Goal: Contribute content

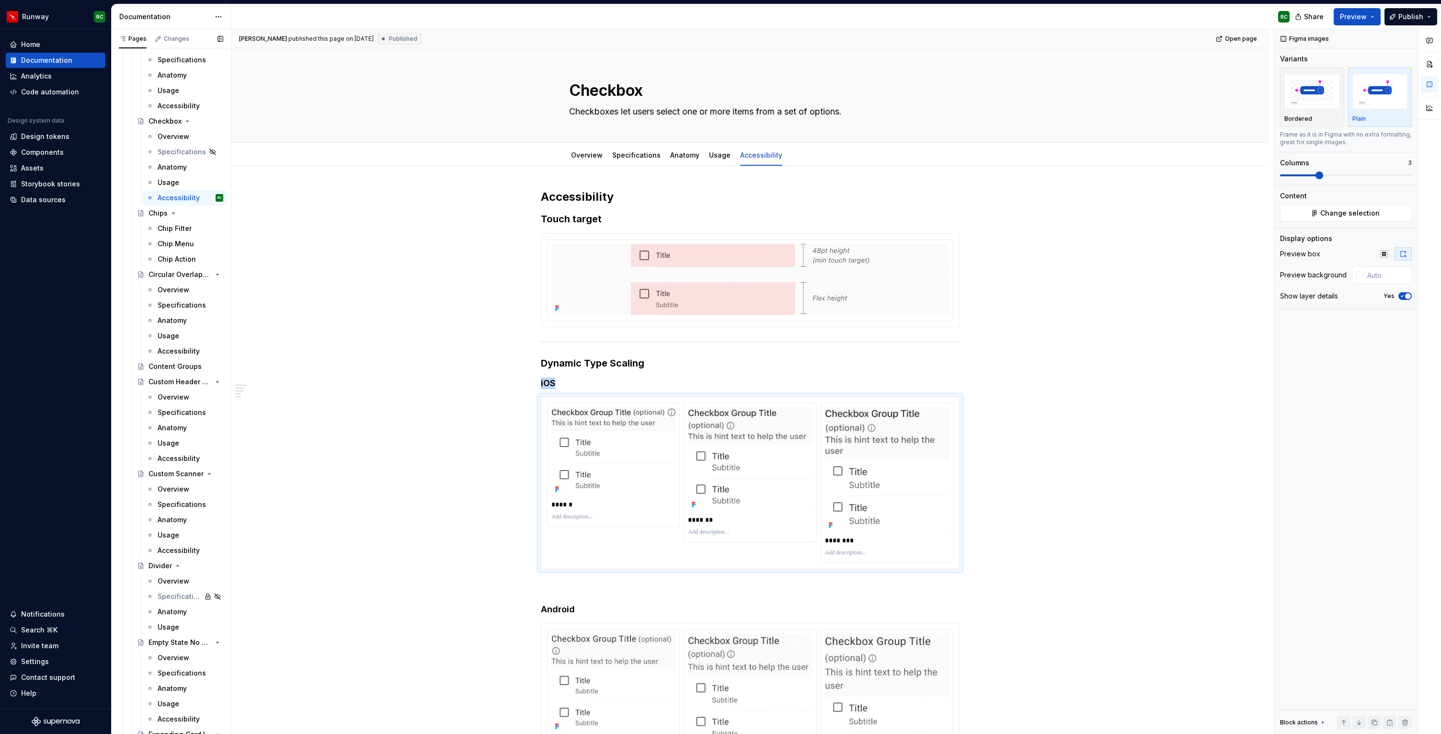
scroll to position [2838, 0]
click at [179, 246] on div "Chip Filter" at bounding box center [175, 244] width 34 height 10
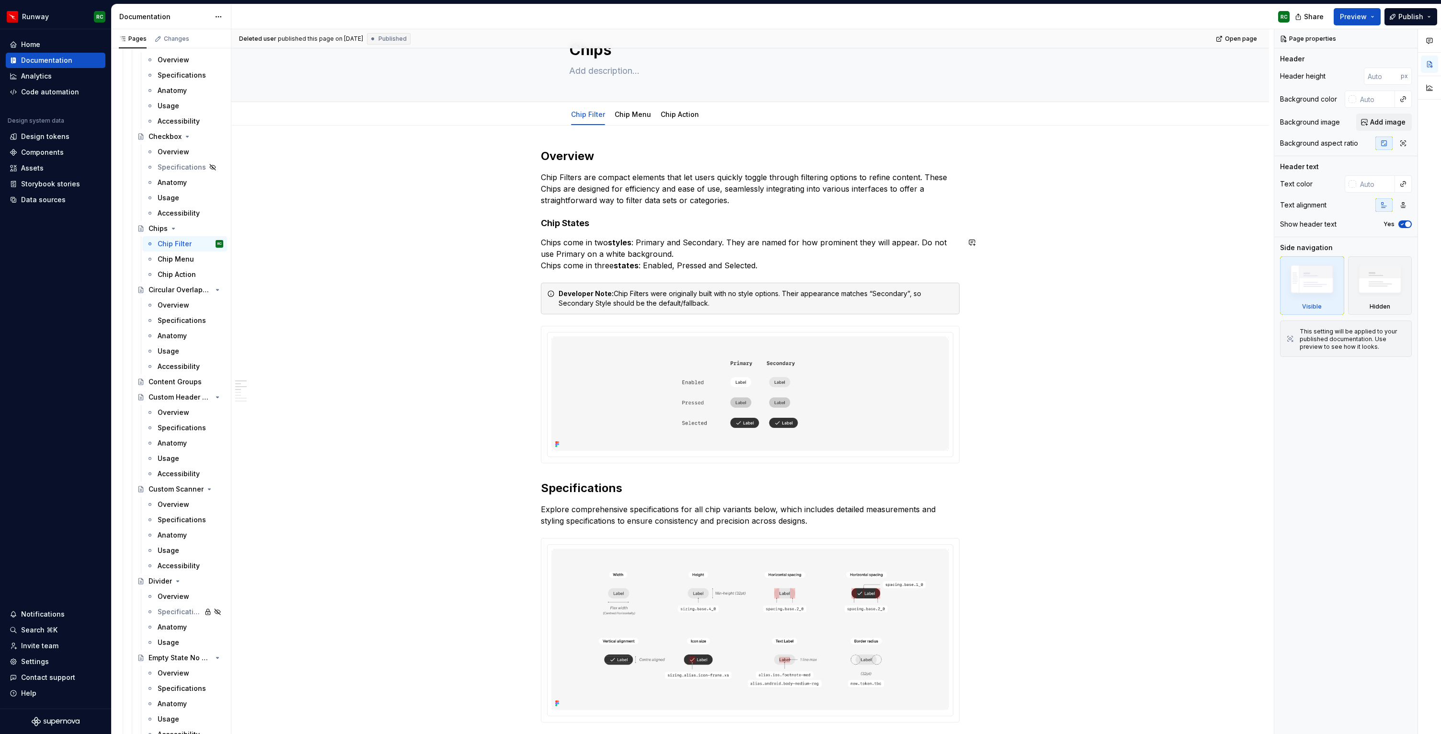
scroll to position [70, 0]
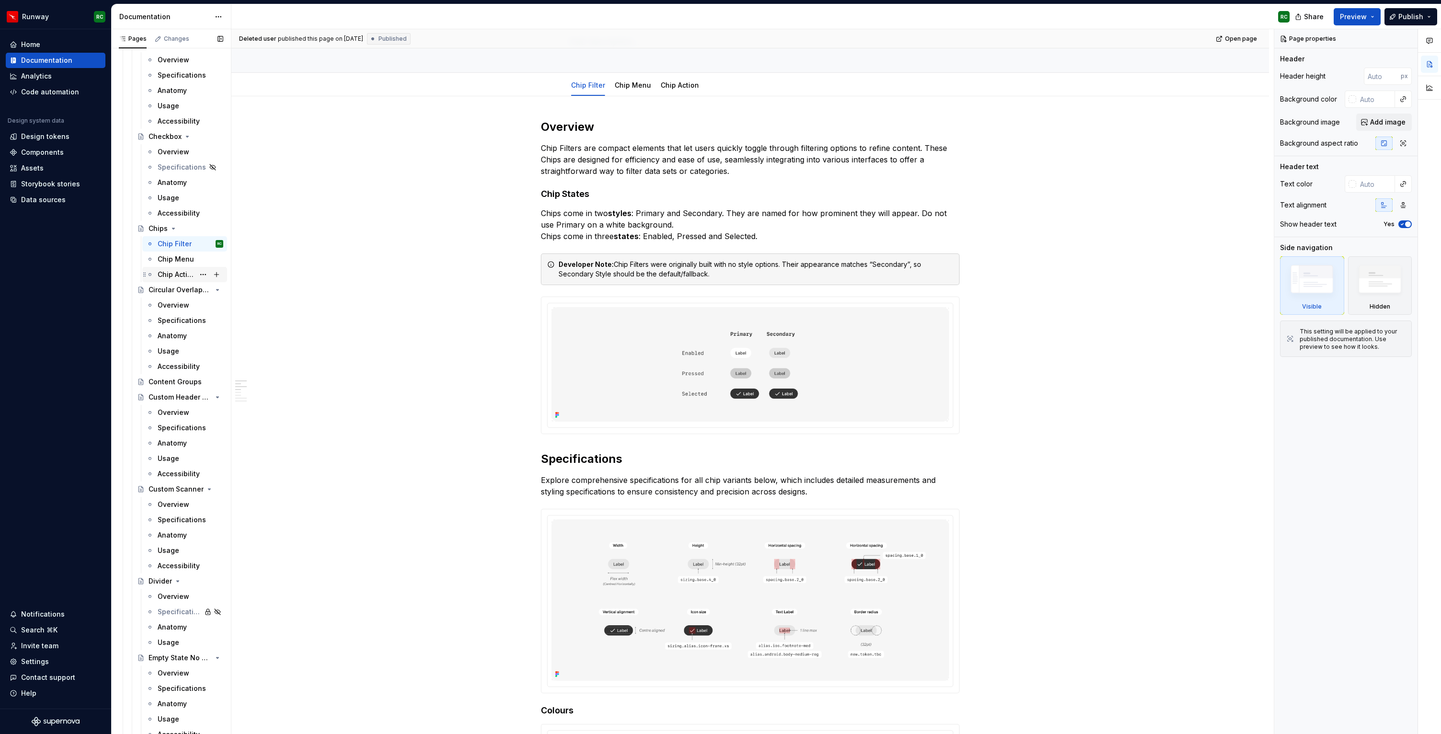
click at [185, 272] on div "Chip Action" at bounding box center [176, 275] width 37 height 10
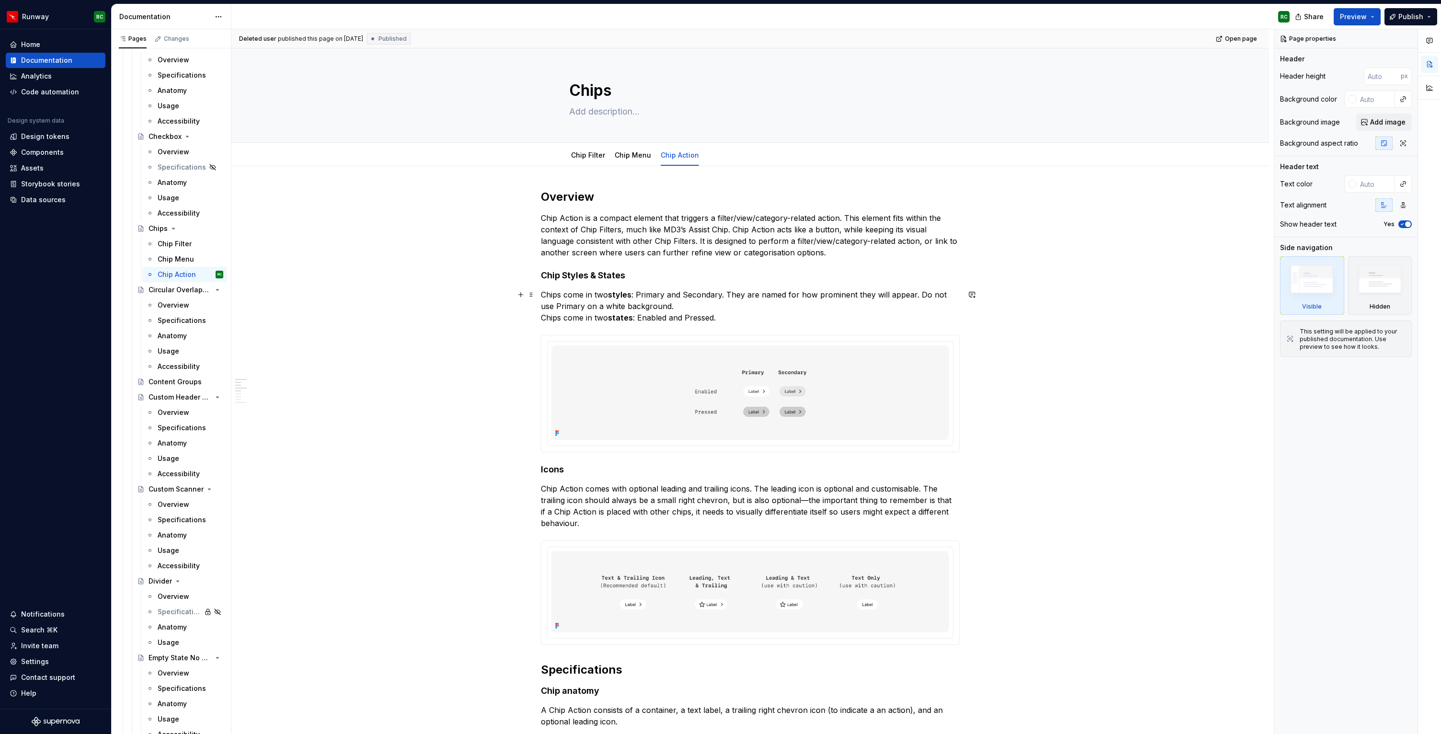
click at [765, 315] on p "Chips come in two styles : Primary and Secondary. They are named for how promin…" at bounding box center [750, 306] width 419 height 34
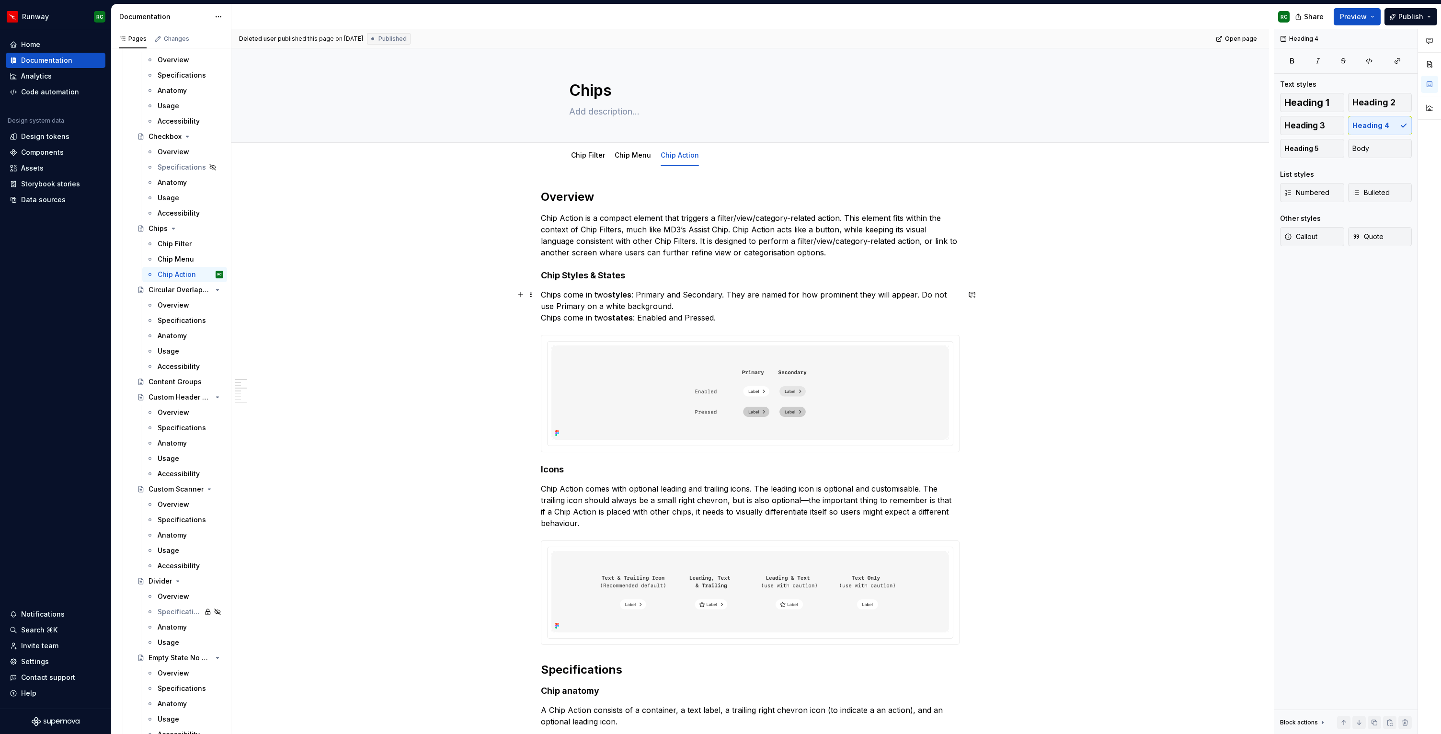
click at [682, 310] on p "Chips come in two styles : Primary and Secondary. They are named for how promin…" at bounding box center [750, 306] width 419 height 34
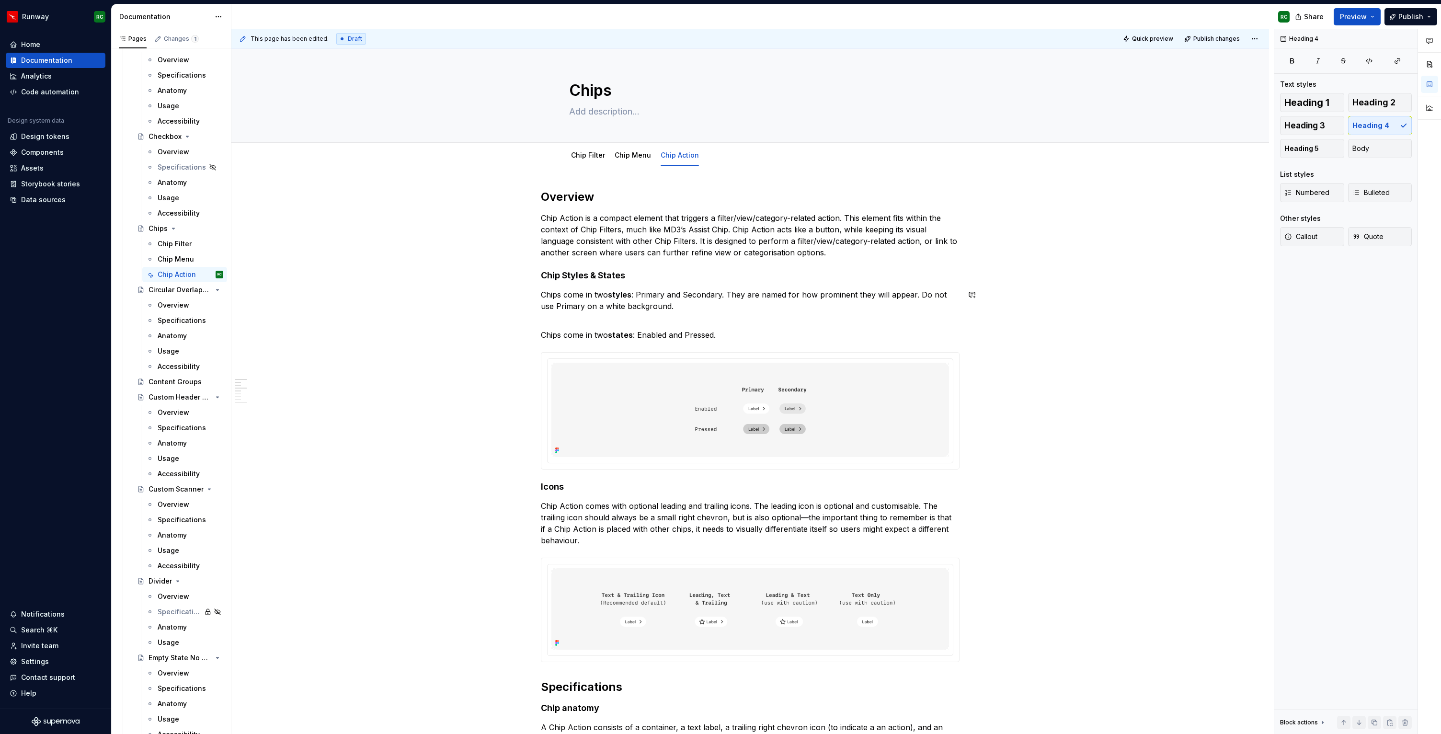
type textarea "*"
click at [554, 328] on p "States Chips come in two states : Enabled and Pressed." at bounding box center [750, 329] width 419 height 23
click at [637, 306] on button "button" at bounding box center [634, 305] width 13 height 13
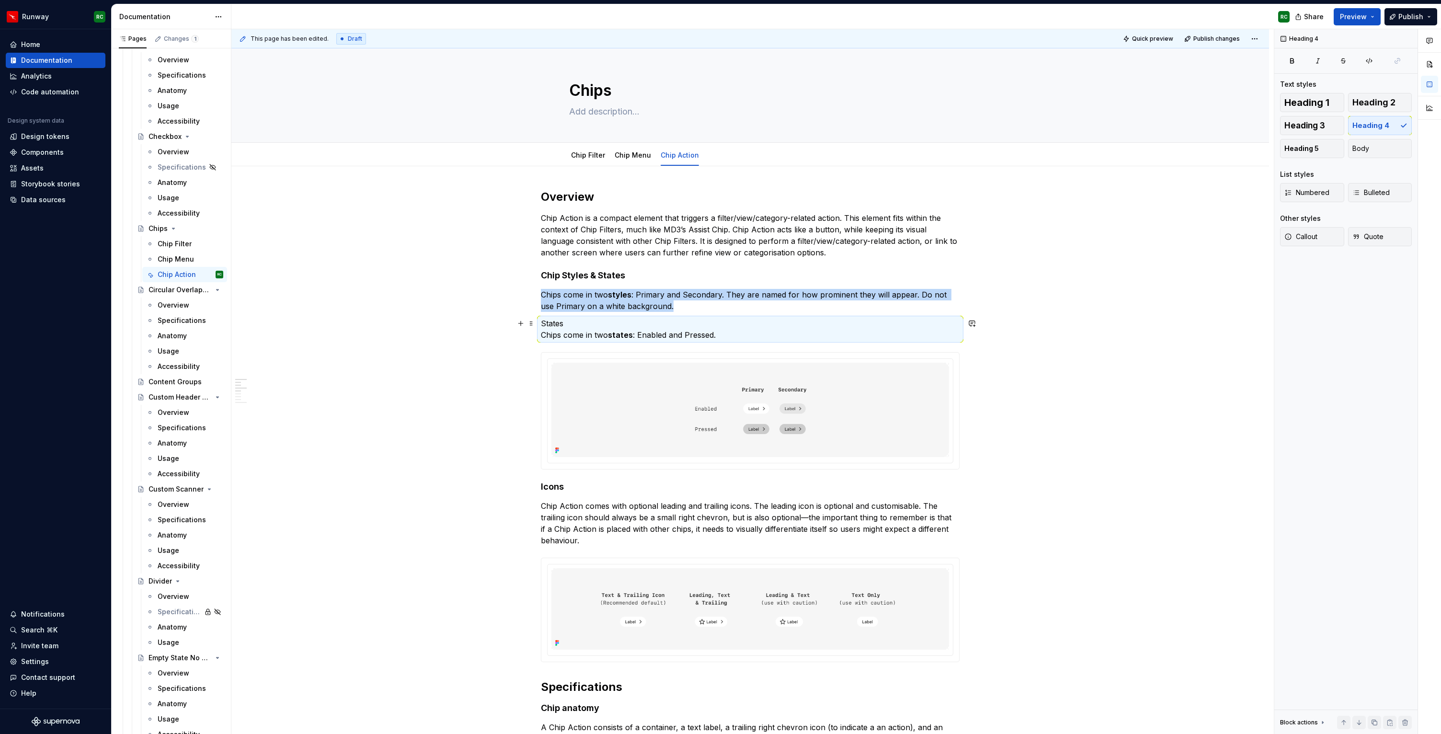
click at [572, 324] on p "States Chips come in two states : Enabled and Pressed." at bounding box center [750, 329] width 419 height 23
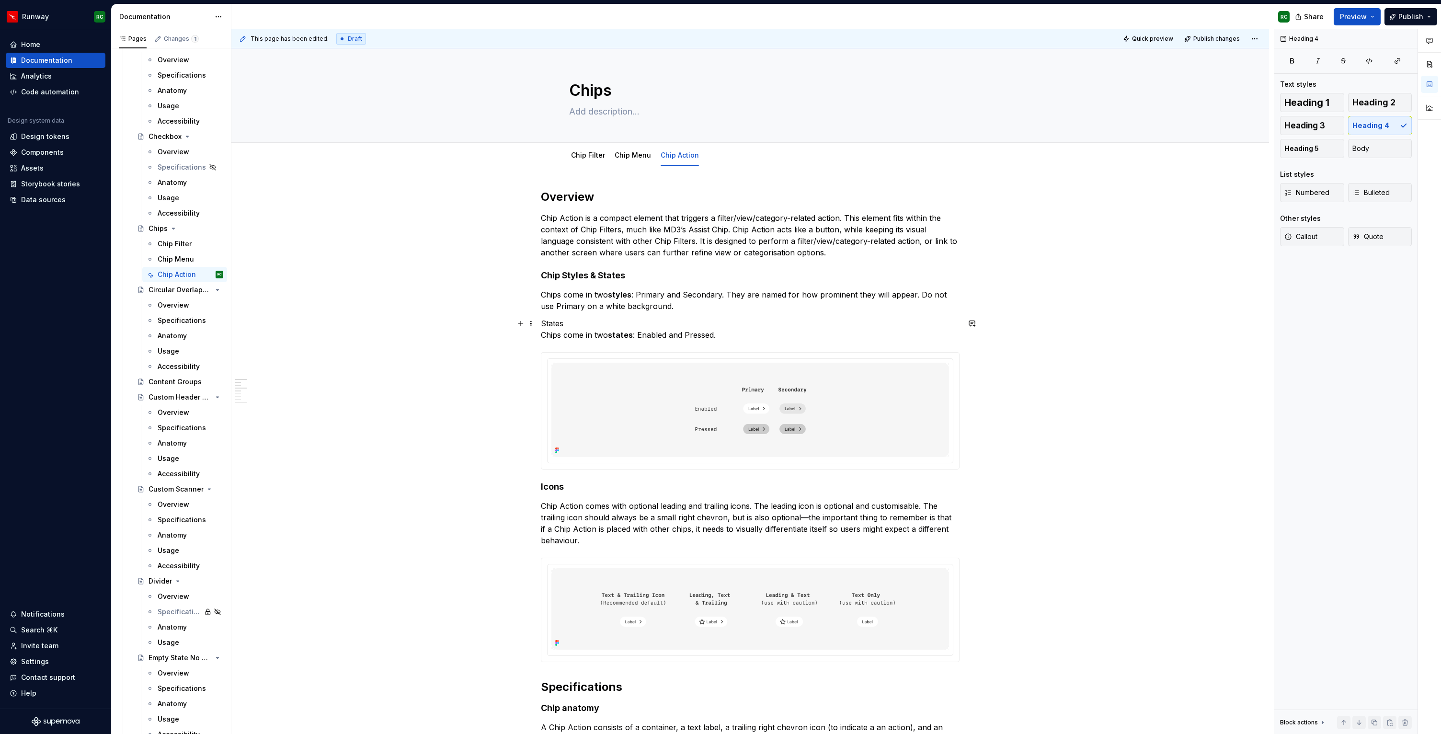
click at [559, 324] on p "States Chips come in two states : Enabled and Pressed." at bounding box center [750, 329] width 419 height 23
click at [634, 306] on button "button" at bounding box center [634, 305] width 13 height 13
click at [579, 324] on p "States Chips come in two states : Enabled and Pressed." at bounding box center [750, 329] width 419 height 23
click at [637, 301] on button "button" at bounding box center [634, 305] width 13 height 13
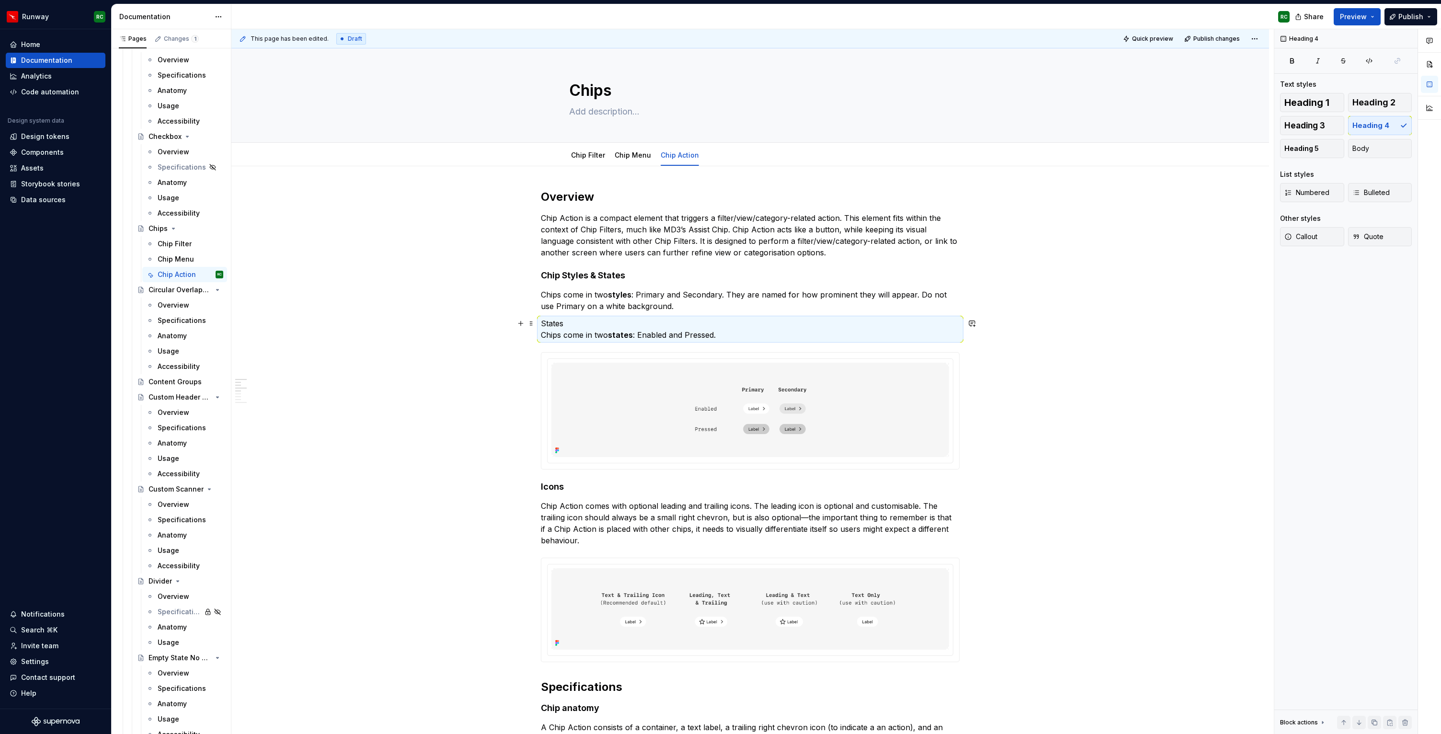
click at [578, 326] on p "States Chips come in two states : Enabled and Pressed." at bounding box center [750, 329] width 419 height 23
click at [577, 339] on p "States Chips come in two states : Enabled and Pressed." at bounding box center [750, 329] width 419 height 23
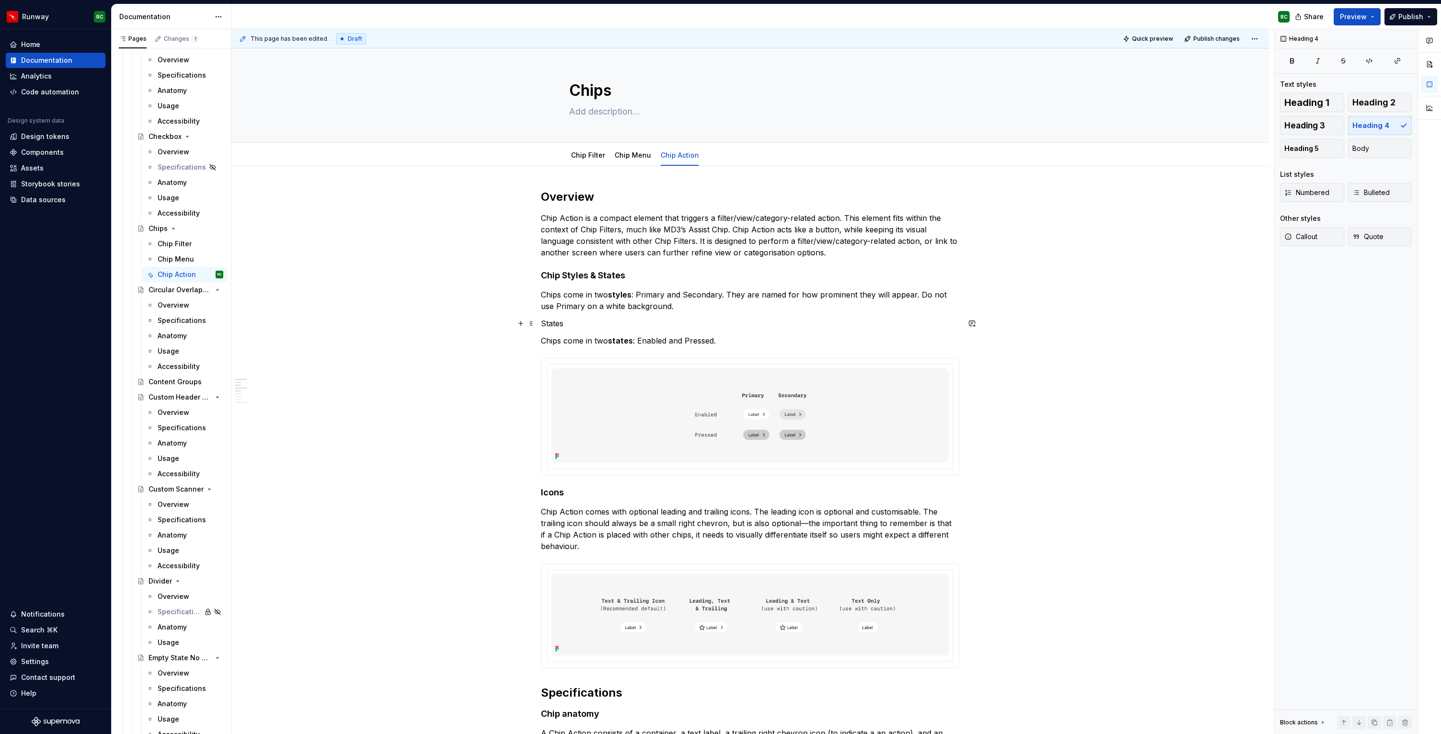
click at [578, 326] on p "States" at bounding box center [750, 323] width 419 height 11
click at [633, 304] on button "button" at bounding box center [634, 305] width 13 height 13
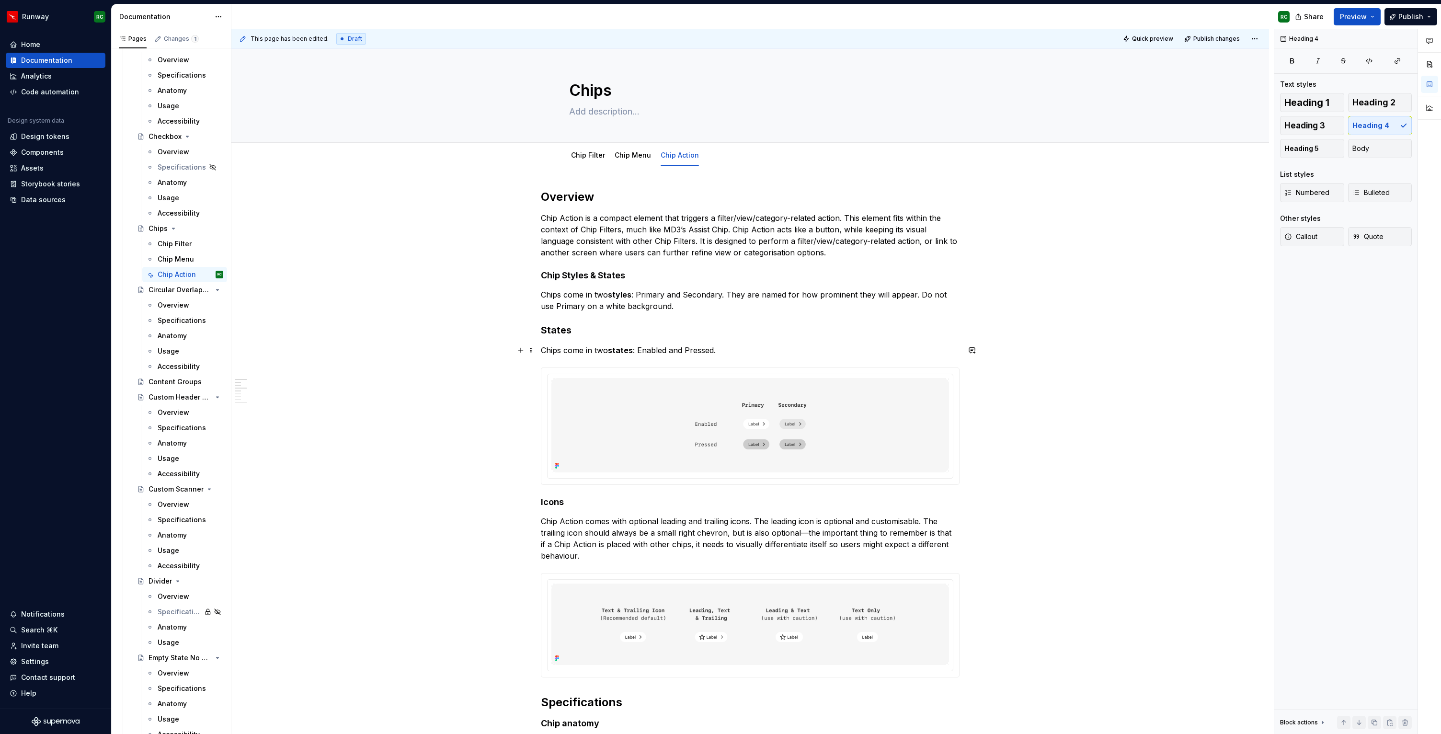
click at [654, 349] on p "Chips come in two states : Enabled and Pressed." at bounding box center [750, 349] width 419 height 11
click at [698, 352] on p "Chips come in two states : Enabled and Pressed." at bounding box center [750, 349] width 419 height 11
click at [628, 350] on strong "states" at bounding box center [620, 350] width 25 height 10
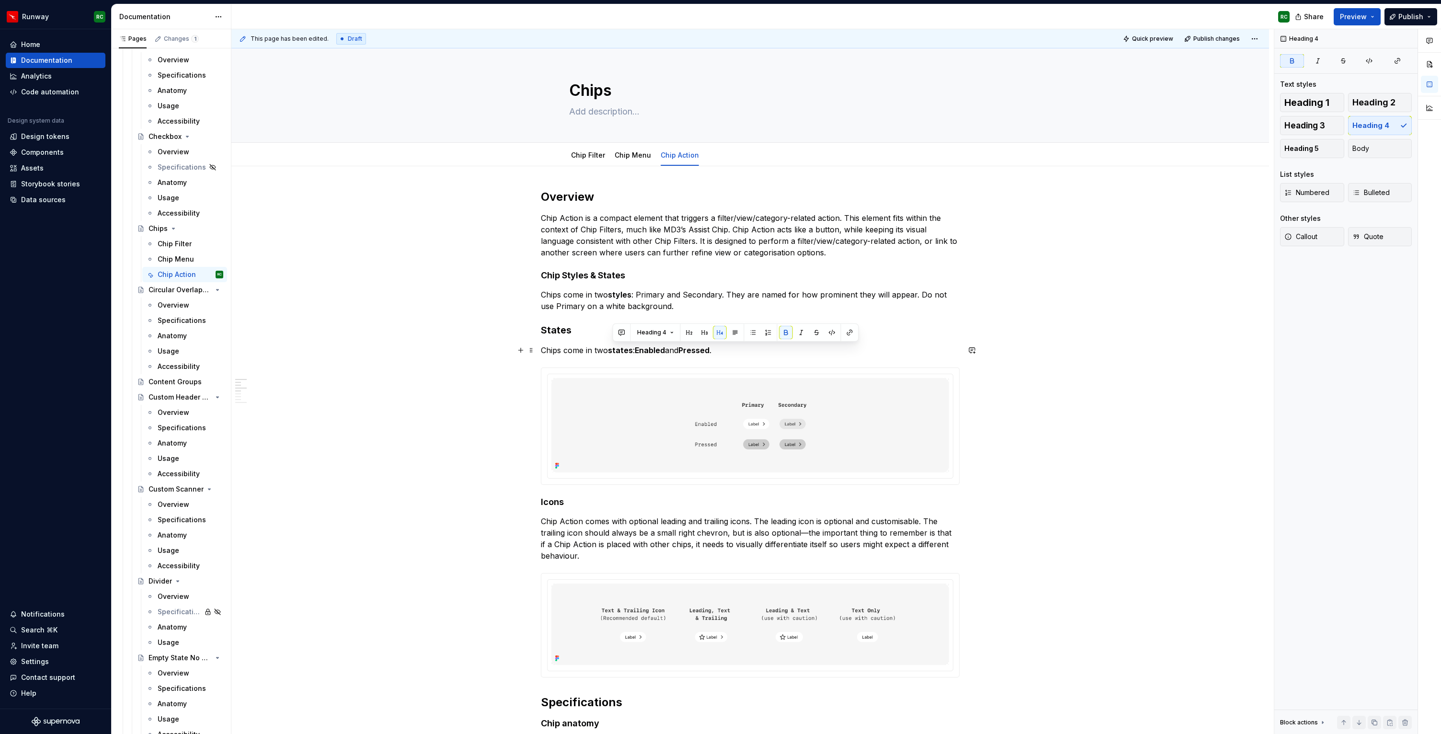
click at [628, 350] on strong "states" at bounding box center [620, 350] width 25 height 10
click at [630, 293] on strong "styles" at bounding box center [619, 295] width 23 height 10
click at [651, 297] on p "Chips come in two styles: Primary and Secondary. They are named for how promine…" at bounding box center [750, 300] width 419 height 23
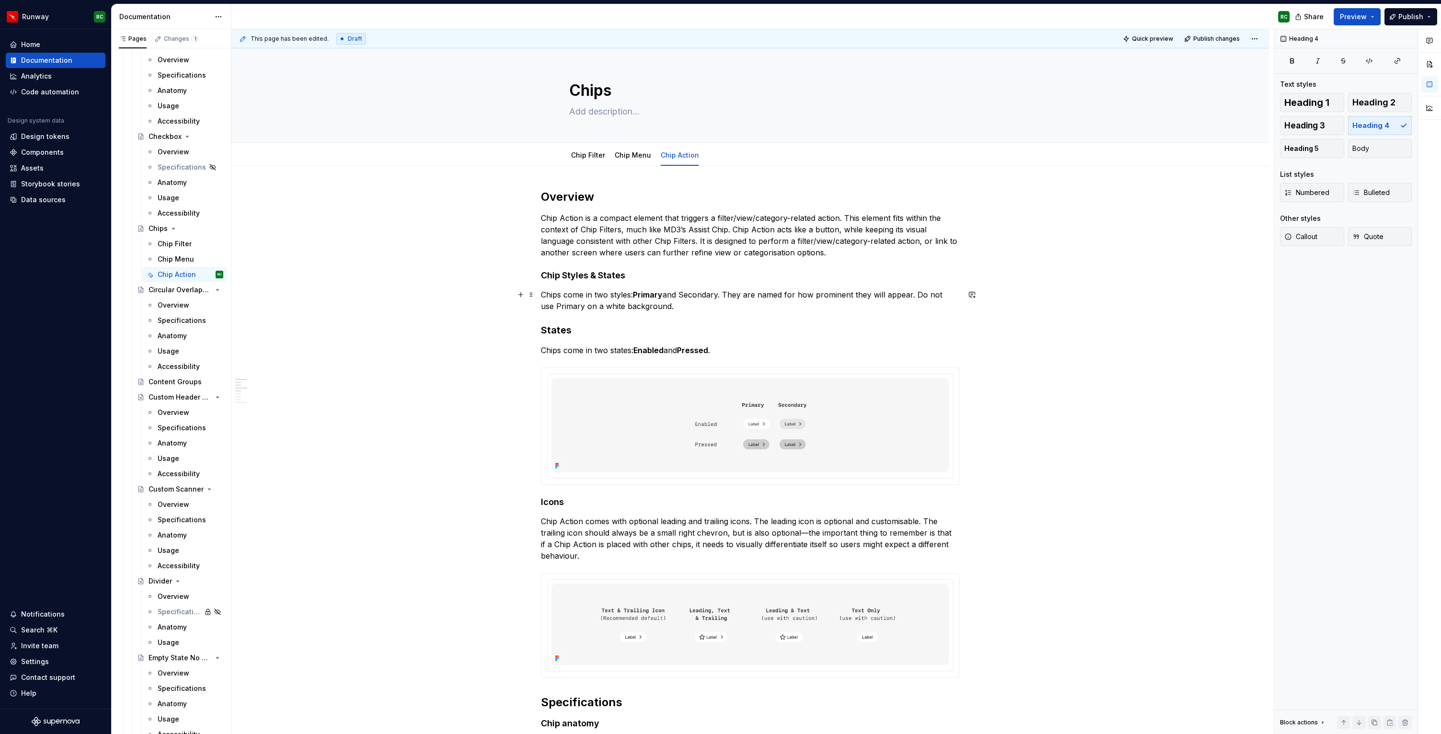
click at [706, 294] on p "Chips come in two styles: Primary and Secondary. They are named for how promine…" at bounding box center [750, 300] width 419 height 23
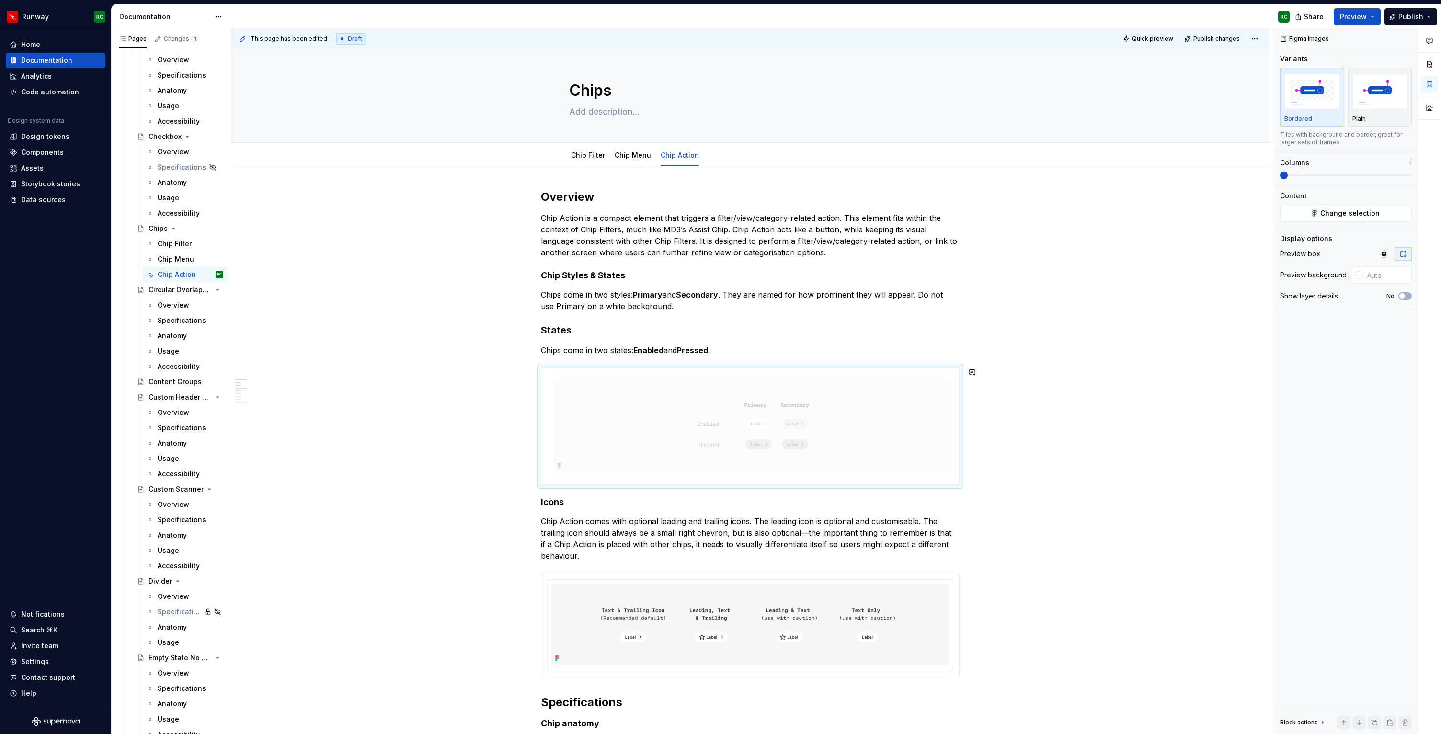
drag, startPoint x: 675, startPoint y: 435, endPoint x: 675, endPoint y: 328, distance: 107.3
click at [675, 328] on body "Runway RC Home Documentation Analytics Code automation Design system data Desig…" at bounding box center [720, 367] width 1441 height 734
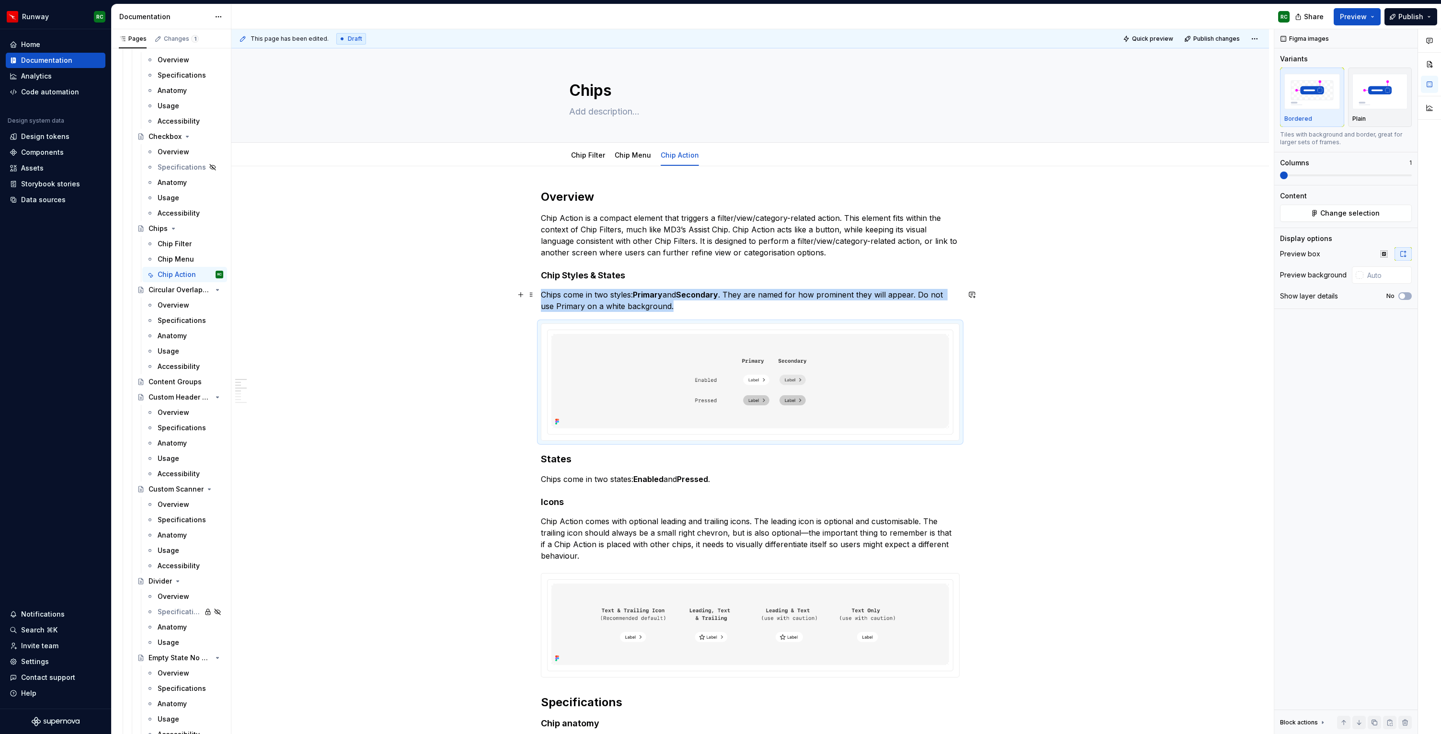
click at [704, 308] on p "Chips come in two styles: Primary and Secondary . They are named for how promin…" at bounding box center [750, 300] width 419 height 23
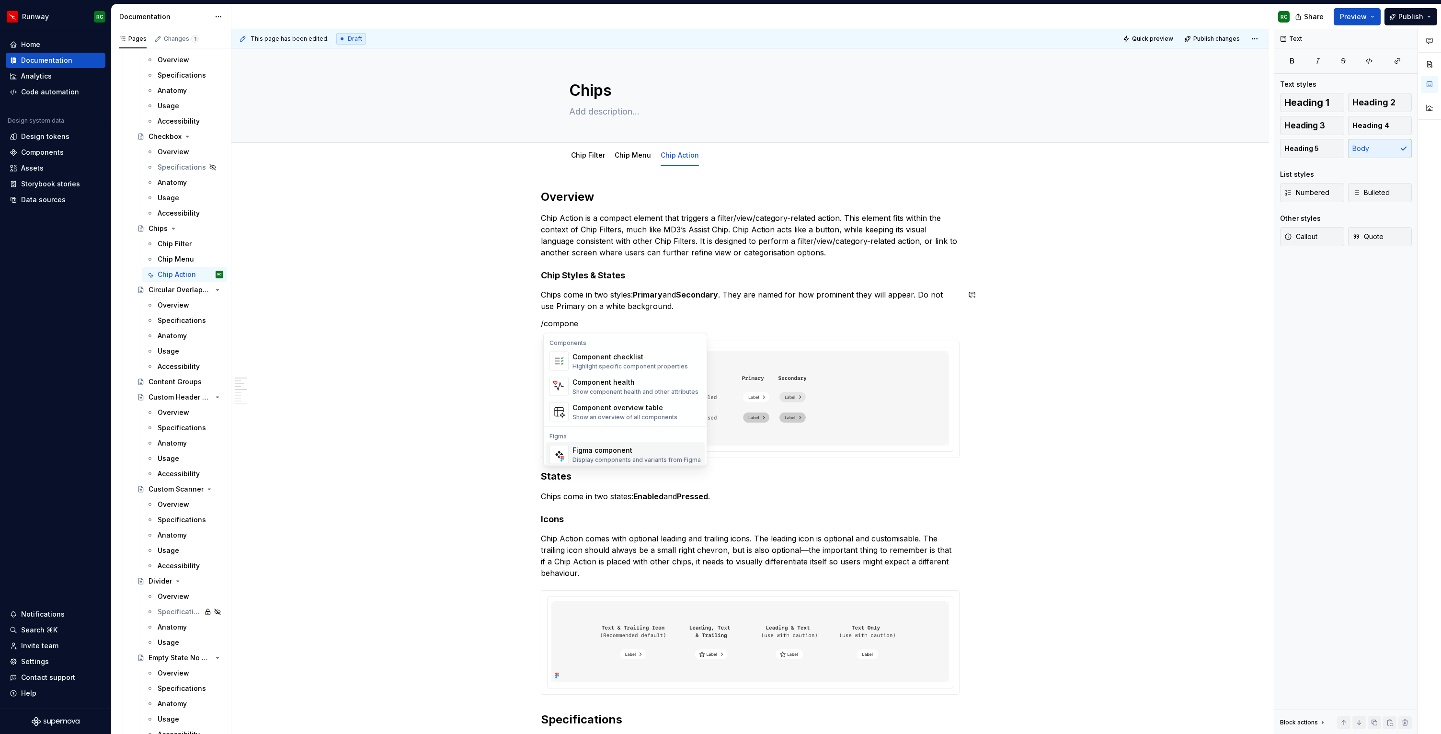
scroll to position [9, 0]
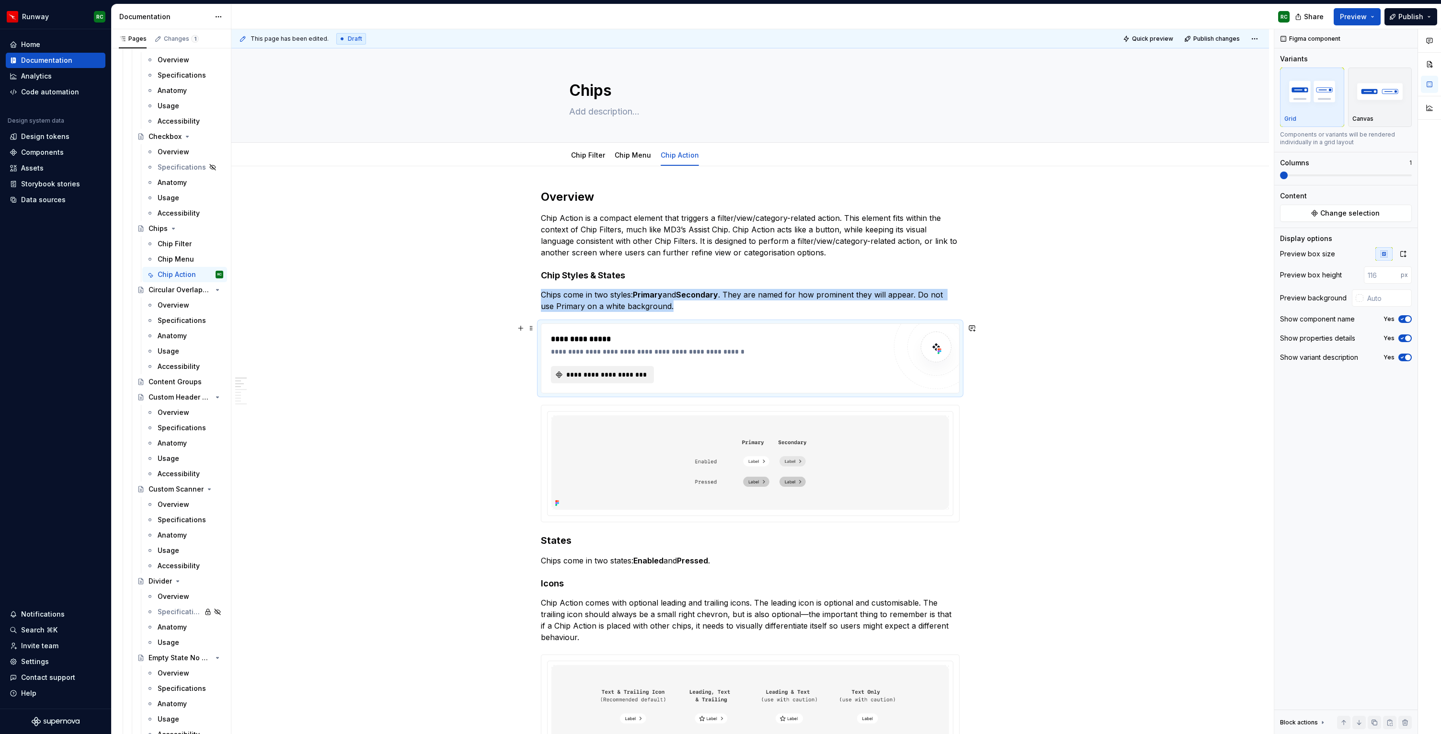
click at [624, 375] on span "**********" at bounding box center [606, 375] width 83 height 10
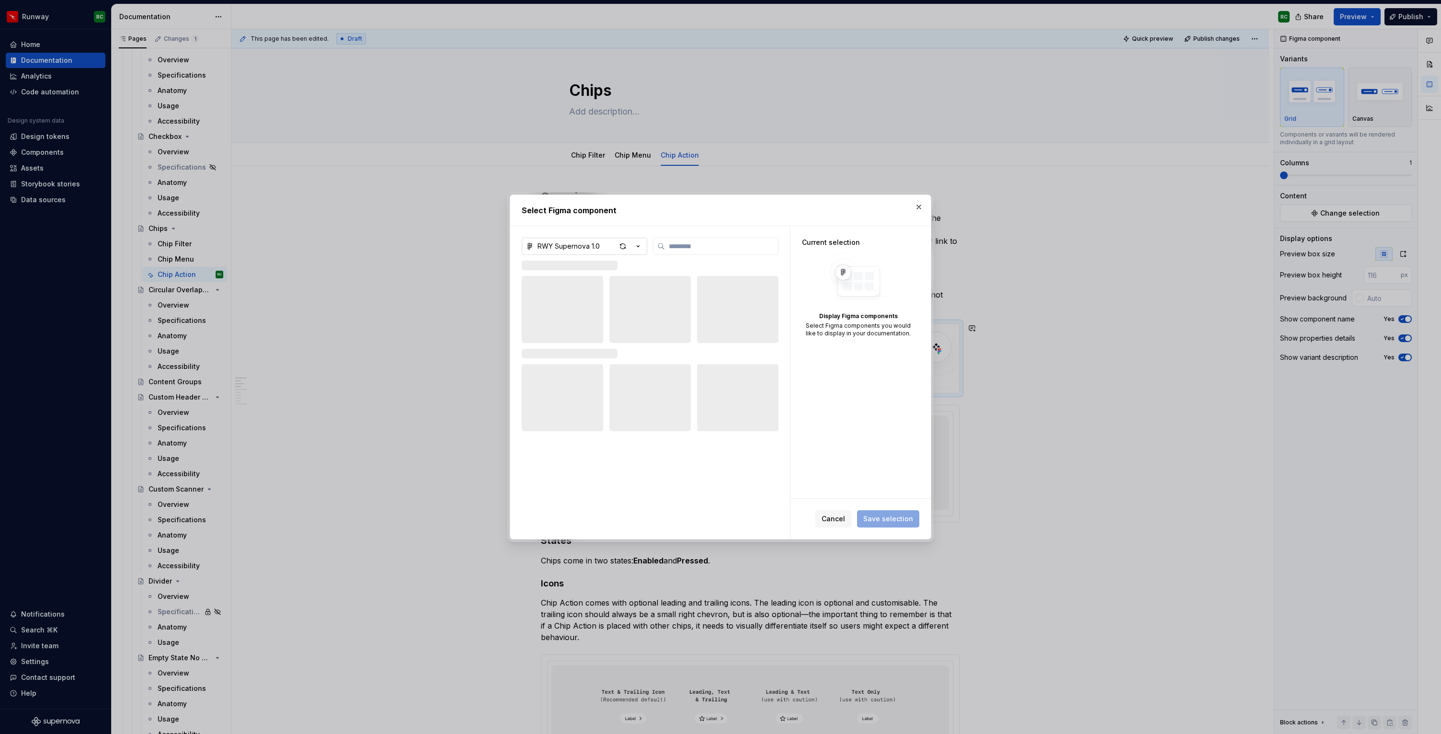
click at [613, 241] on button "RWY Supernova 1.0" at bounding box center [585, 246] width 126 height 17
type textarea "*"
click at [597, 279] on div "RWY Core 1.1 — App UI Kit" at bounding box center [591, 280] width 85 height 10
click at [734, 245] on input "search" at bounding box center [721, 246] width 113 height 10
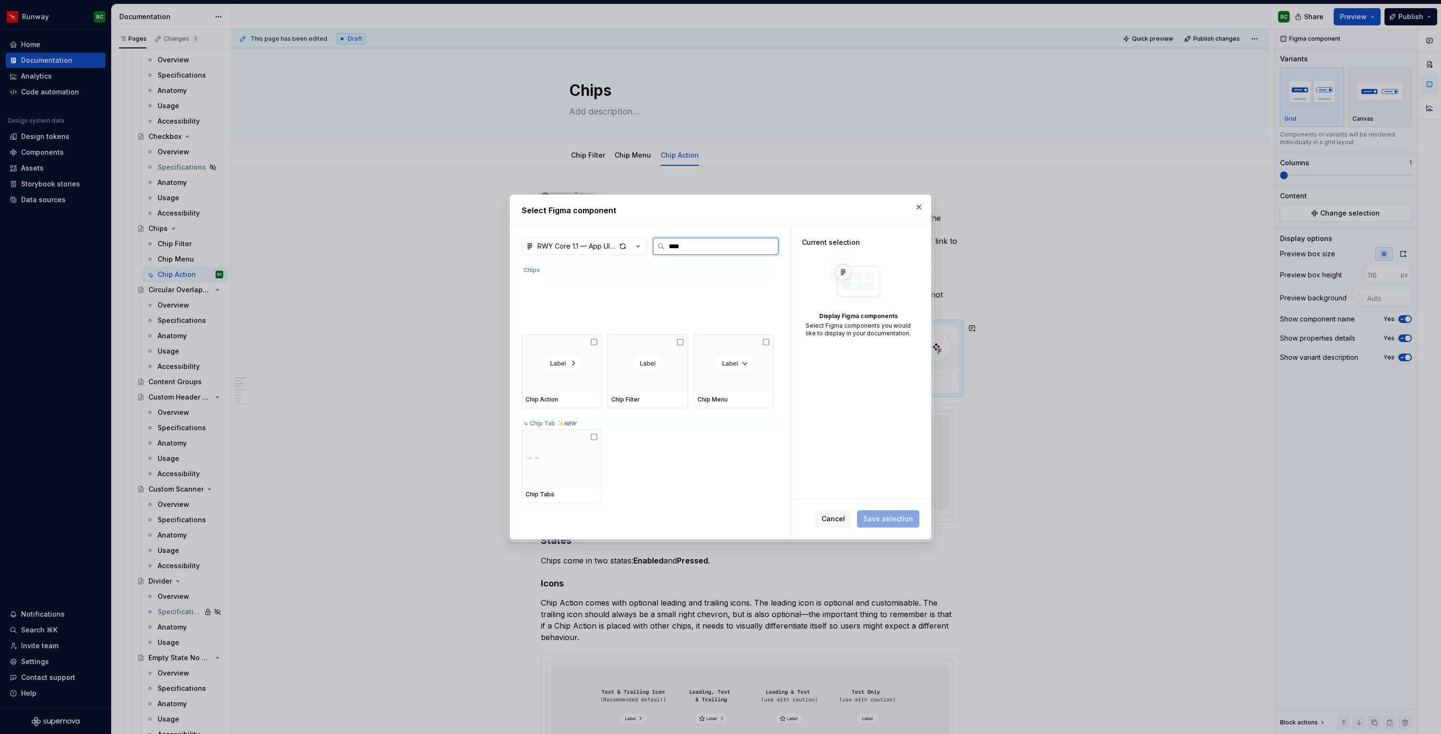
type input "****"
click at [590, 331] on div at bounding box center [562, 304] width 80 height 57
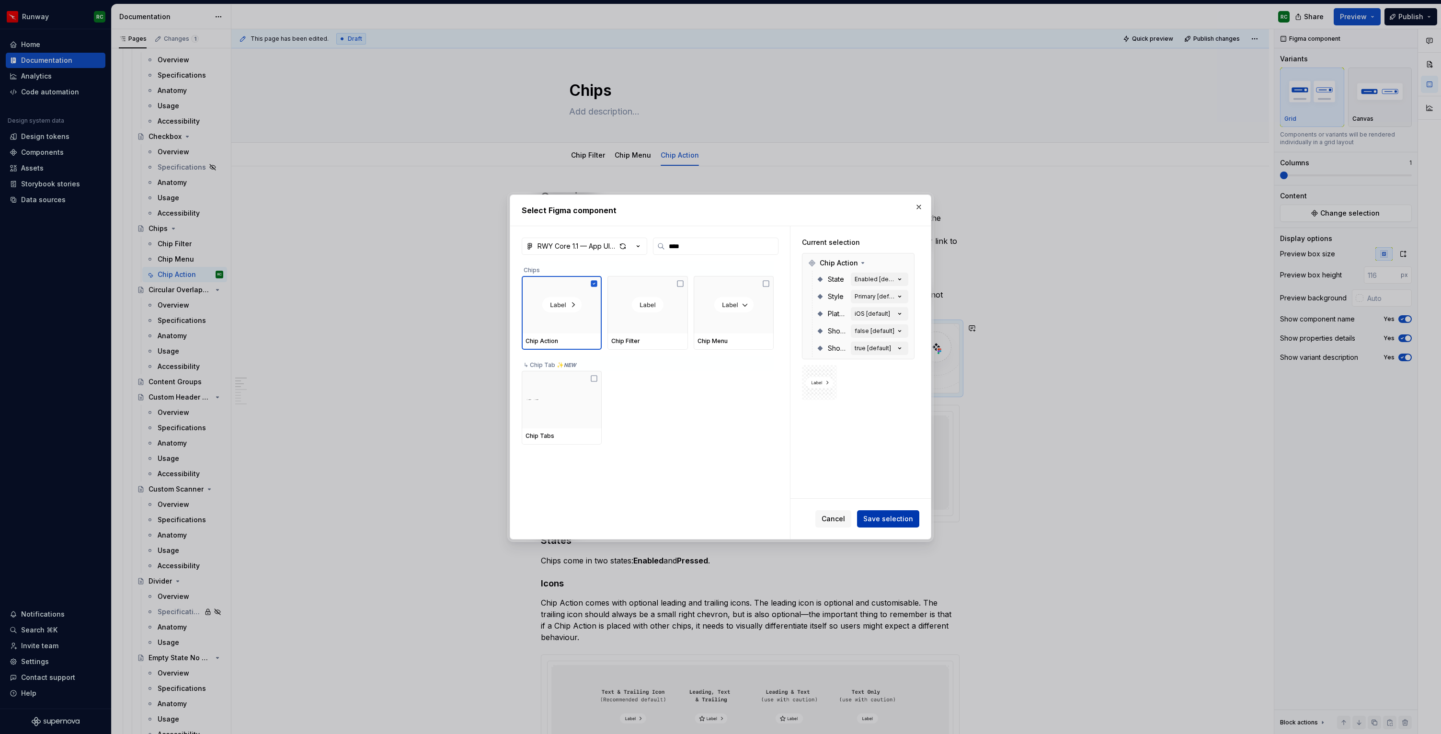
click at [901, 519] on span "Save selection" at bounding box center [888, 519] width 50 height 10
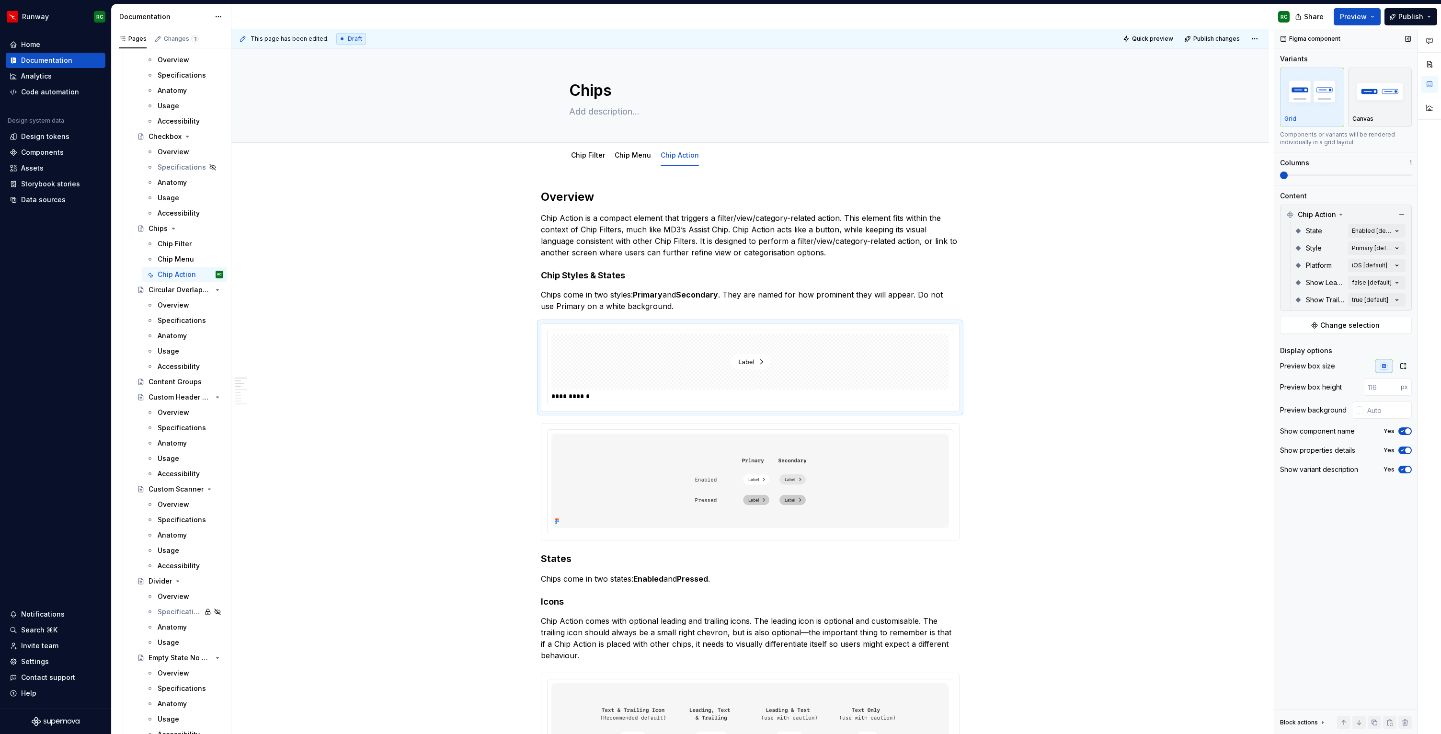
click at [1403, 429] on icon "button" at bounding box center [1402, 431] width 8 height 6
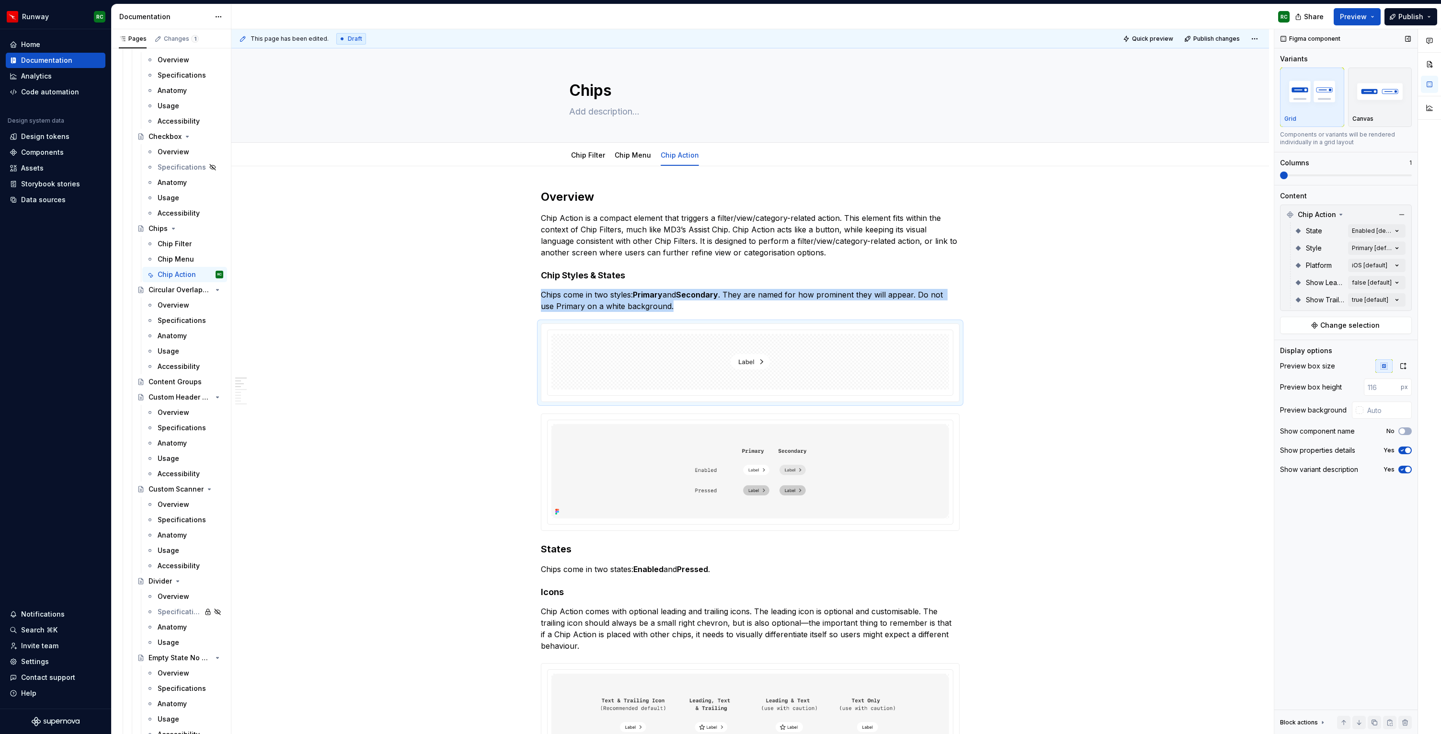
click at [1304, 174] on span at bounding box center [1346, 175] width 132 height 2
click at [1364, 264] on div "Comments Open comments No comments yet Select ‘Comment’ from the block context …" at bounding box center [1357, 381] width 167 height 705
click at [1332, 310] on div "iOS Default" at bounding box center [1340, 312] width 117 height 10
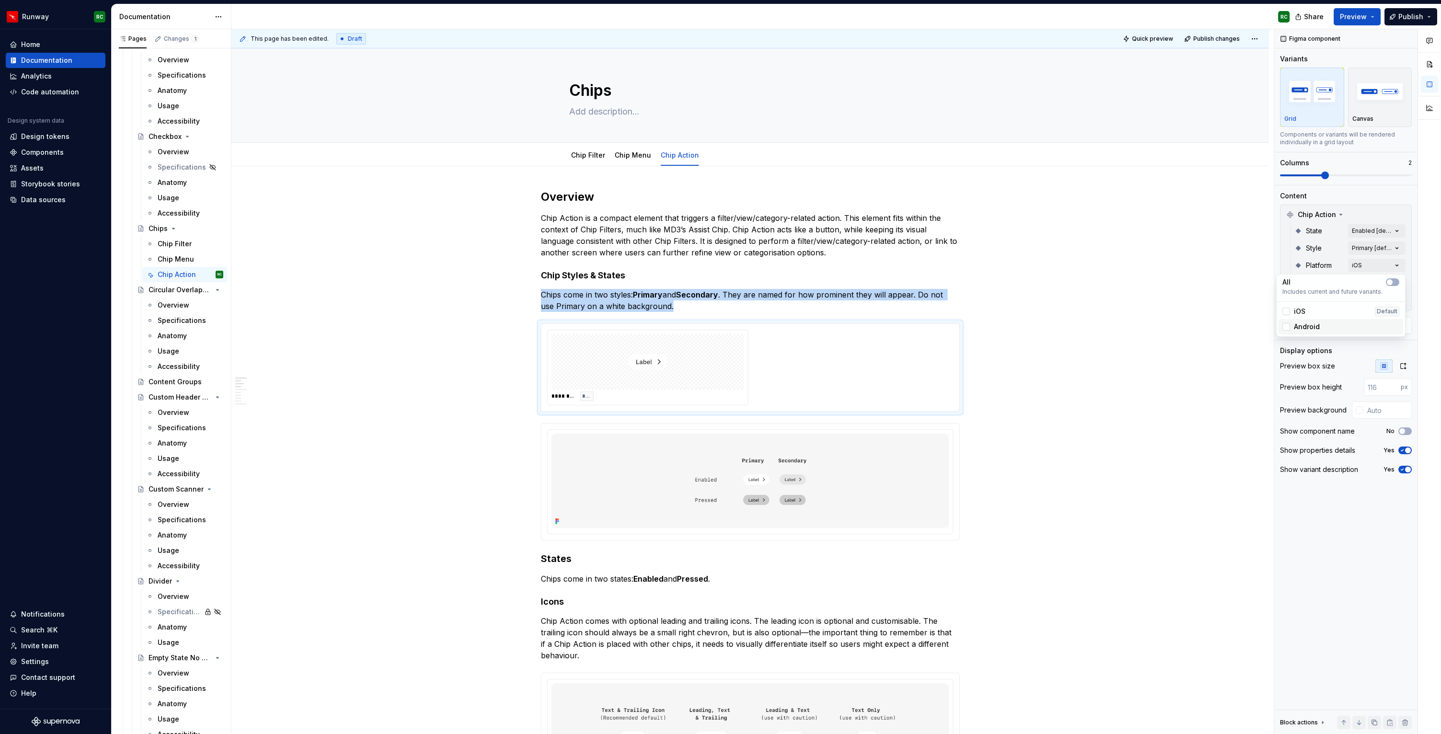
click at [1326, 324] on div "Android" at bounding box center [1340, 327] width 117 height 10
click at [1287, 258] on div "Comments Open comments No comments yet Select ‘Comment’ from the block context …" at bounding box center [1357, 381] width 167 height 705
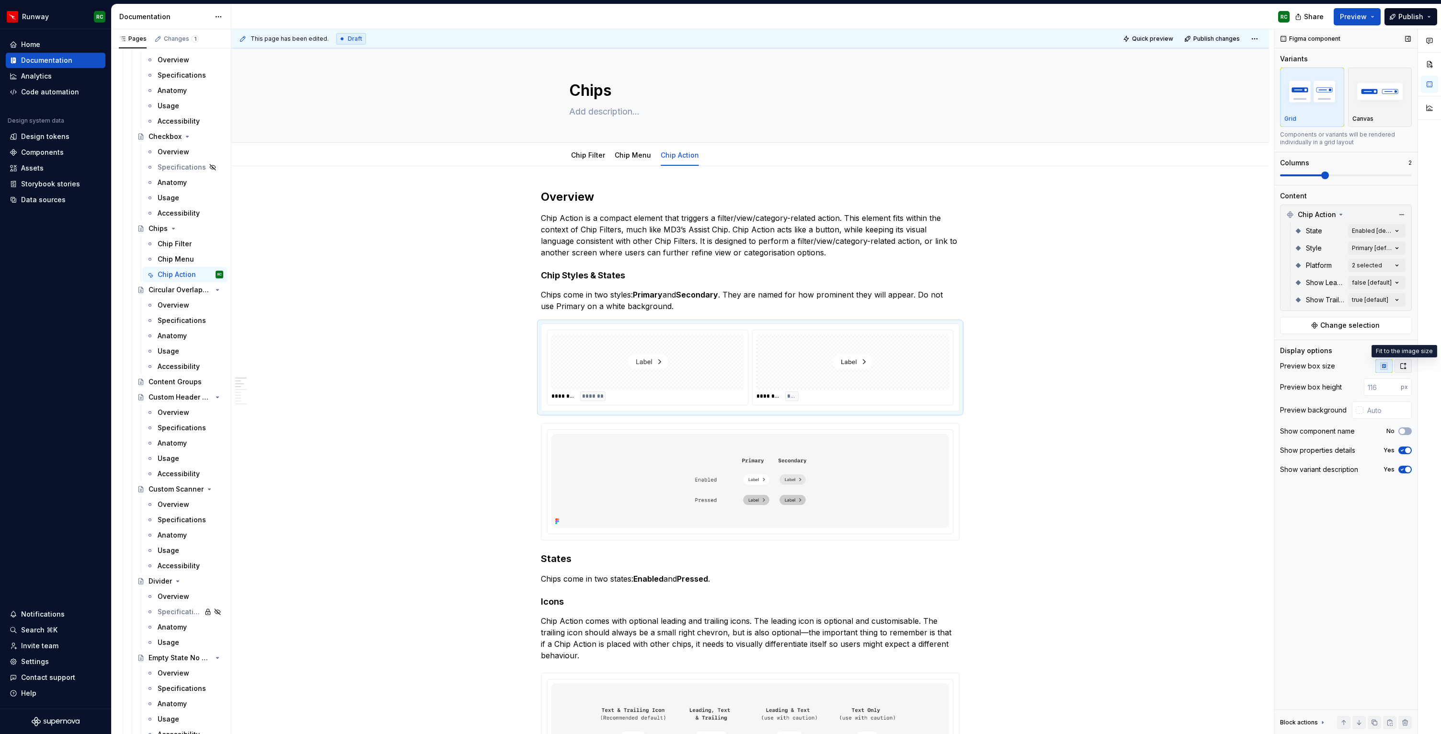
click at [1402, 364] on icon "button" at bounding box center [1403, 366] width 8 height 8
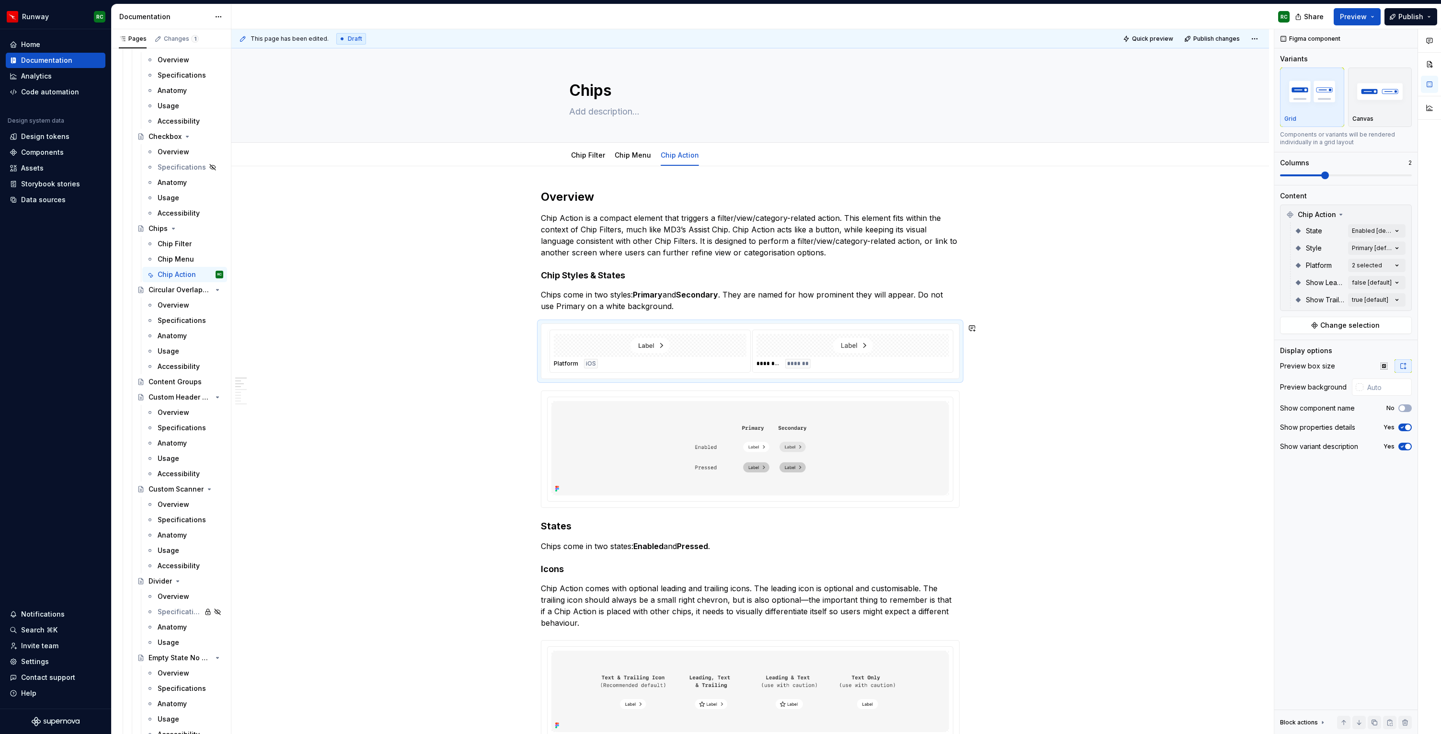
drag, startPoint x: 821, startPoint y: 357, endPoint x: 662, endPoint y: 358, distance: 159.5
click at [662, 358] on body "Runway RC Home Documentation Analytics Code automation Design system data Desig…" at bounding box center [720, 367] width 1441 height 734
click at [620, 278] on h4 "Chip Styles & States" at bounding box center [750, 275] width 419 height 11
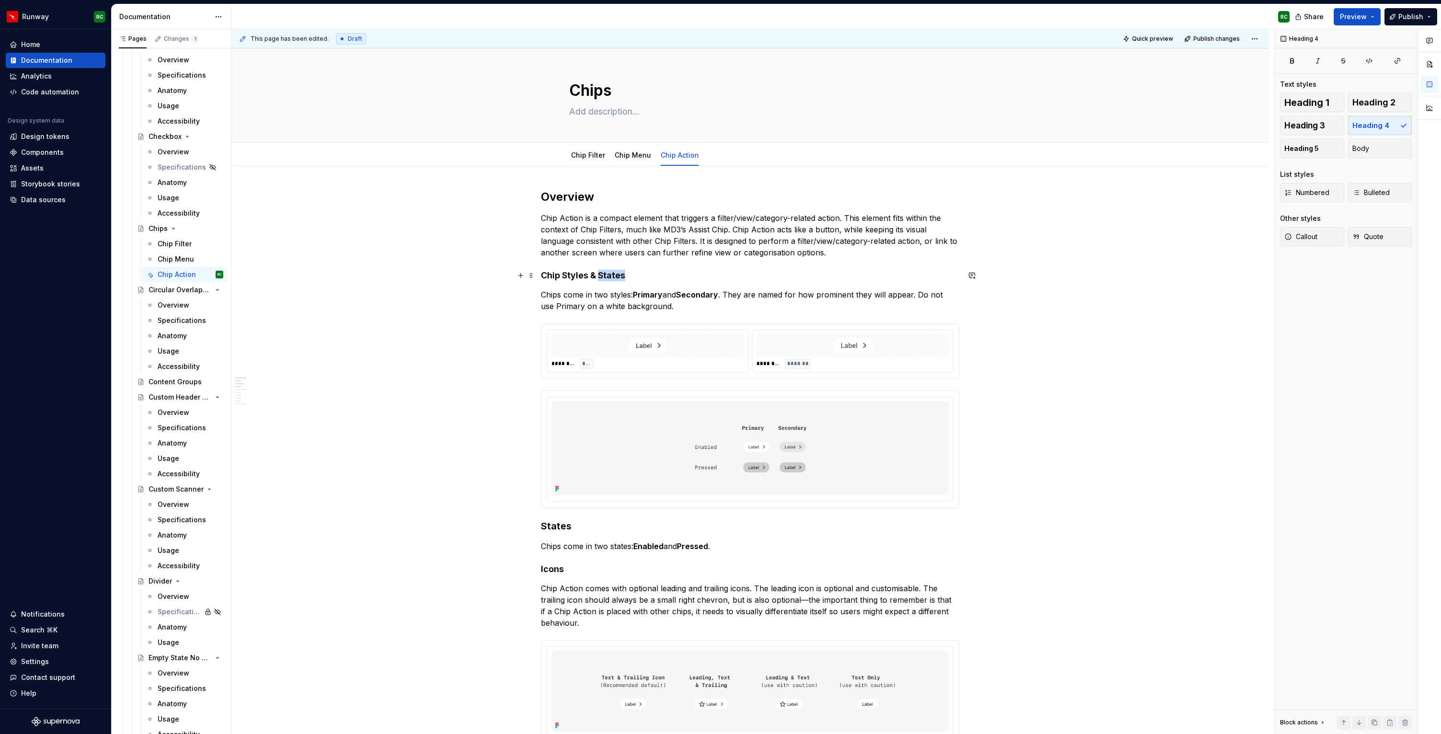
click at [620, 278] on h4 "Chip Styles & States" at bounding box center [750, 275] width 419 height 11
click at [761, 364] on span "********" at bounding box center [767, 364] width 23 height 8
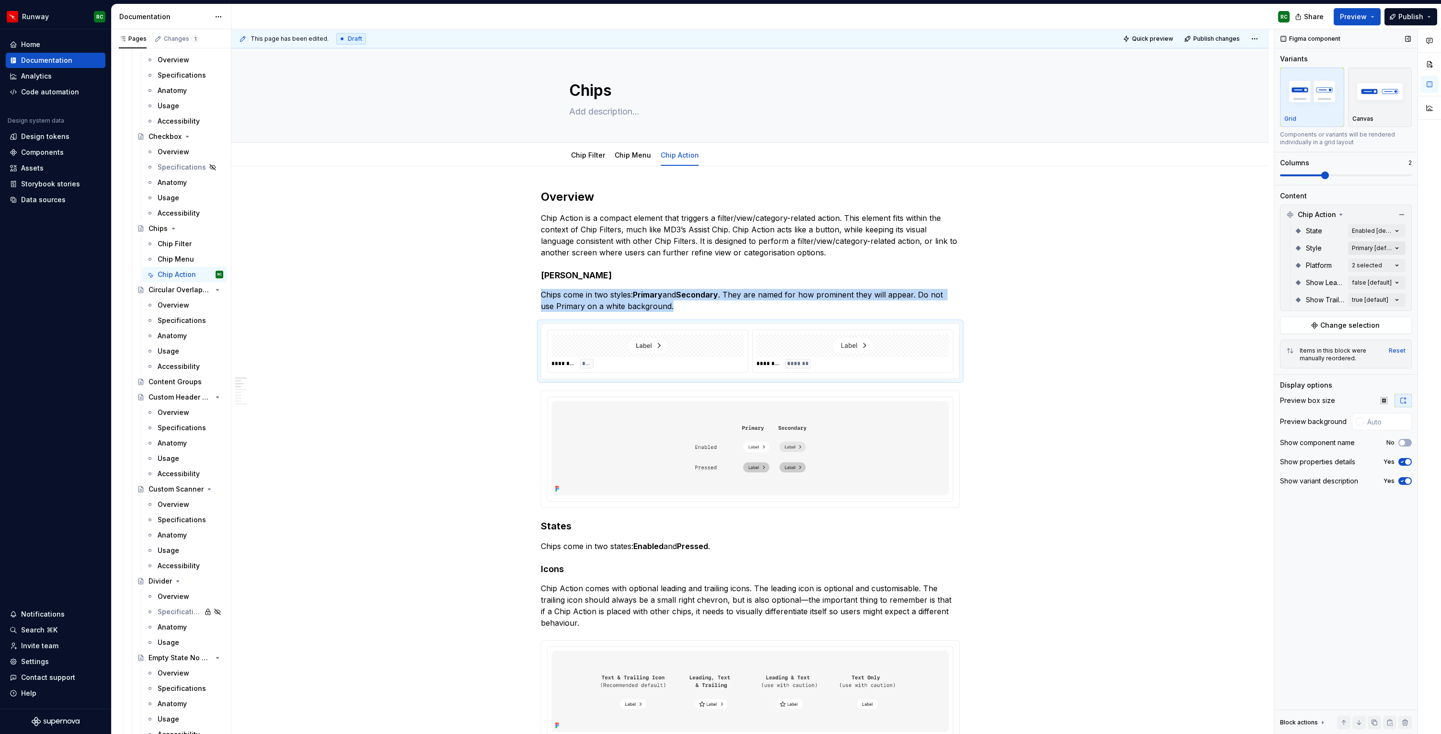
click at [1357, 245] on div "Comments Open comments No comments yet Select ‘Comment’ from the block context …" at bounding box center [1357, 381] width 167 height 705
click at [1325, 293] on div "Primary Default" at bounding box center [1340, 294] width 117 height 10
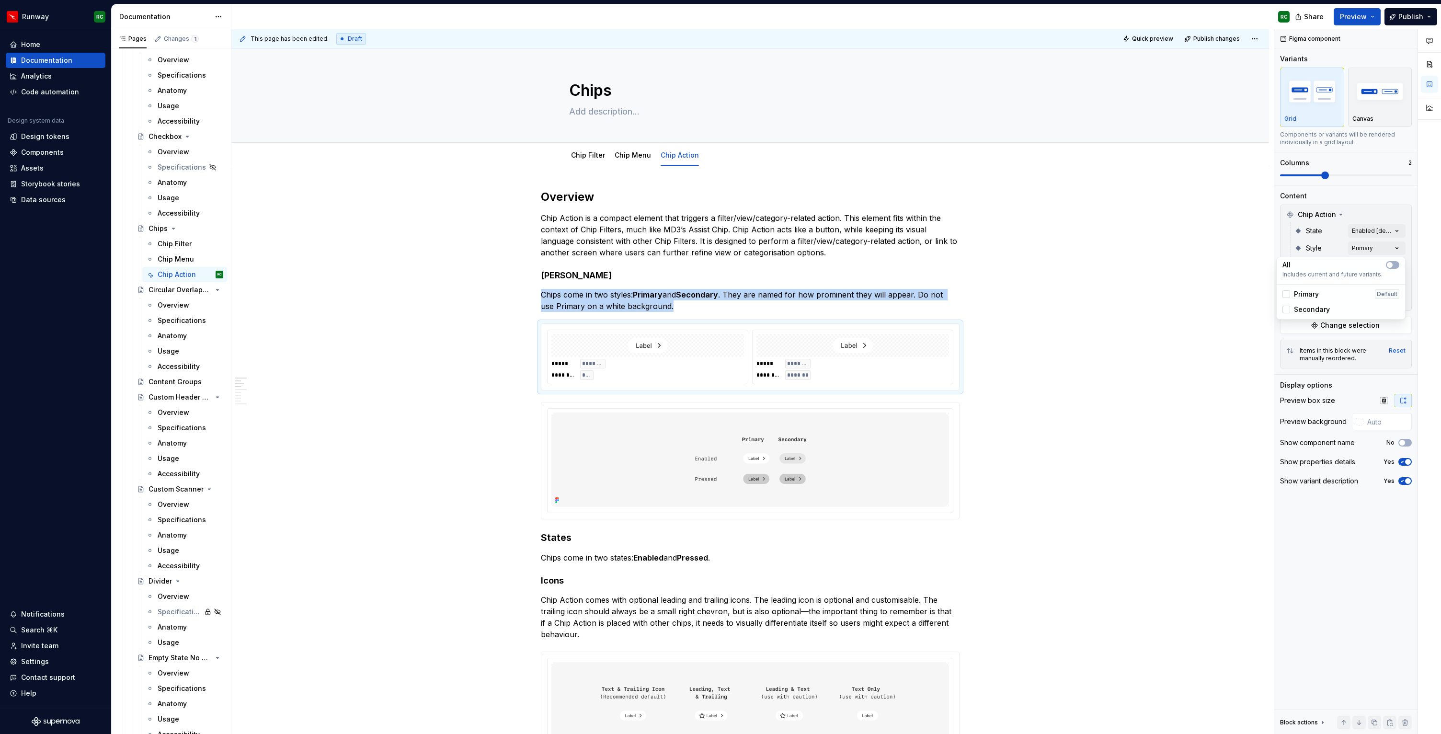
click at [1317, 309] on span "Secondary" at bounding box center [1312, 310] width 36 height 10
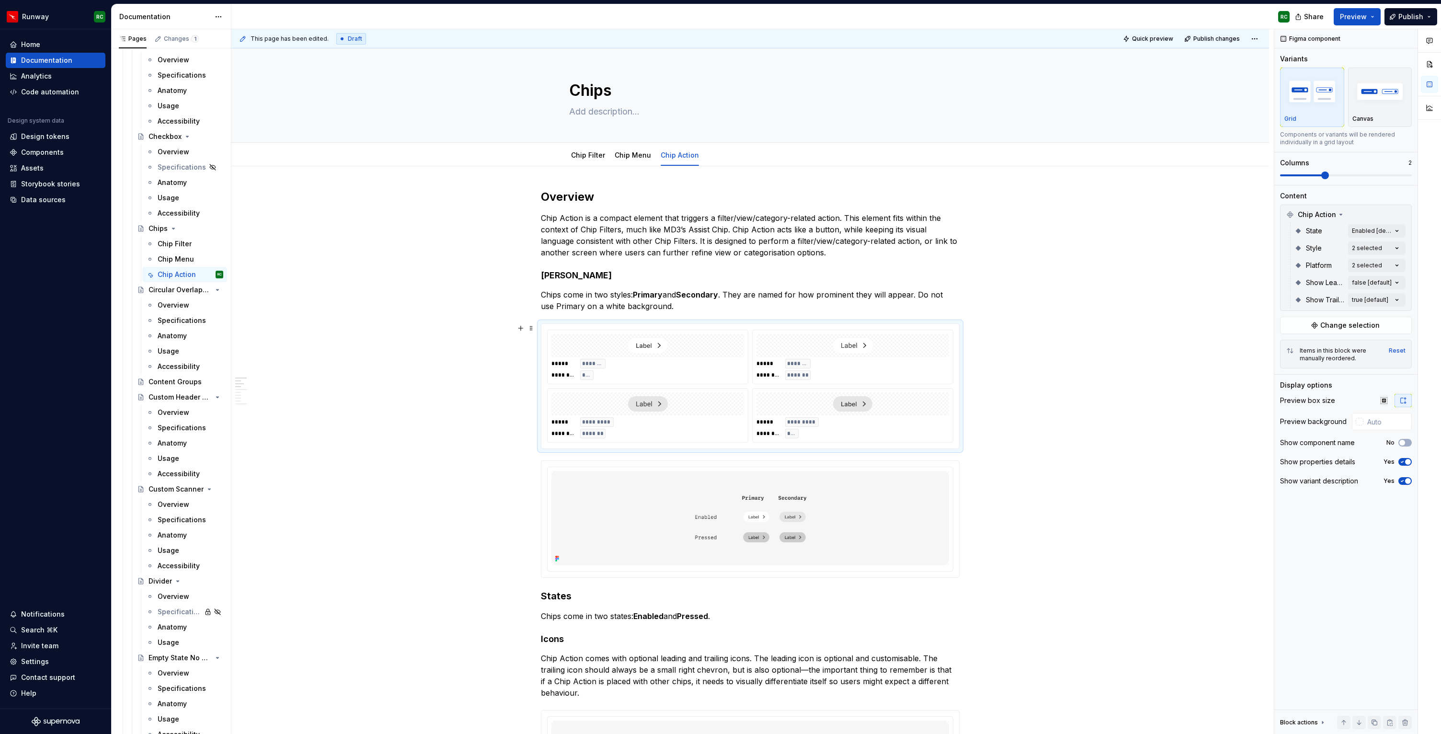
click at [621, 417] on html "Runway RC Home Documentation Analytics Code automation Design system data Desig…" at bounding box center [720, 367] width 1441 height 734
drag, startPoint x: 863, startPoint y: 427, endPoint x: 673, endPoint y: 429, distance: 189.7
click at [673, 429] on body "Runway RC Home Documentation Analytics Code automation Design system data Desig…" at bounding box center [720, 367] width 1441 height 734
click at [791, 564] on img at bounding box center [750, 518] width 398 height 94
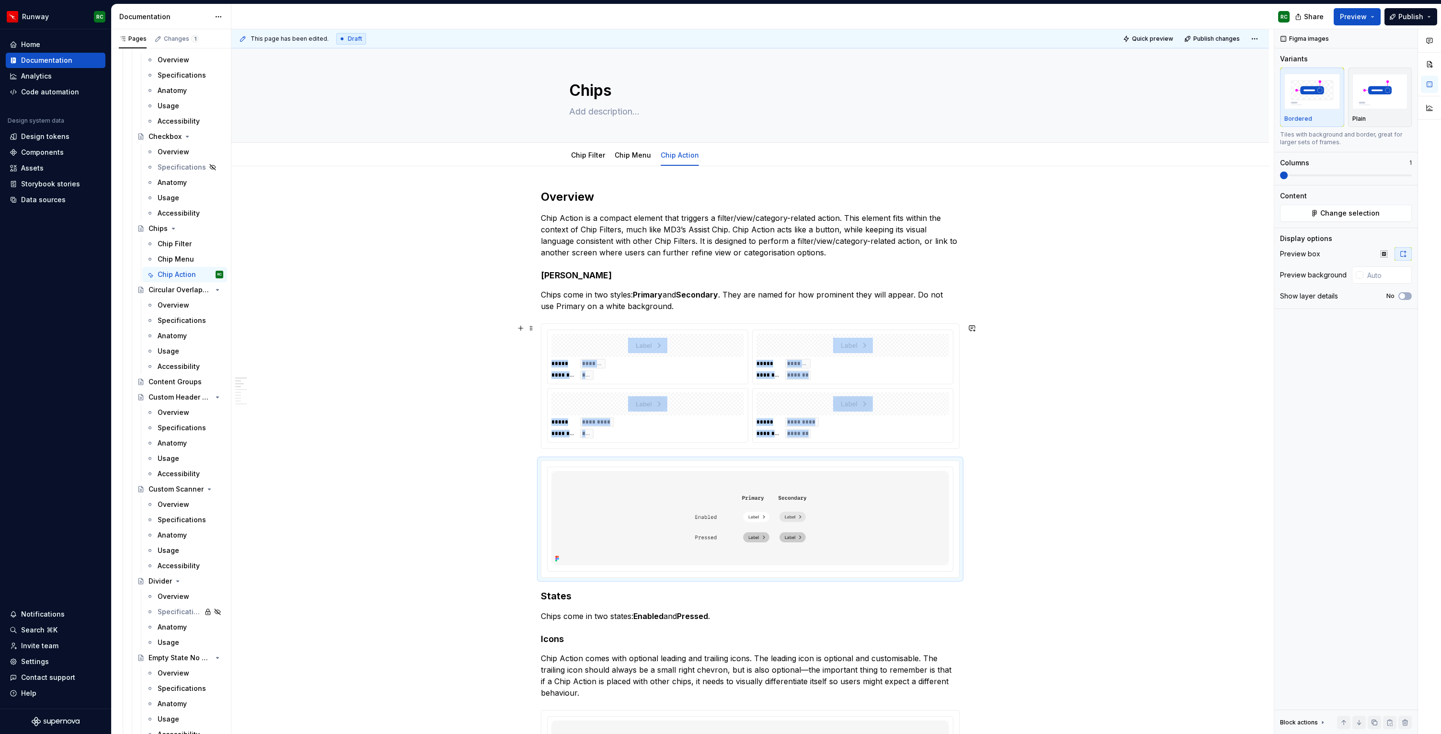
click at [887, 426] on div "***** ********* ******** *******" at bounding box center [852, 427] width 193 height 21
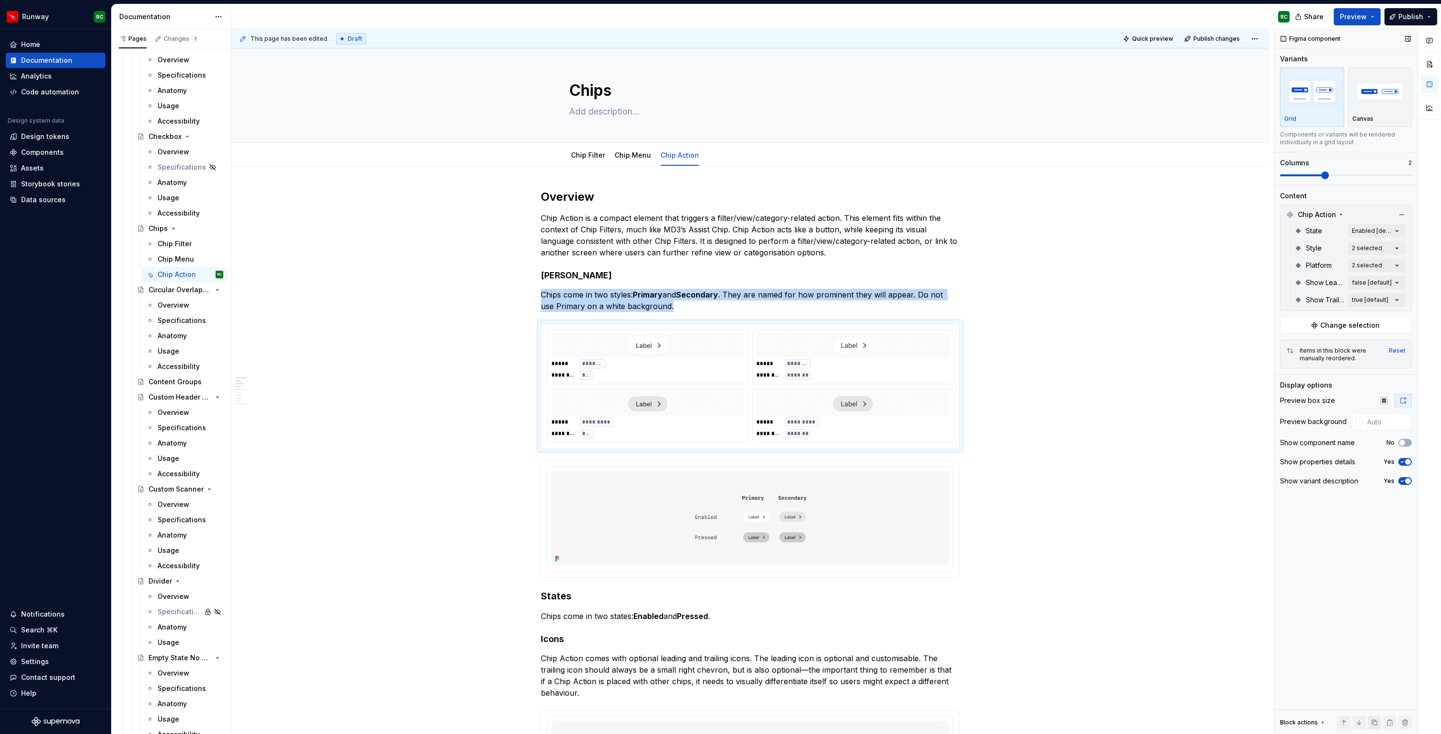
click at [1376, 724] on button "button" at bounding box center [1374, 722] width 13 height 13
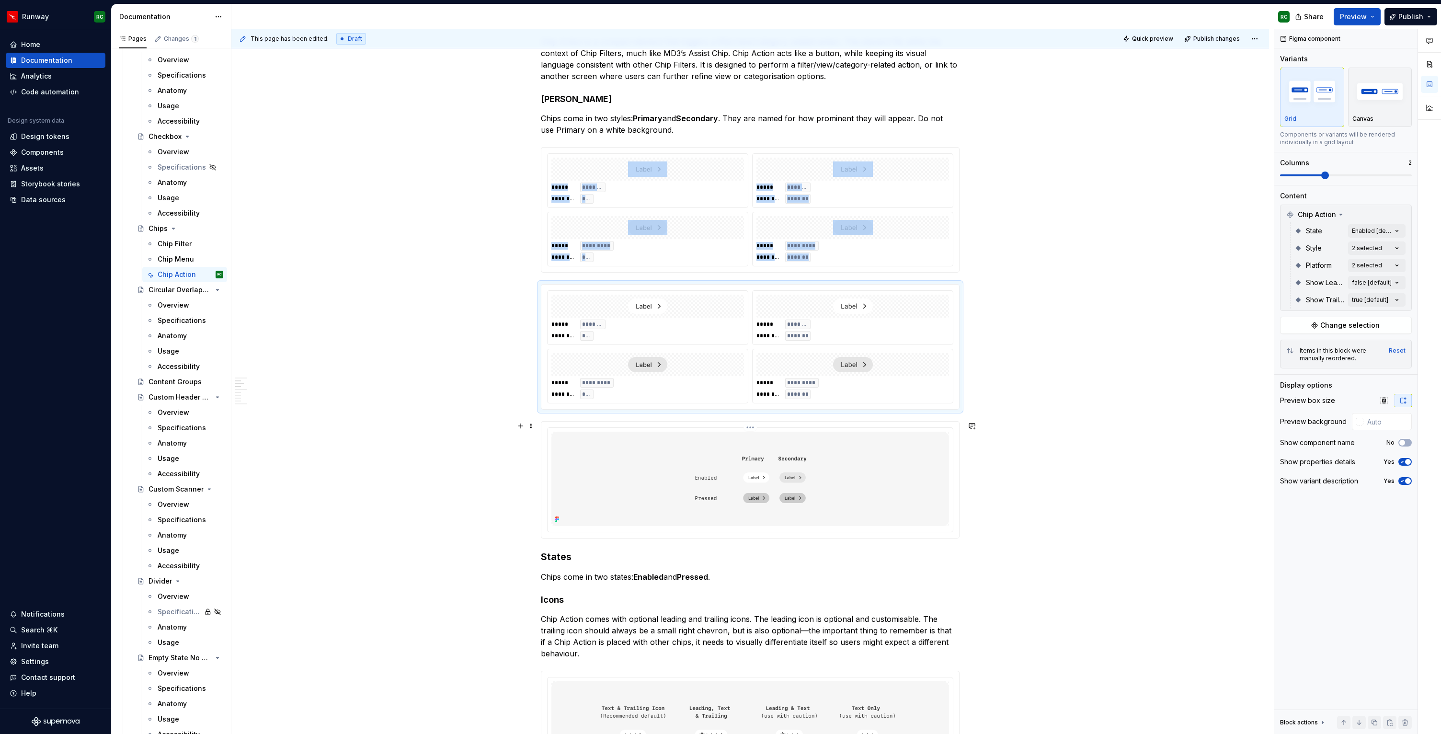
scroll to position [288, 0]
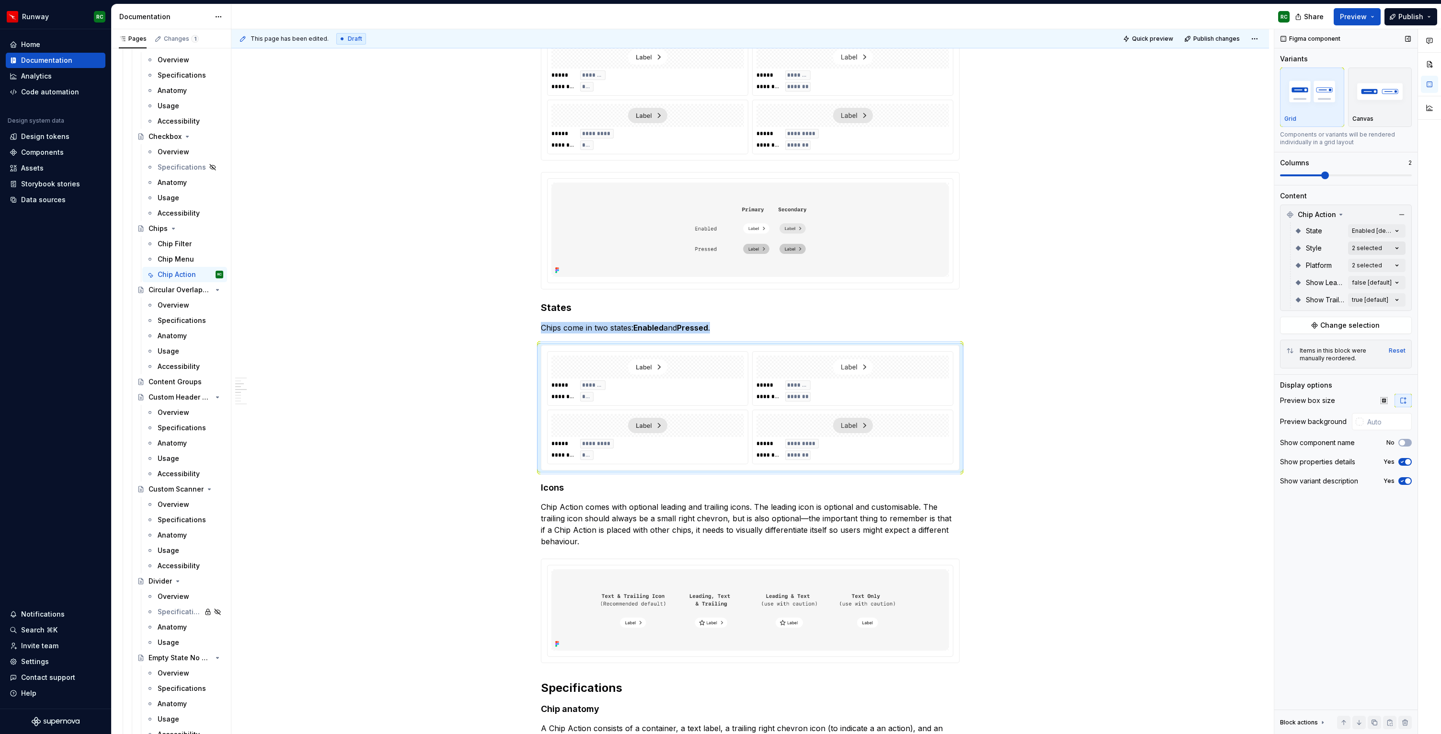
click at [1373, 247] on div "Comments Open comments No comments yet Select ‘Comment’ from the block context …" at bounding box center [1357, 381] width 167 height 705
click at [1316, 305] on span "Secondary" at bounding box center [1312, 310] width 36 height 10
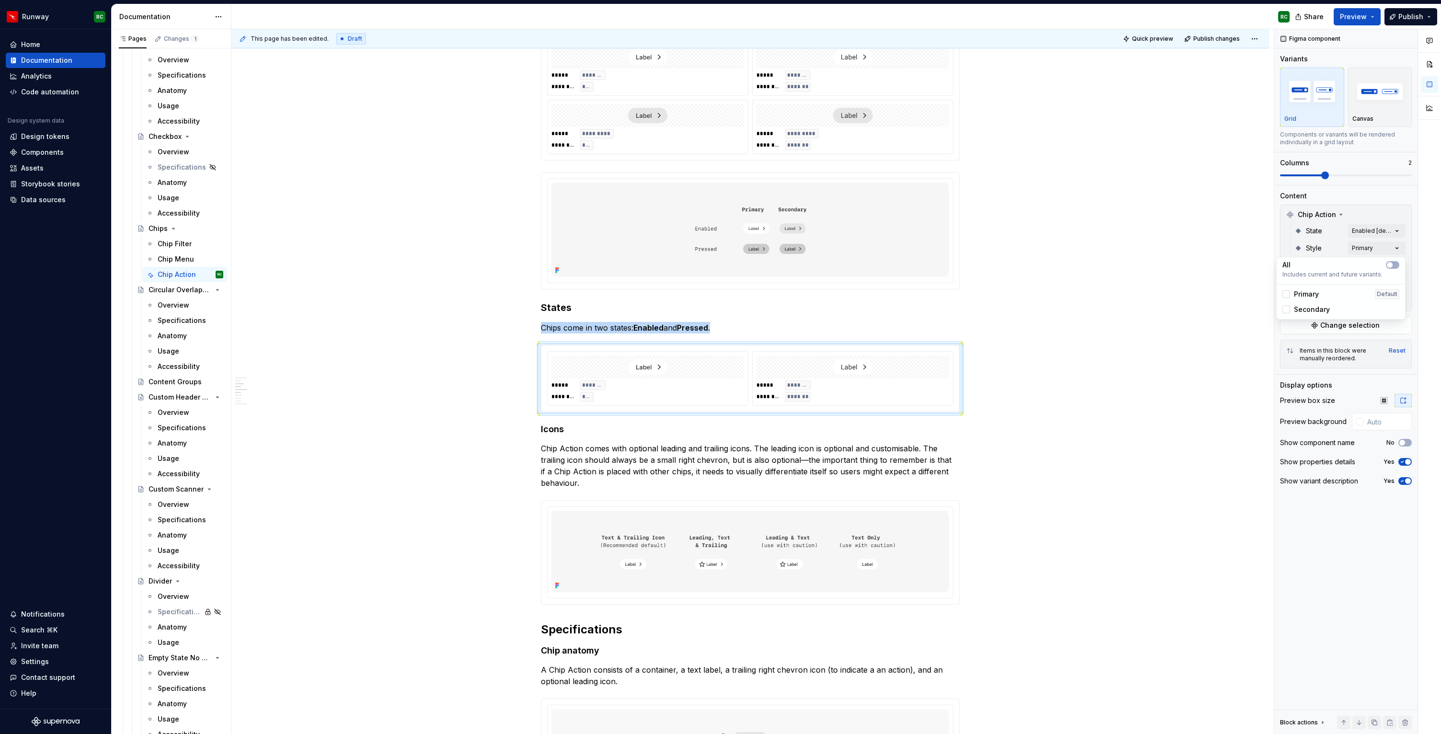
click at [1313, 291] on span "Primary" at bounding box center [1306, 294] width 25 height 10
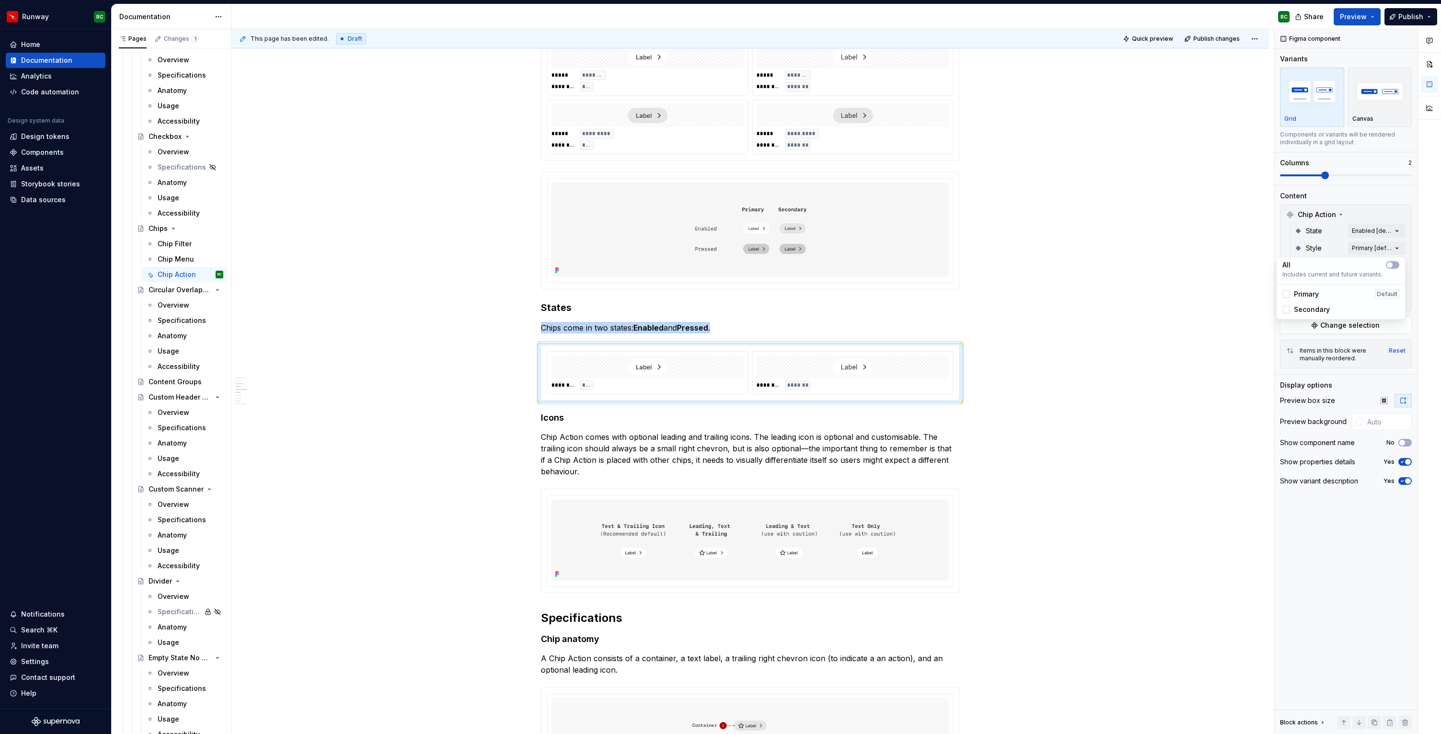
click at [1320, 248] on div "Comments Open comments No comments yet Select ‘Comment’ from the block context …" at bounding box center [1357, 381] width 167 height 705
click at [1357, 228] on div "Comments Open comments No comments yet Select ‘Comment’ from the block context …" at bounding box center [1357, 381] width 167 height 705
click at [1312, 275] on span "Enabled" at bounding box center [1307, 277] width 27 height 10
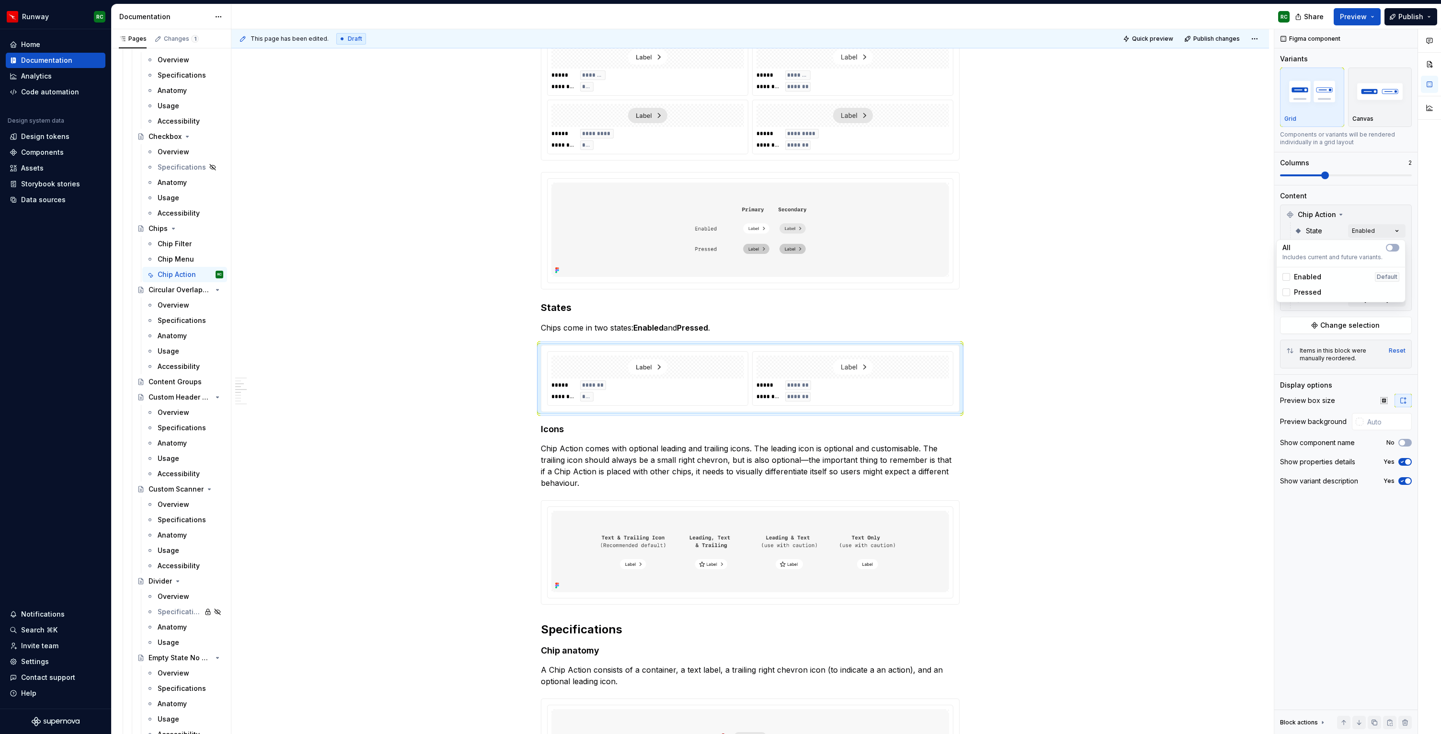
click at [1309, 292] on span "Pressed" at bounding box center [1307, 292] width 27 height 10
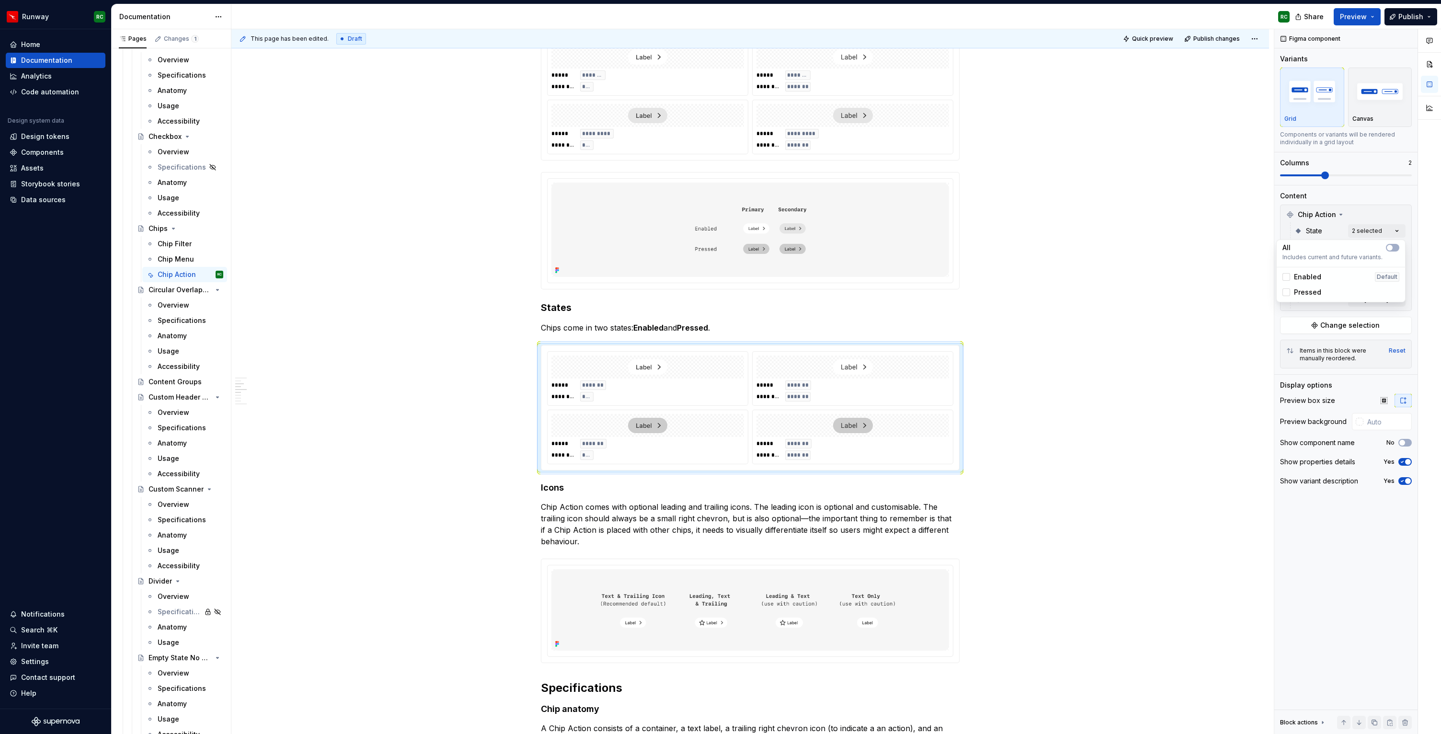
click at [1309, 220] on div "Comments Open comments No comments yet Select ‘Comment’ from the block context …" at bounding box center [1357, 381] width 167 height 705
click at [1365, 249] on div "Comments Open comments No comments yet Select ‘Comment’ from the block context …" at bounding box center [1357, 381] width 167 height 705
drag, startPoint x: 1316, startPoint y: 288, endPoint x: 1314, endPoint y: 298, distance: 9.8
click at [1316, 288] on div "Primary Default" at bounding box center [1340, 293] width 125 height 15
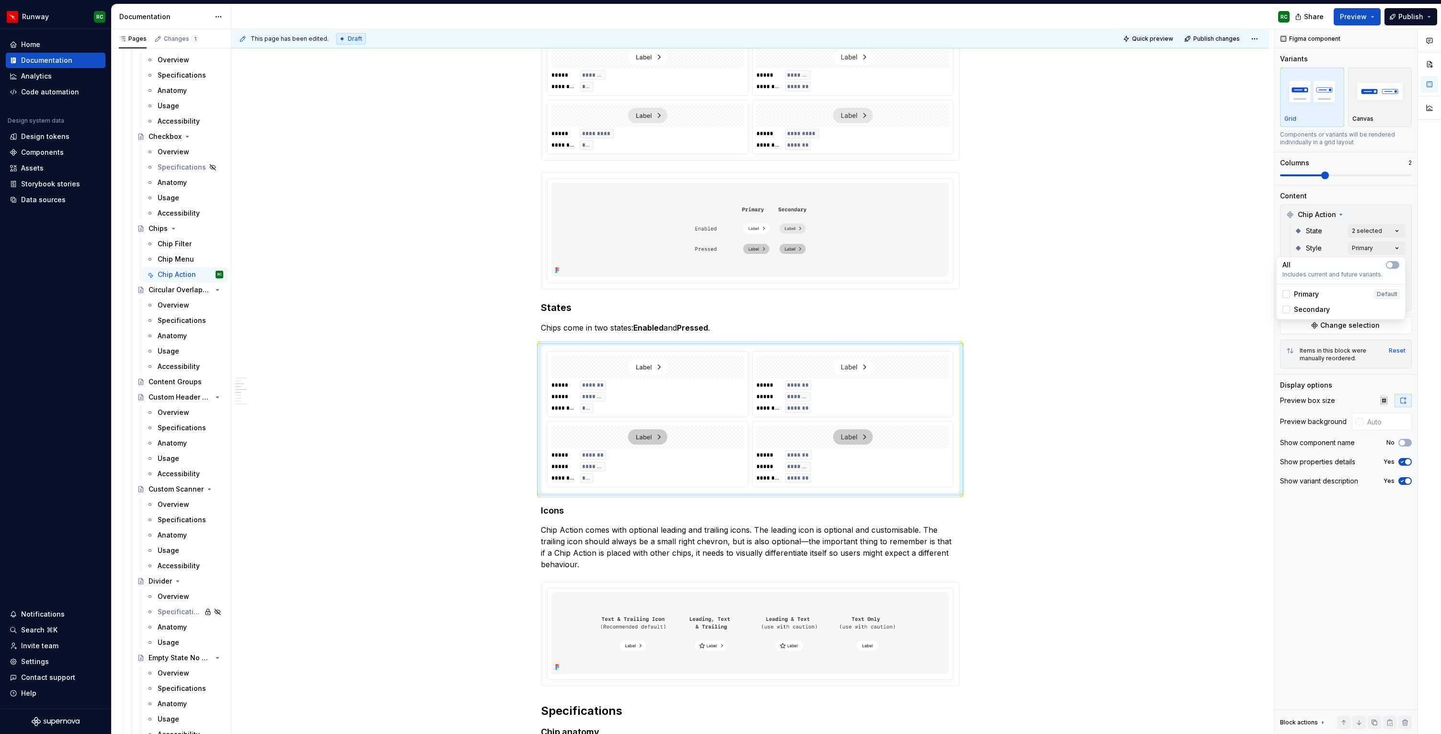
click at [1313, 307] on span "Secondary" at bounding box center [1312, 310] width 36 height 10
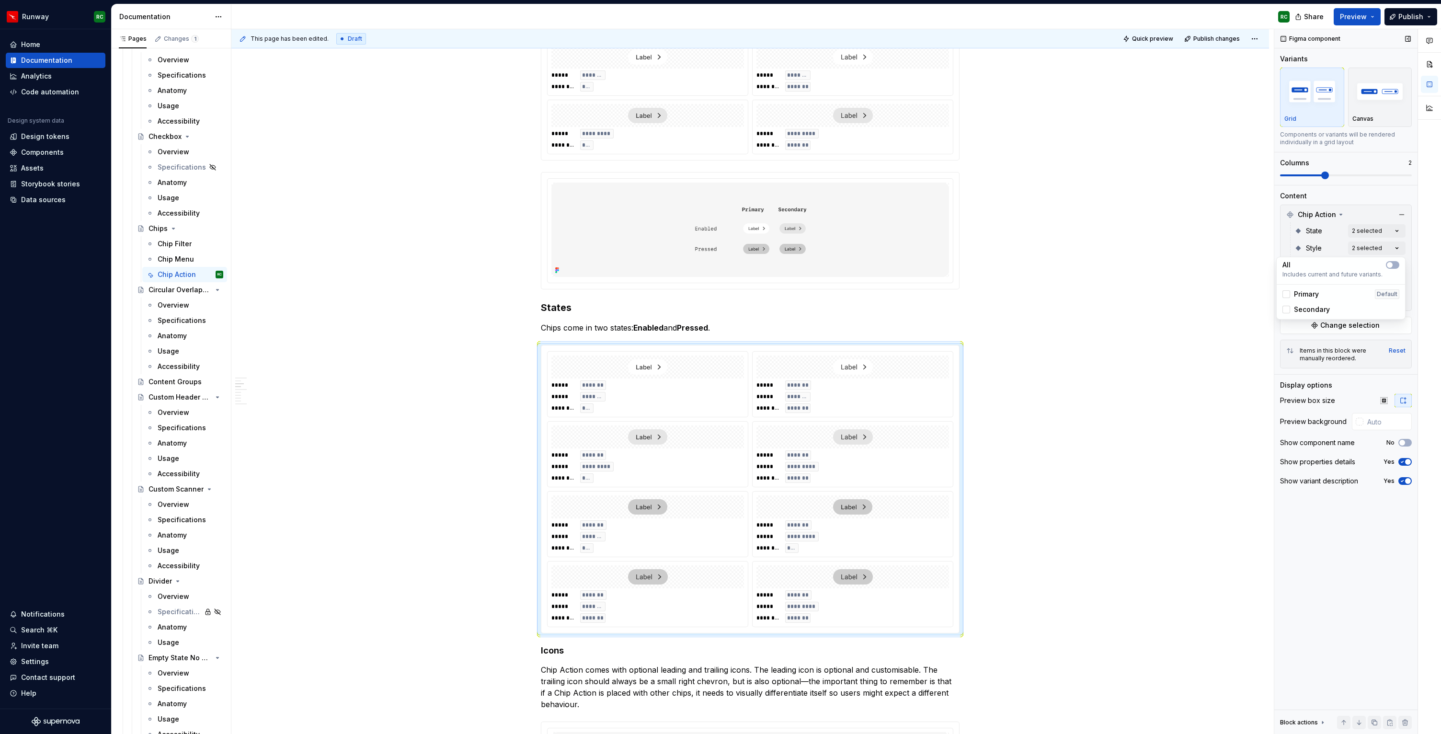
click at [1318, 228] on div "Comments Open comments No comments yet Select ‘Comment’ from the block context …" at bounding box center [1357, 381] width 167 height 705
click at [1349, 263] on div "Comments Open comments No comments yet Select ‘Comment’ from the block context …" at bounding box center [1357, 381] width 167 height 705
click at [1324, 304] on div "iOS Default" at bounding box center [1340, 311] width 125 height 15
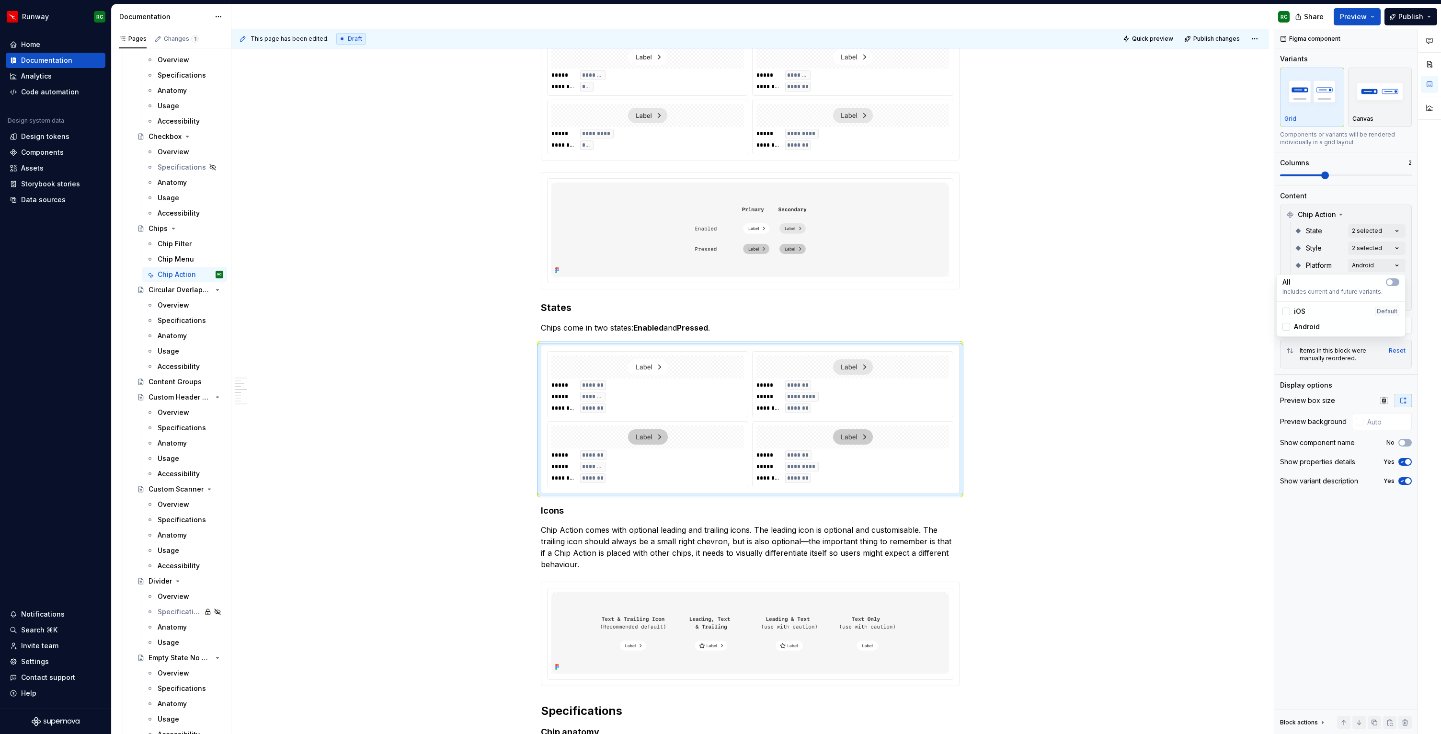
click at [1318, 322] on span "Android" at bounding box center [1307, 327] width 26 height 10
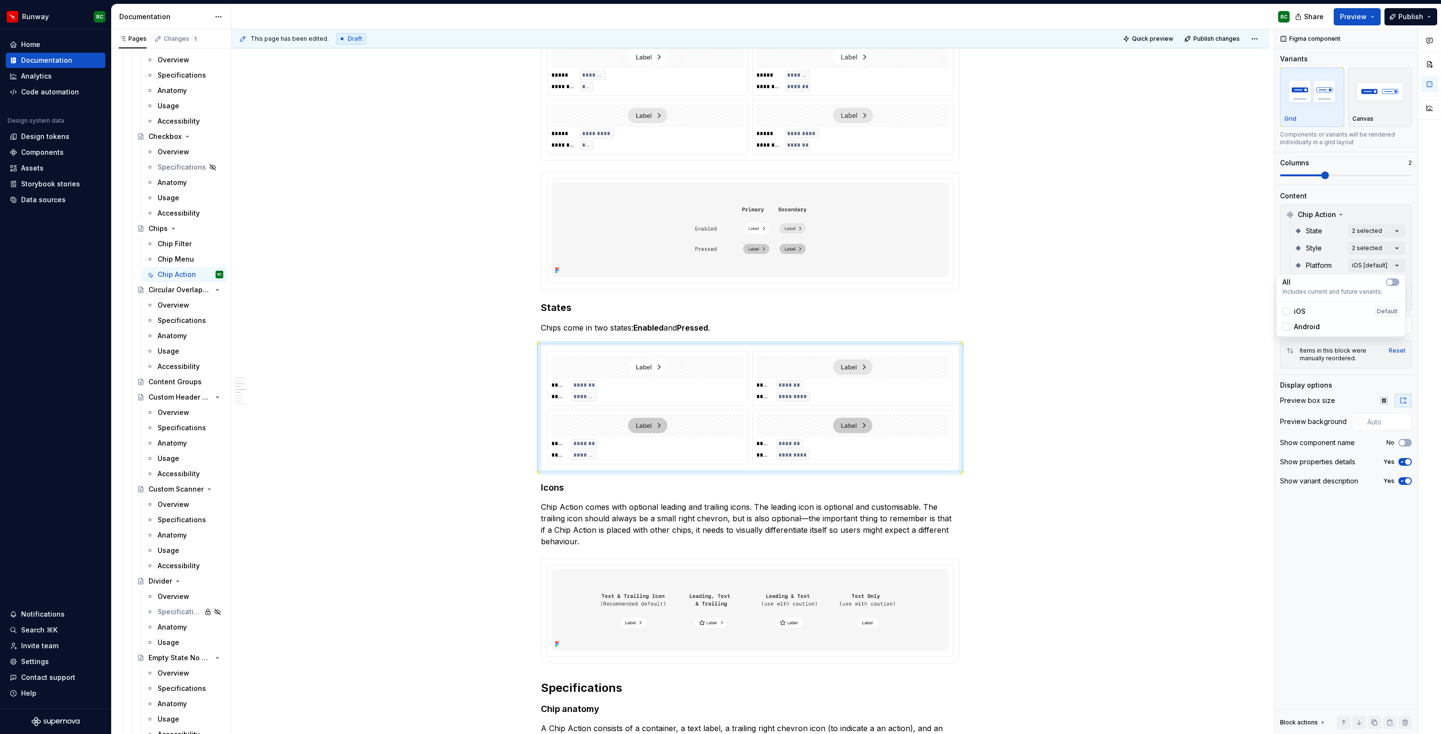
click at [833, 382] on html "Runway RC Home Documentation Analytics Code automation Design system data Desig…" at bounding box center [720, 367] width 1441 height 734
type textarea "*"
drag, startPoint x: 851, startPoint y: 379, endPoint x: 845, endPoint y: 377, distance: 6.0
click at [845, 377] on body "Runway RC Home Documentation Analytics Code automation Design system data Desig…" at bounding box center [720, 367] width 1441 height 734
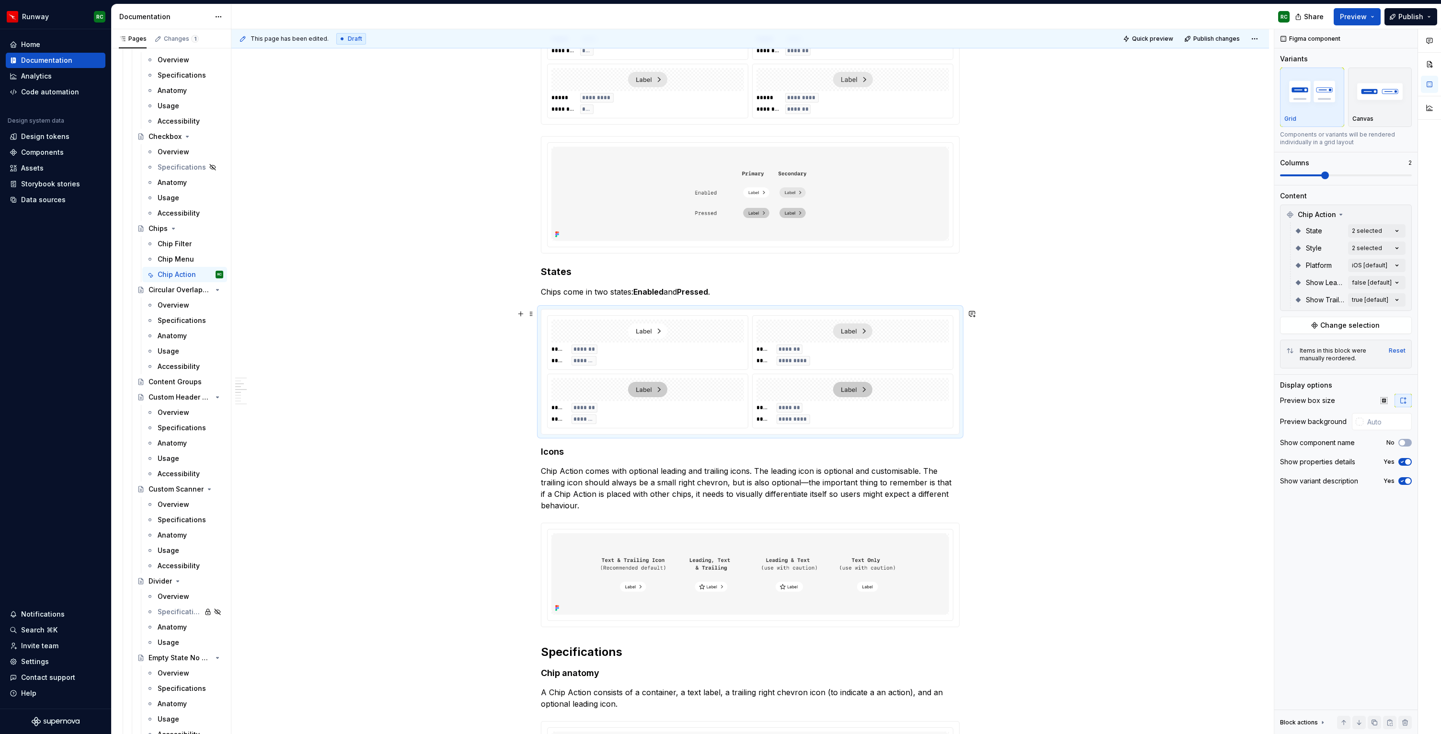
scroll to position [322, 0]
click at [1388, 419] on input "text" at bounding box center [1387, 421] width 48 height 17
paste input "E5E3E1"
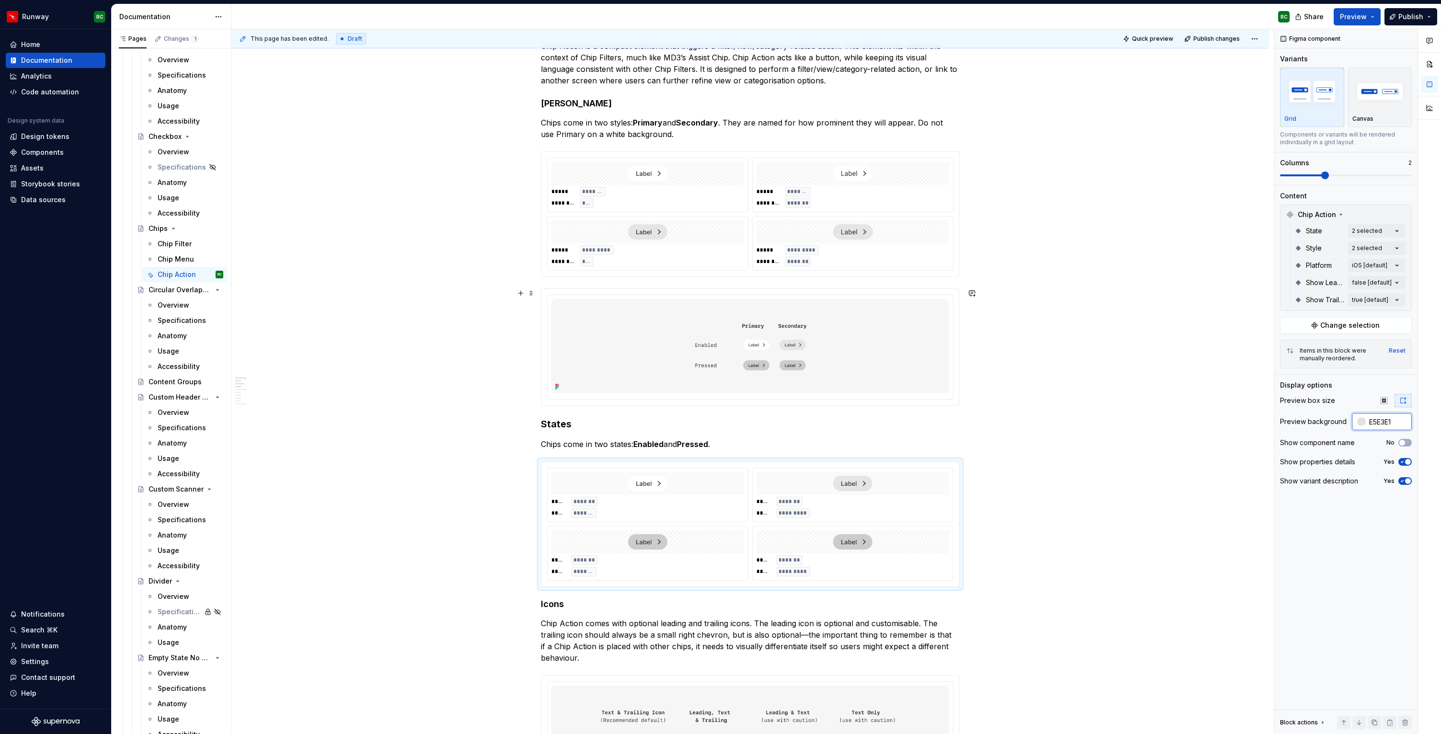
scroll to position [173, 0]
click at [866, 220] on div at bounding box center [852, 230] width 193 height 23
type input "#E5E3E1"
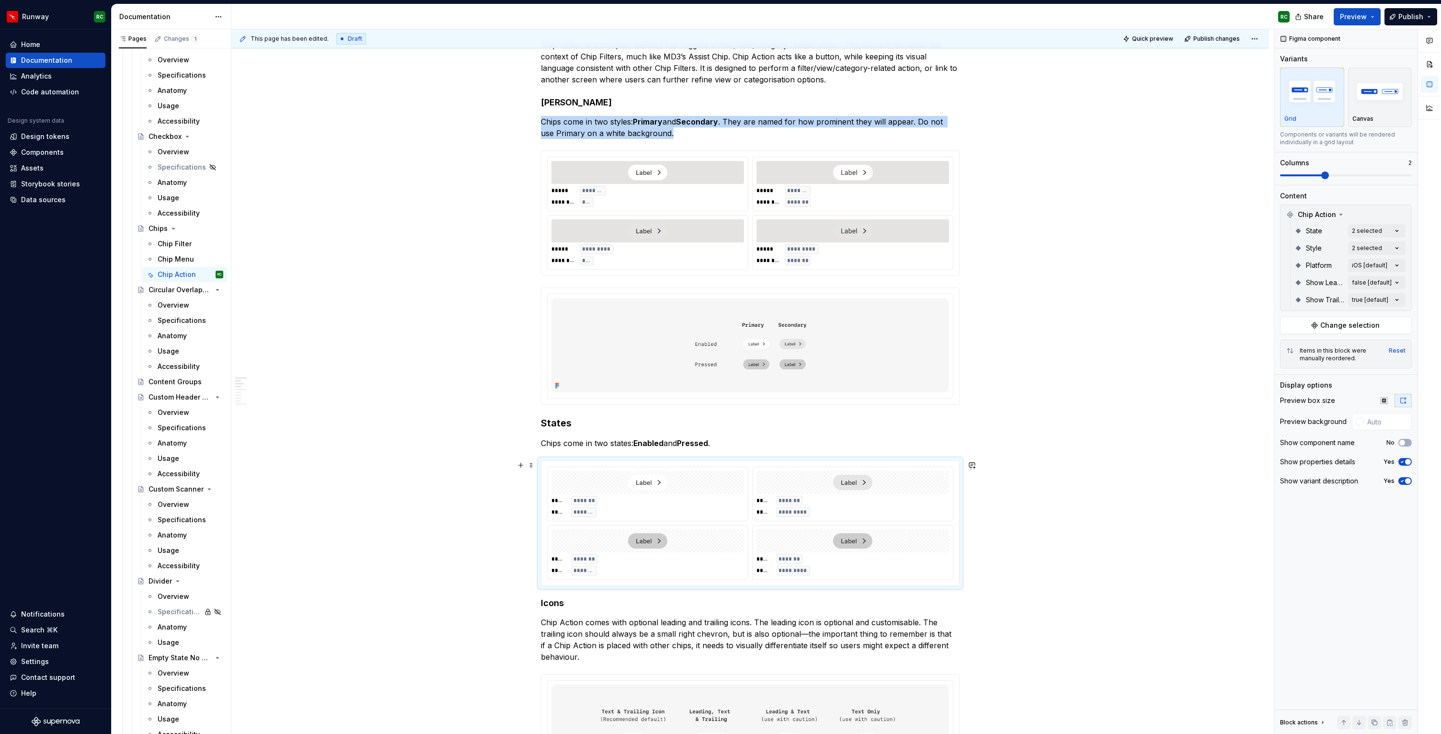
click at [761, 490] on div at bounding box center [852, 482] width 193 height 23
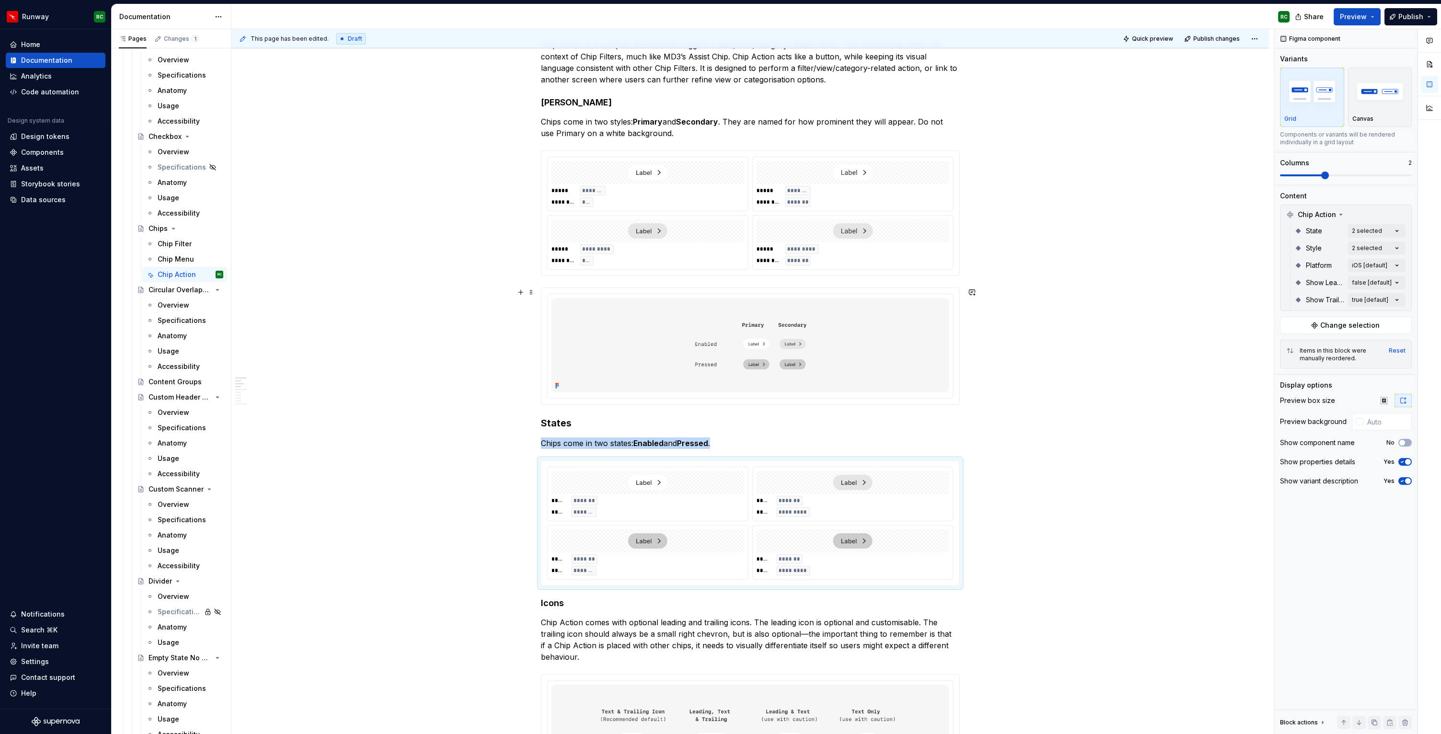
scroll to position [224, 0]
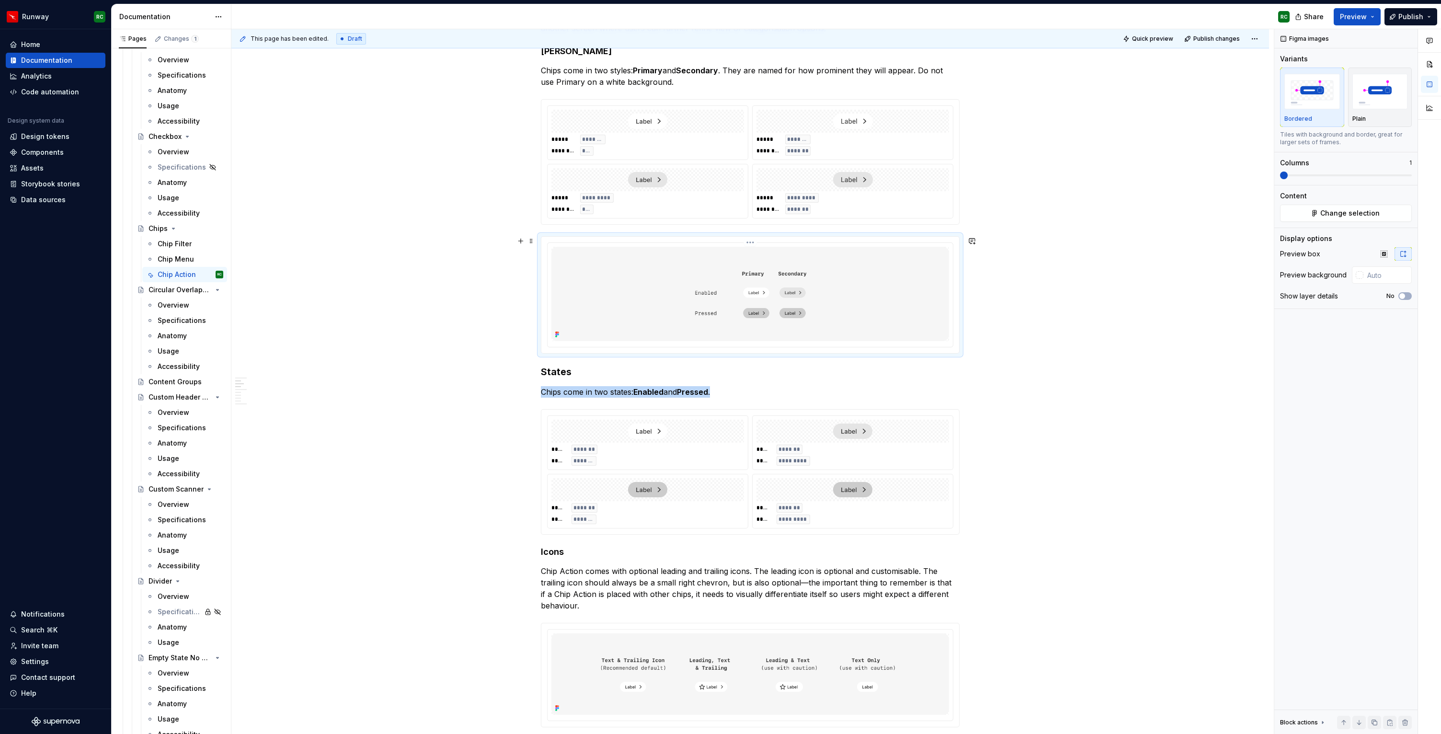
click at [822, 280] on img at bounding box center [750, 294] width 398 height 94
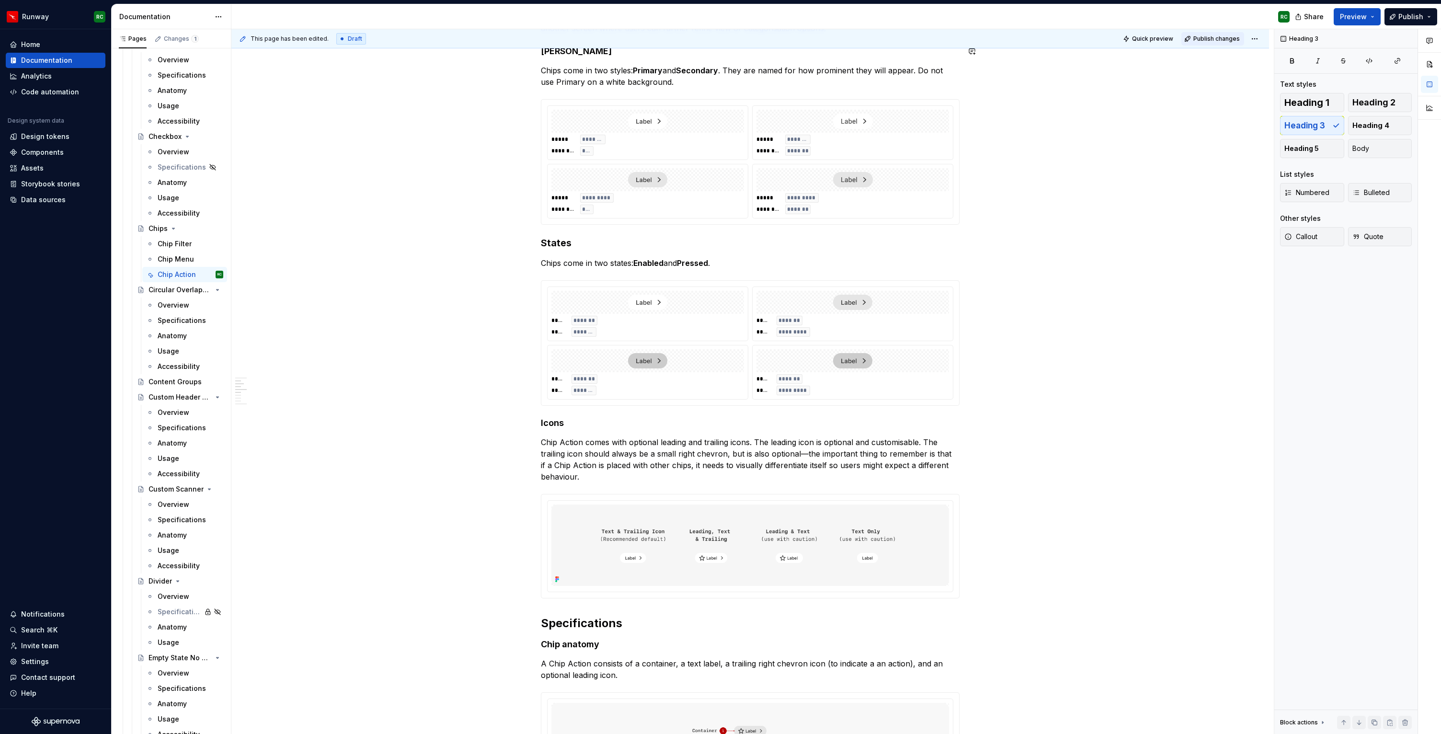
click at [1205, 37] on span "Publish changes" at bounding box center [1216, 39] width 46 height 8
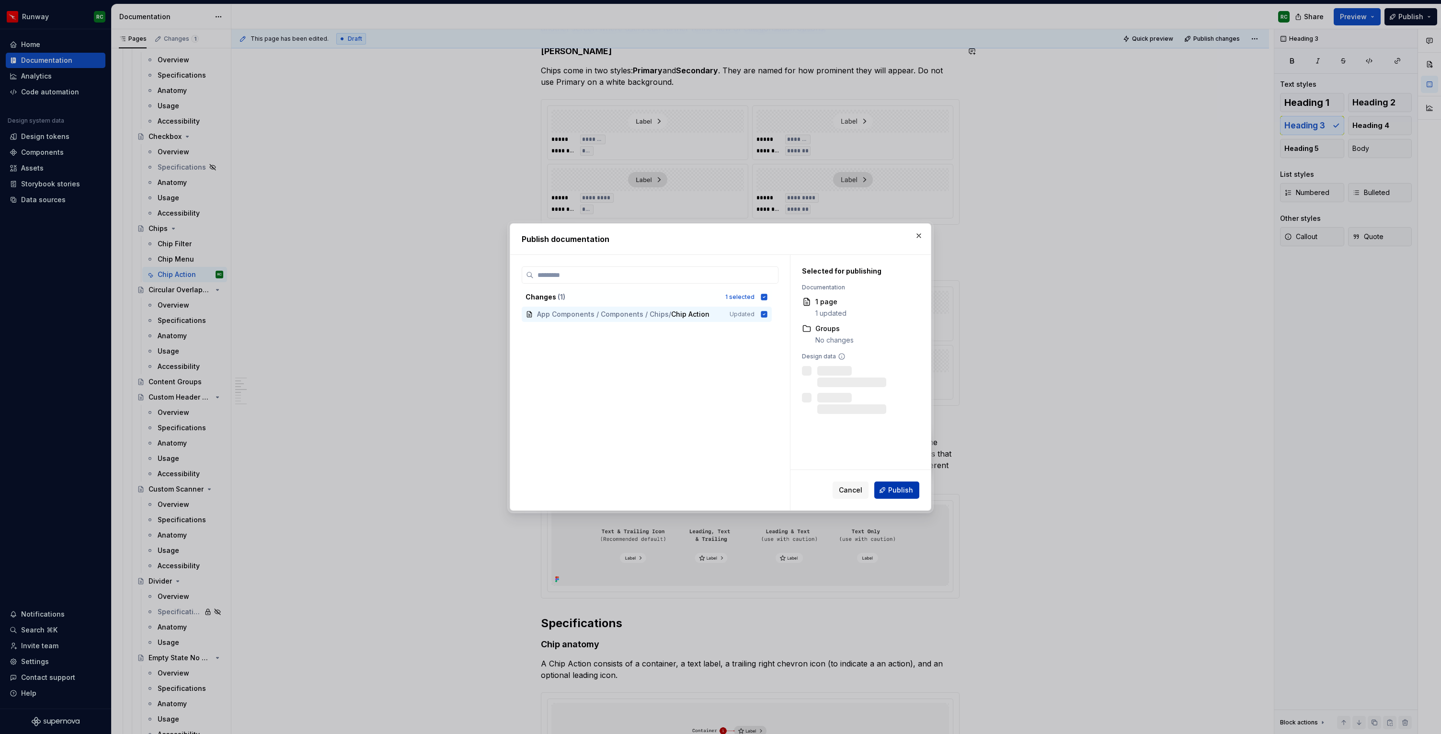
click at [895, 490] on span "Publish" at bounding box center [900, 490] width 25 height 10
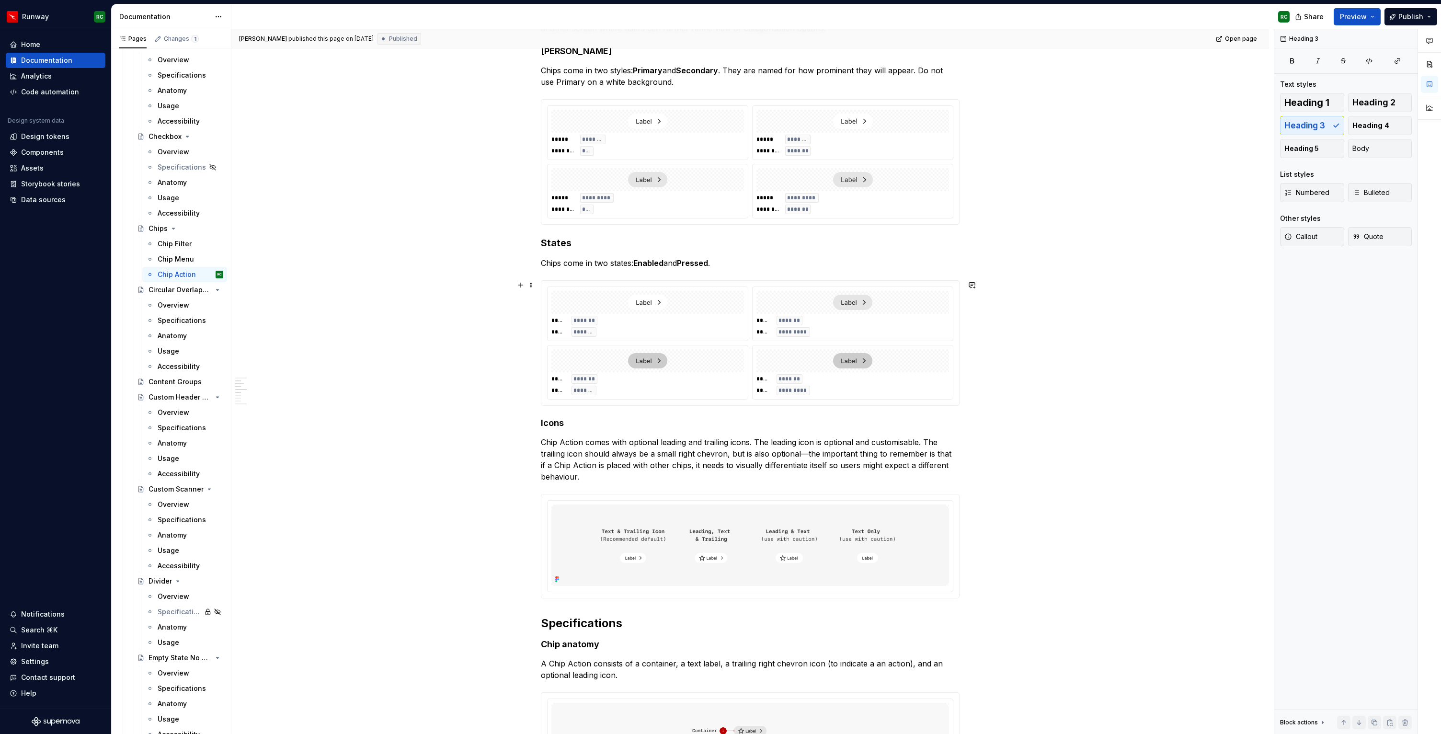
click at [931, 342] on div "***** ******* ***** ******* ***** ******* ***** ********* ***** ******* ***** *…" at bounding box center [750, 342] width 406 height 113
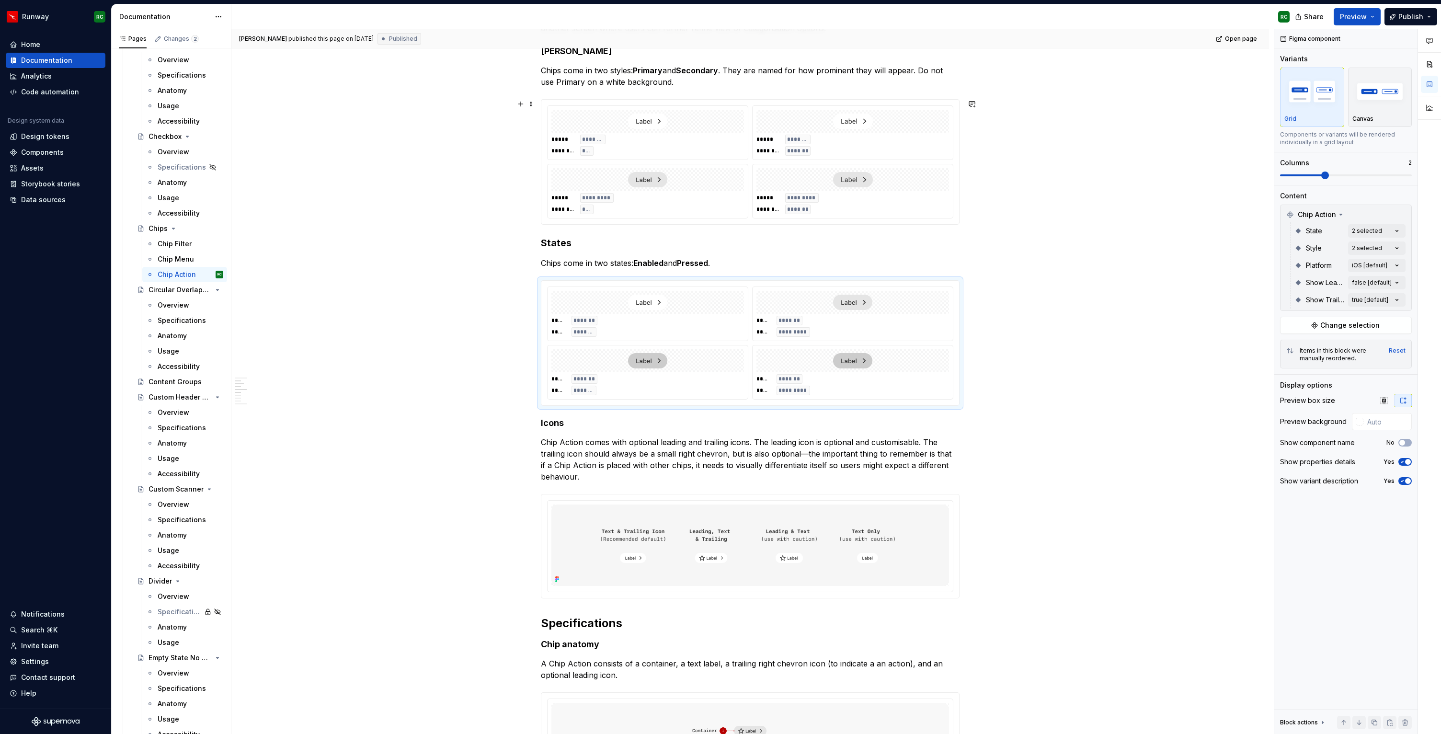
click at [763, 181] on div at bounding box center [852, 179] width 193 height 23
click at [1329, 176] on span at bounding box center [1325, 175] width 8 height 8
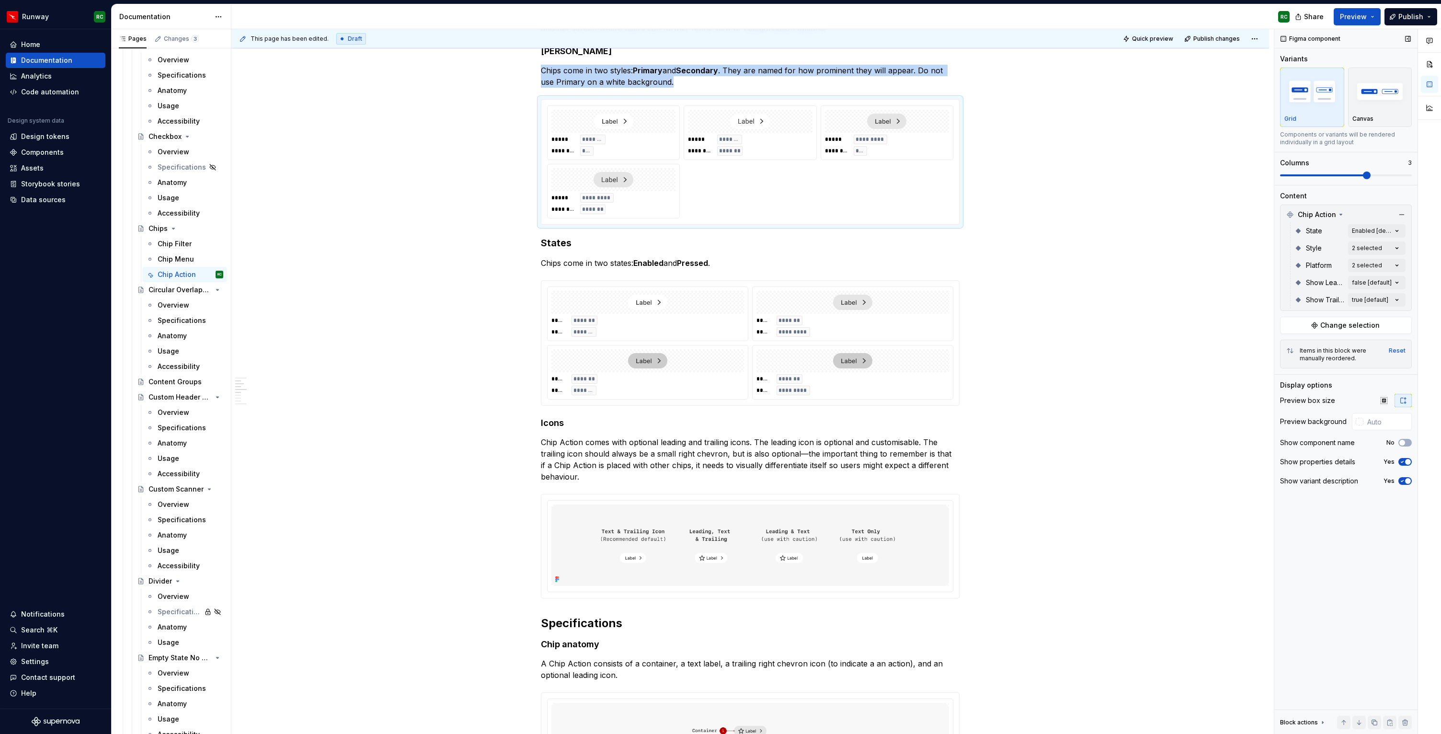
type textarea "*"
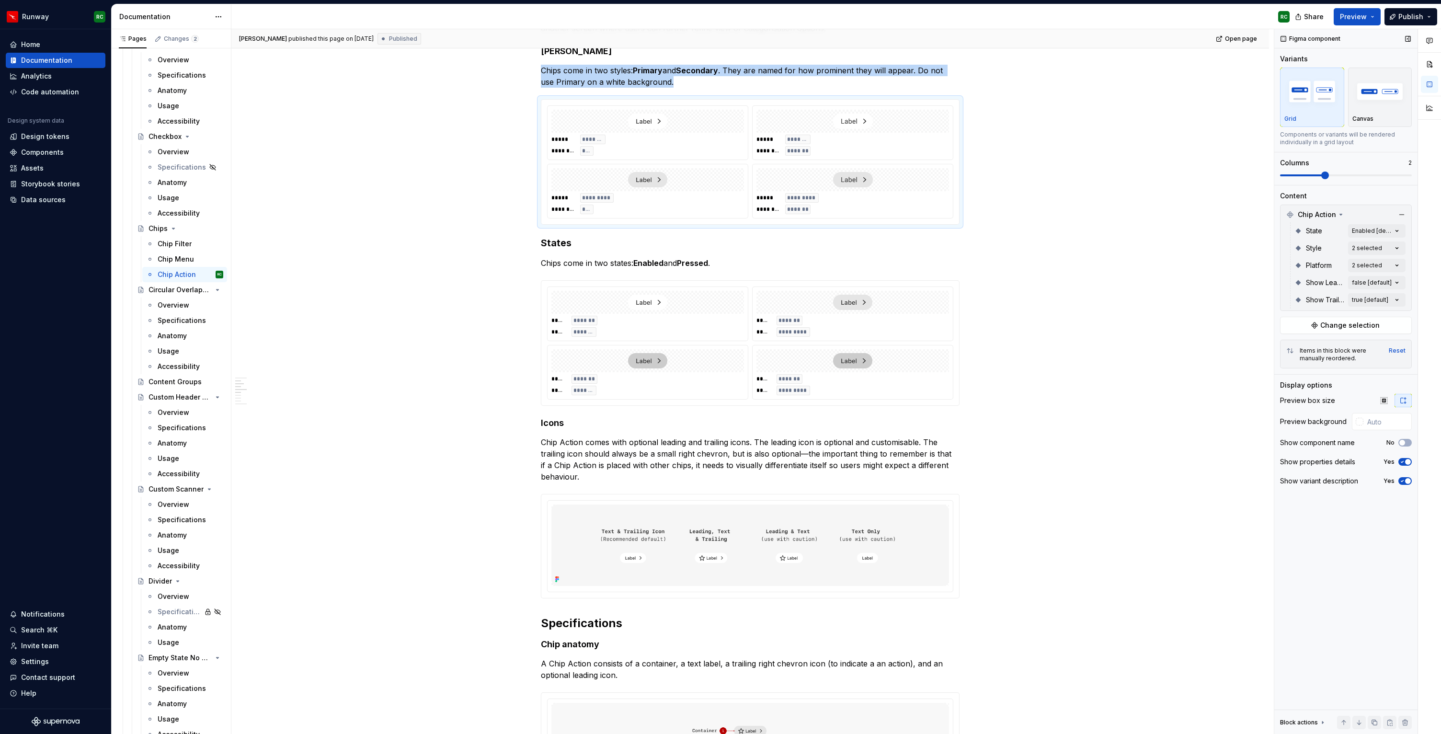
click at [1327, 175] on span at bounding box center [1325, 175] width 8 height 8
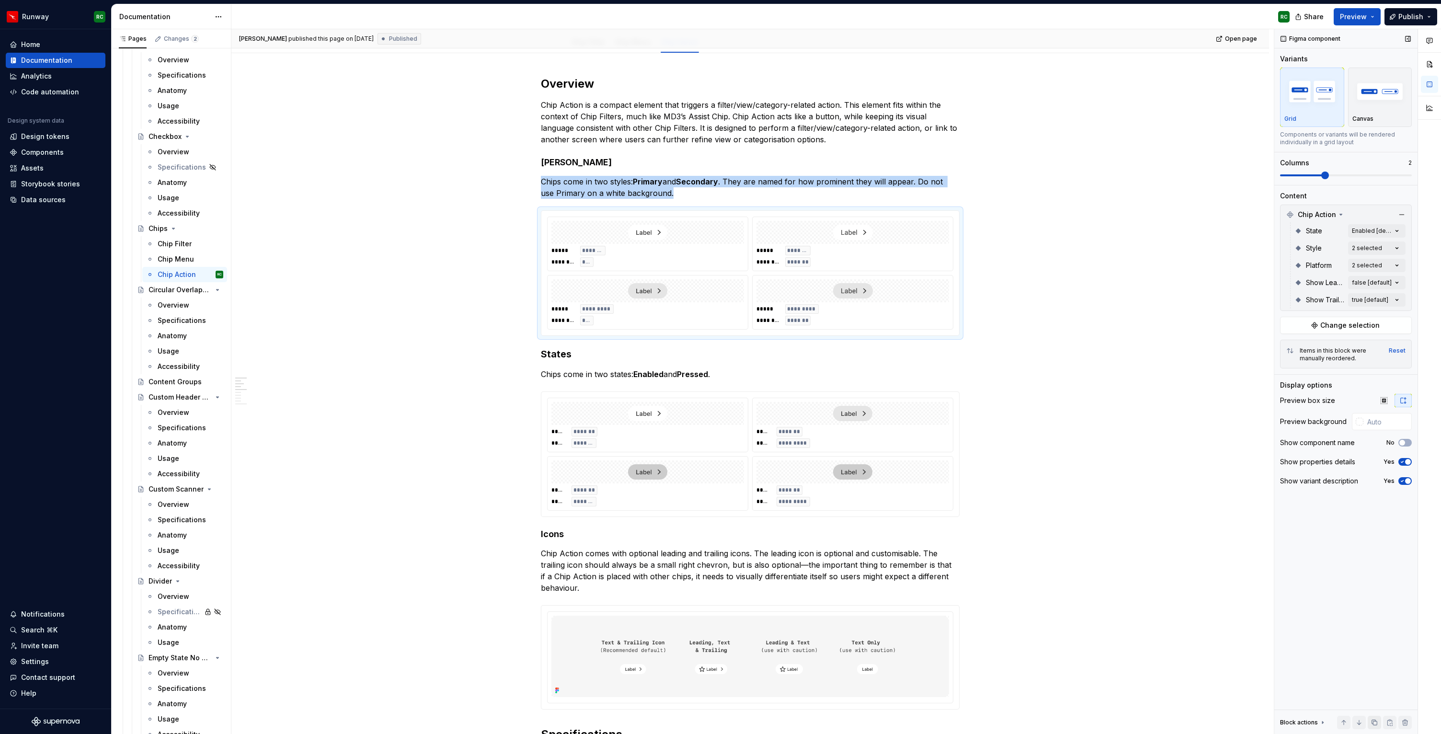
click at [1375, 726] on button "button" at bounding box center [1374, 722] width 13 height 13
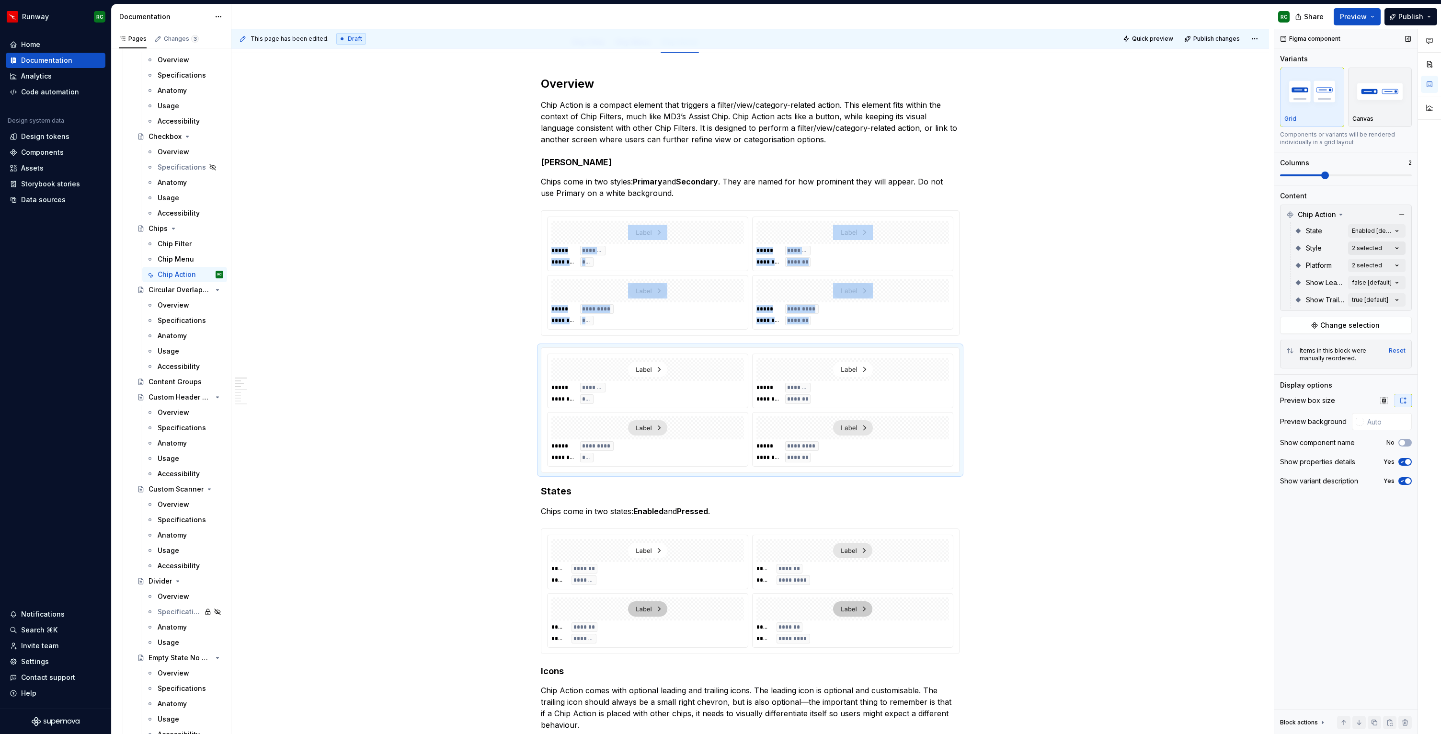
click at [1378, 249] on div "Comments Open comments No comments yet Select ‘Comment’ from the block context …" at bounding box center [1357, 381] width 167 height 705
click at [1303, 304] on div "Secondary" at bounding box center [1340, 309] width 125 height 15
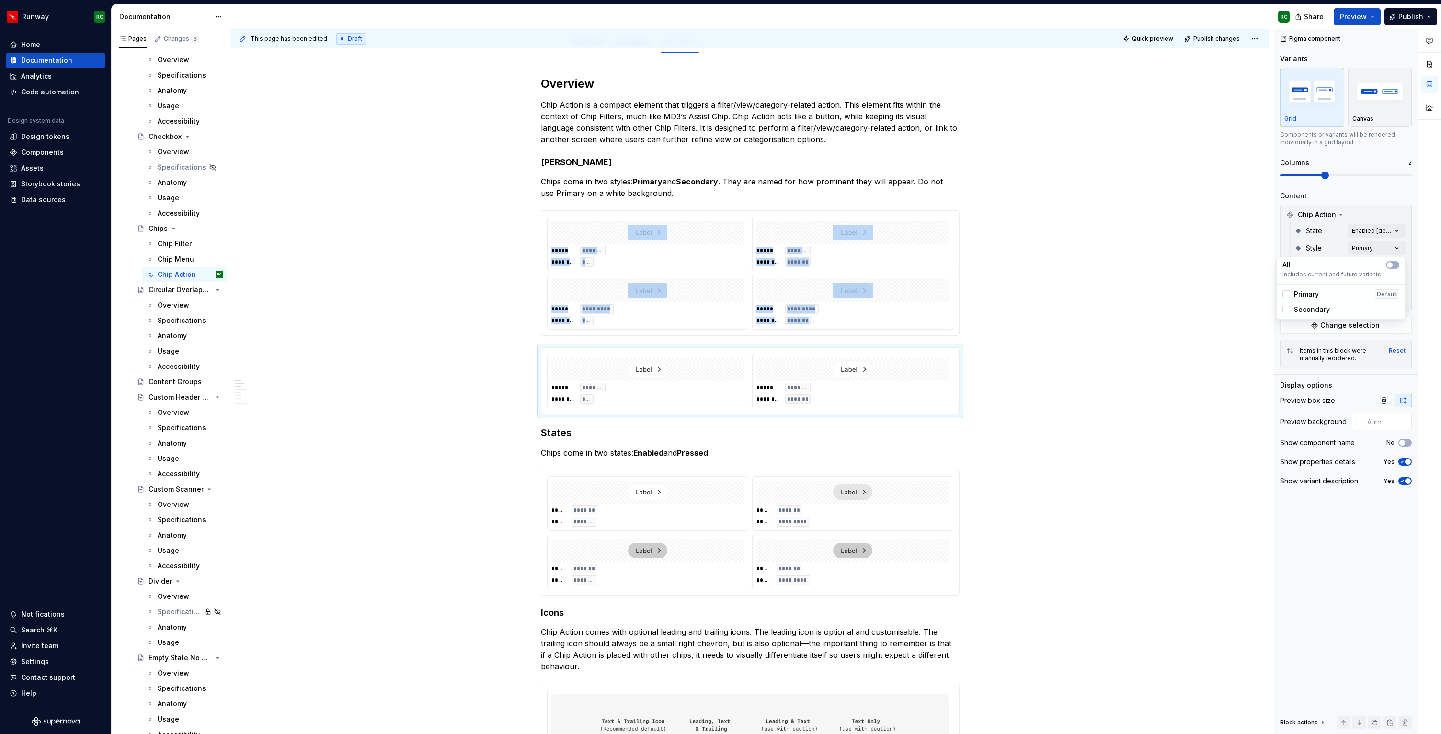
click at [769, 326] on html "Runway RC Home Documentation Analytics Code automation Design system data Desig…" at bounding box center [720, 367] width 1441 height 734
click at [775, 308] on span "*****" at bounding box center [767, 309] width 23 height 8
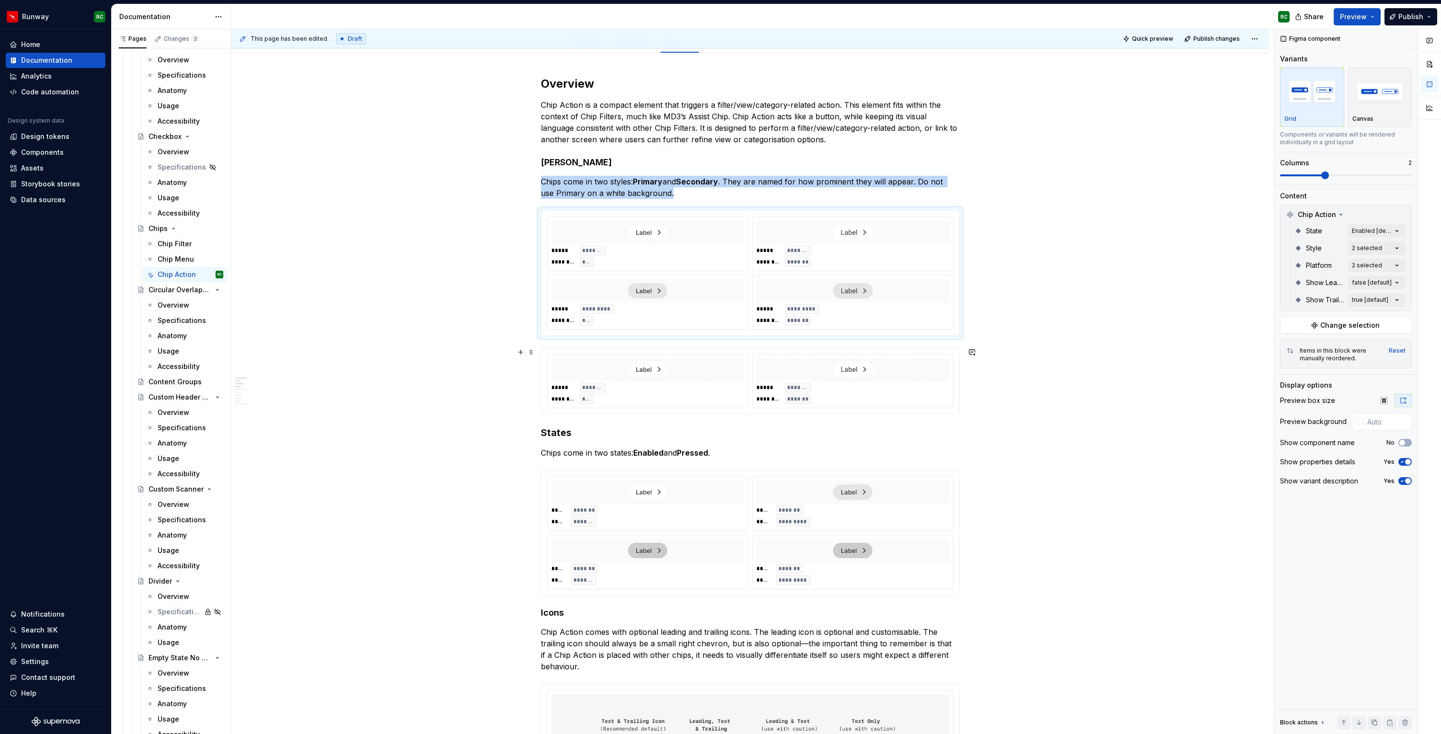
click at [739, 386] on div "***** ******* ******** ***" at bounding box center [647, 393] width 193 height 21
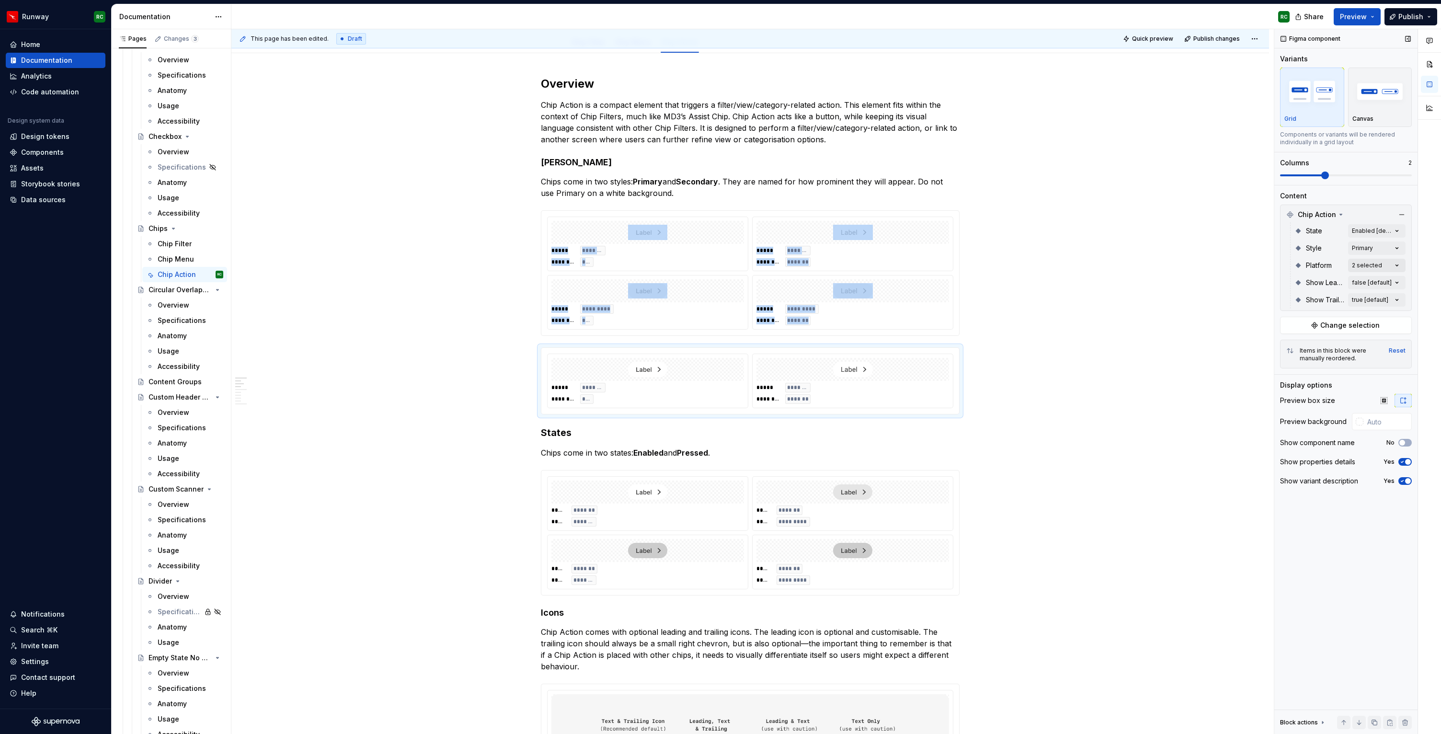
click at [1362, 269] on div "Comments Open comments No comments yet Select ‘Comment’ from the block context …" at bounding box center [1357, 381] width 167 height 705
click at [1362, 246] on div "Comments Open comments No comments yet Select ‘Comment’ from the block context …" at bounding box center [1357, 381] width 167 height 705
click at [1360, 251] on div "Comments Open comments No comments yet Select ‘Comment’ from the block context …" at bounding box center [1357, 381] width 167 height 705
click at [1317, 296] on span "Primary" at bounding box center [1306, 294] width 25 height 10
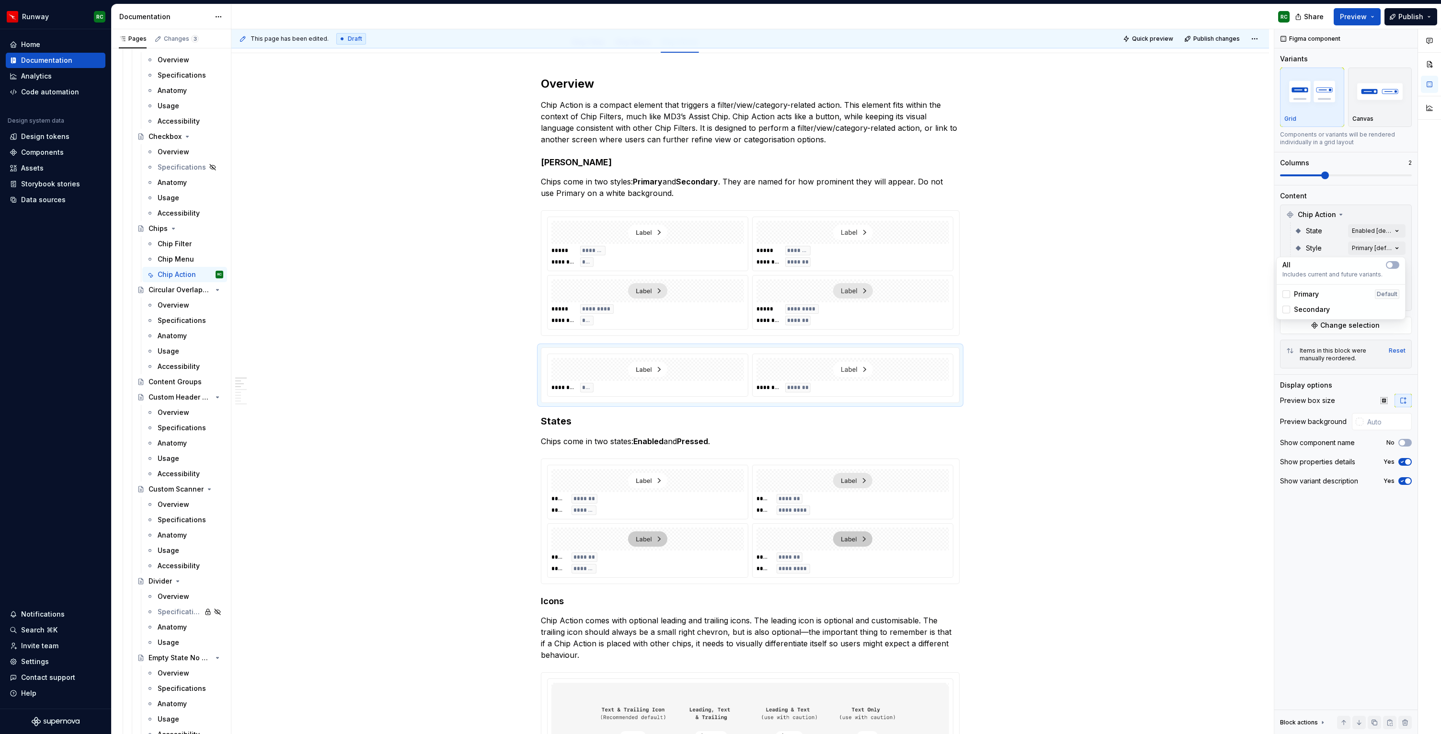
click at [1314, 305] on span "Secondary" at bounding box center [1312, 310] width 36 height 10
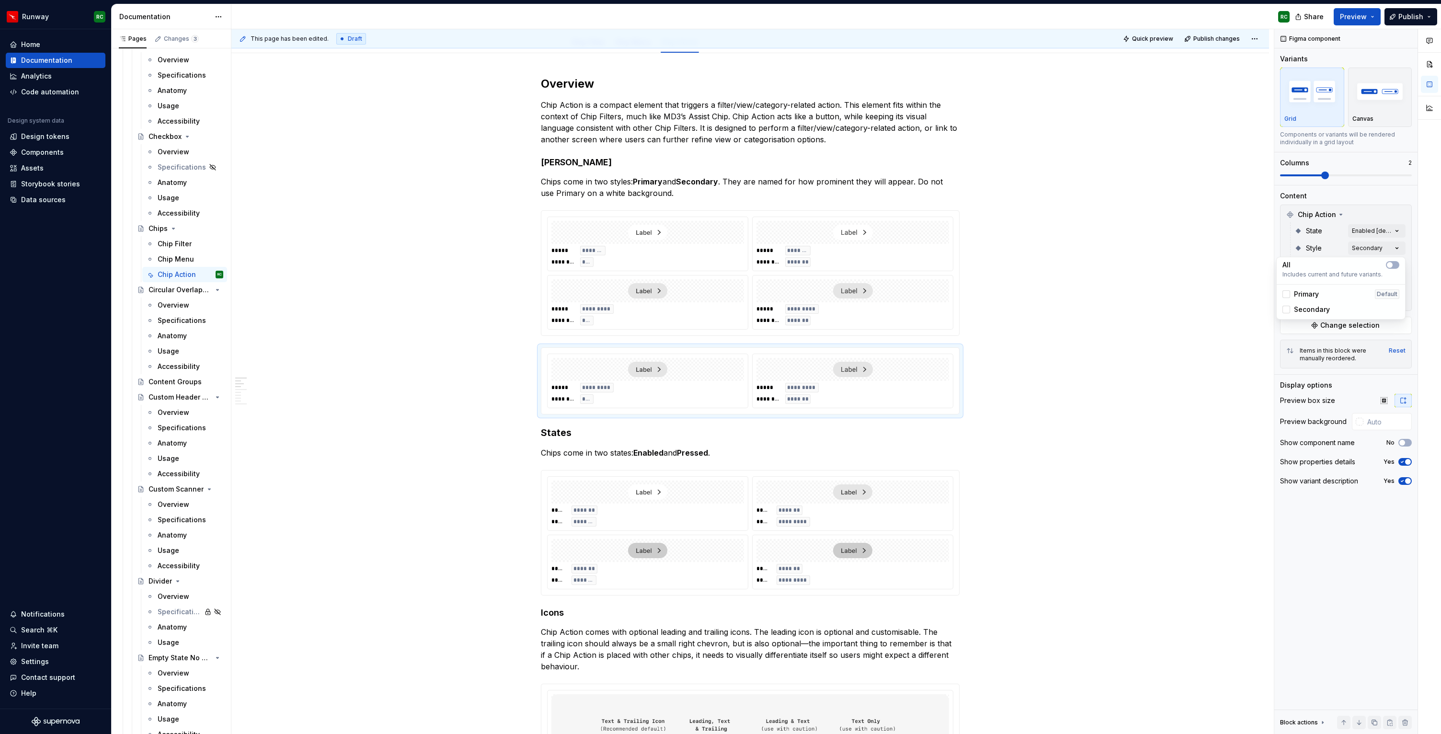
click at [1335, 250] on div "Comments Open comments No comments yet Select ‘Comment’ from the block context …" at bounding box center [1357, 381] width 167 height 705
click at [826, 286] on div at bounding box center [852, 290] width 193 height 23
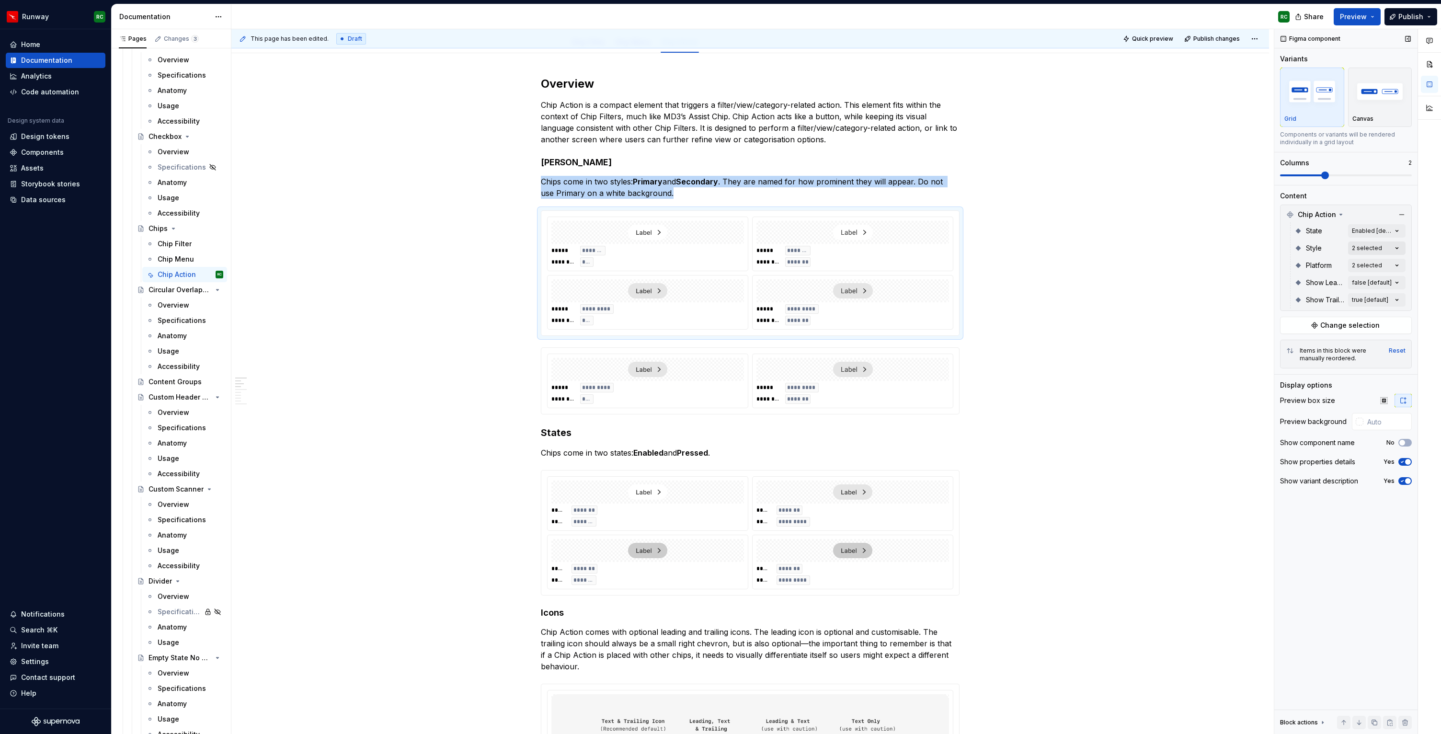
click at [1365, 251] on div "Comments Open comments No comments yet Select ‘Comment’ from the block context …" at bounding box center [1357, 381] width 167 height 705
click at [1311, 307] on span "Secondary" at bounding box center [1312, 310] width 36 height 10
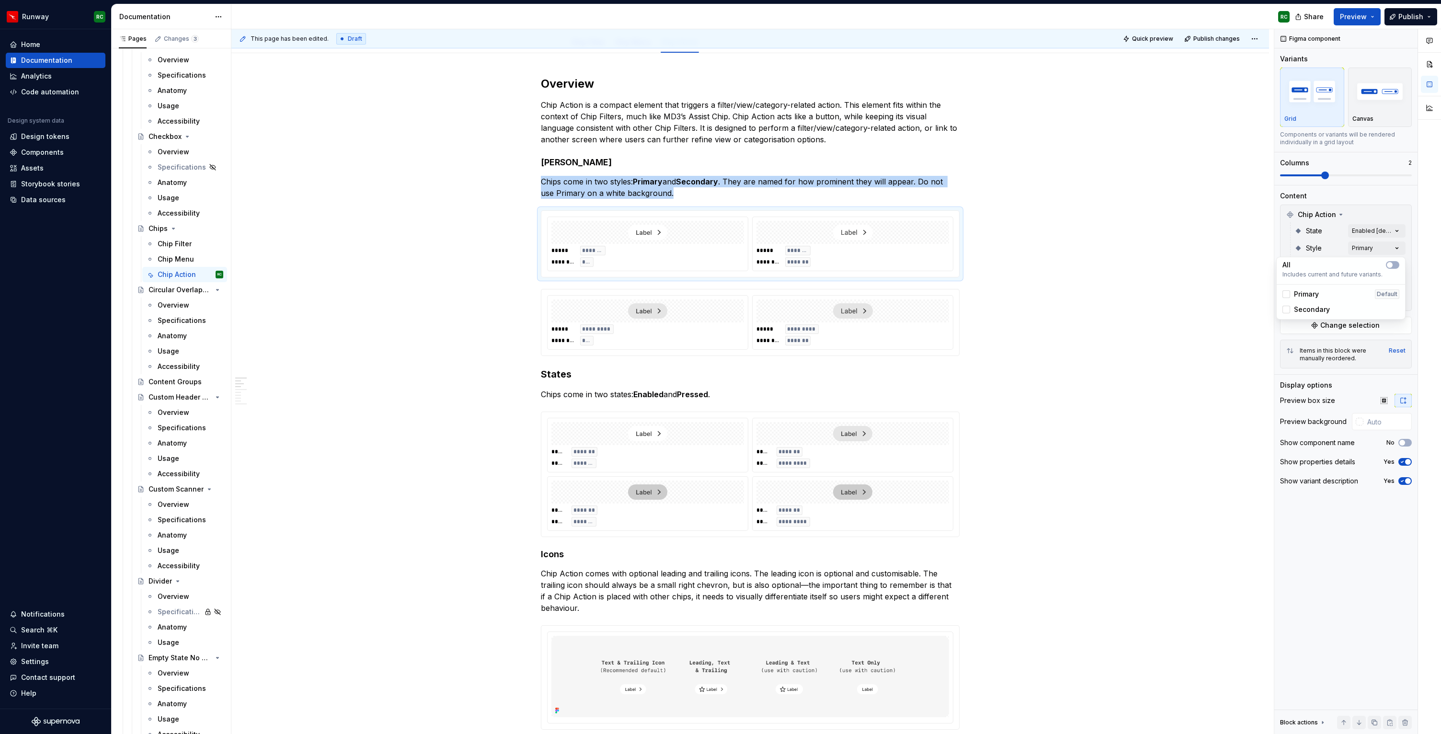
click at [1063, 273] on html "Runway RC Home Documentation Analytics Code automation Design system data Desig…" at bounding box center [720, 367] width 1441 height 734
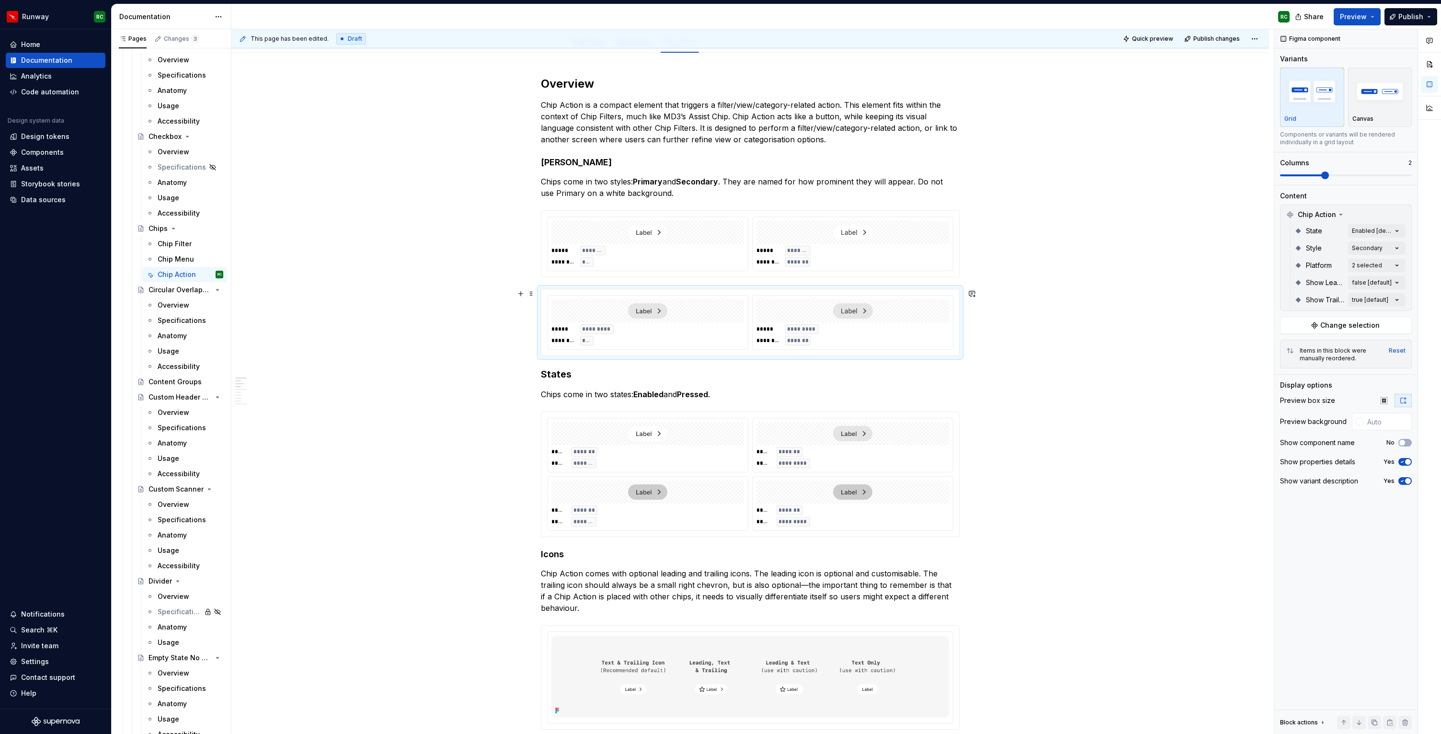
click at [782, 327] on div "***** ********* ******** *******" at bounding box center [852, 334] width 193 height 21
click at [784, 254] on div "***** ******* ******** *******" at bounding box center [852, 256] width 193 height 21
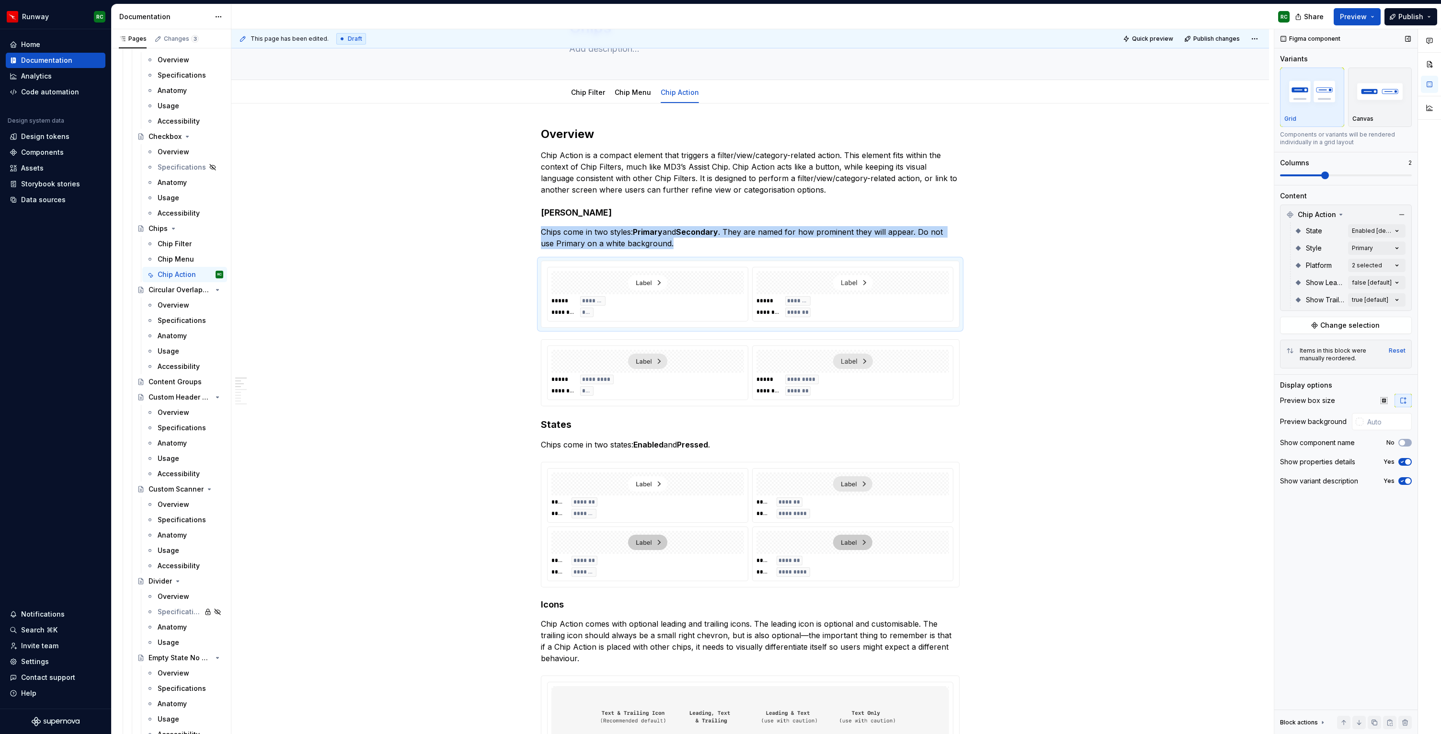
click at [1340, 174] on span at bounding box center [1346, 175] width 132 height 8
click at [1329, 175] on span at bounding box center [1325, 175] width 8 height 8
click at [1370, 171] on span at bounding box center [1367, 175] width 8 height 8
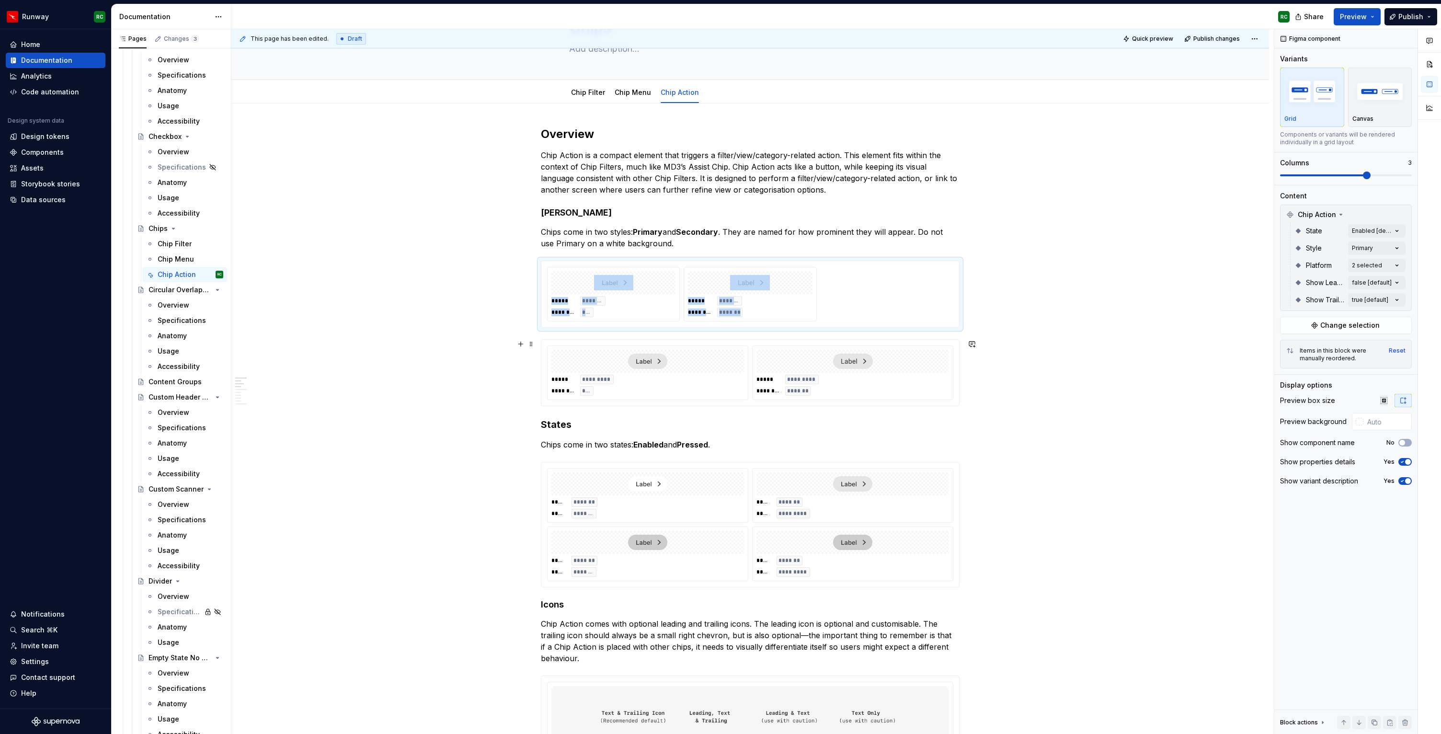
click at [833, 382] on div "***** ********* ******** *******" at bounding box center [852, 385] width 193 height 21
click at [1363, 174] on span at bounding box center [1367, 175] width 8 height 8
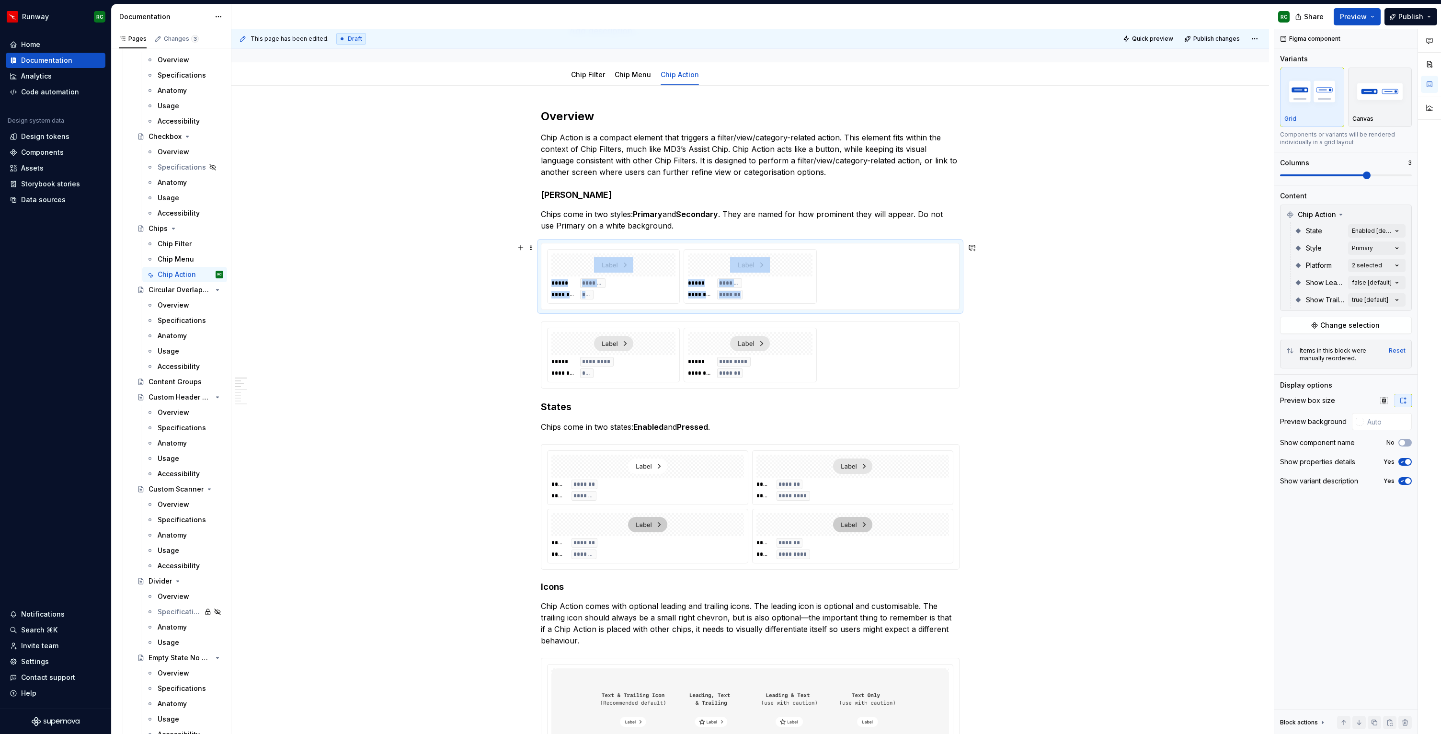
click at [864, 295] on div "***** ******* ******** *** ***** ******* ******** *******" at bounding box center [750, 276] width 406 height 55
click at [1376, 422] on input "text" at bounding box center [1387, 421] width 48 height 17
paste input "E5E3E1"
type input "E5E3E1"
click at [627, 213] on p "Chips come in two styles: Primary and Secondary . They are named for how promin…" at bounding box center [750, 219] width 419 height 23
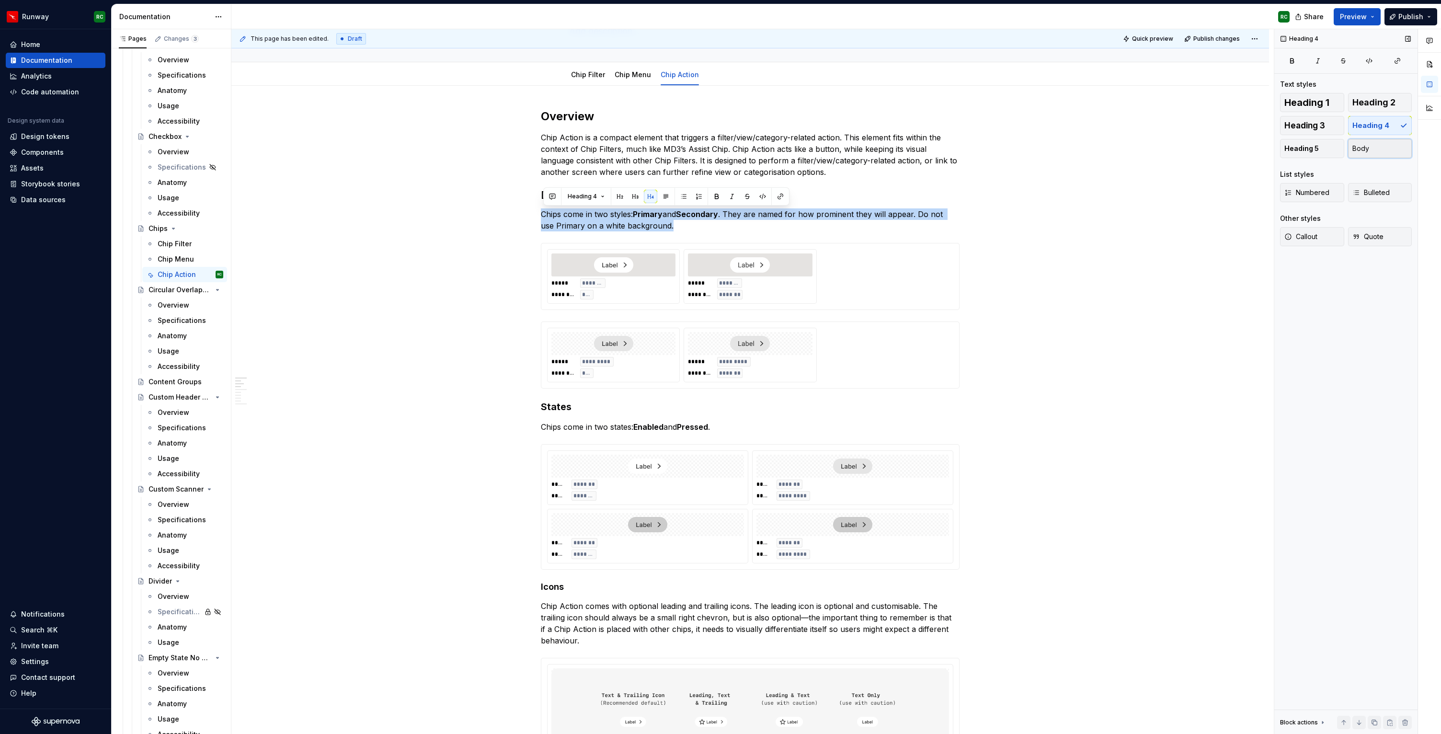
click at [1356, 156] on button "Body" at bounding box center [1380, 148] width 64 height 19
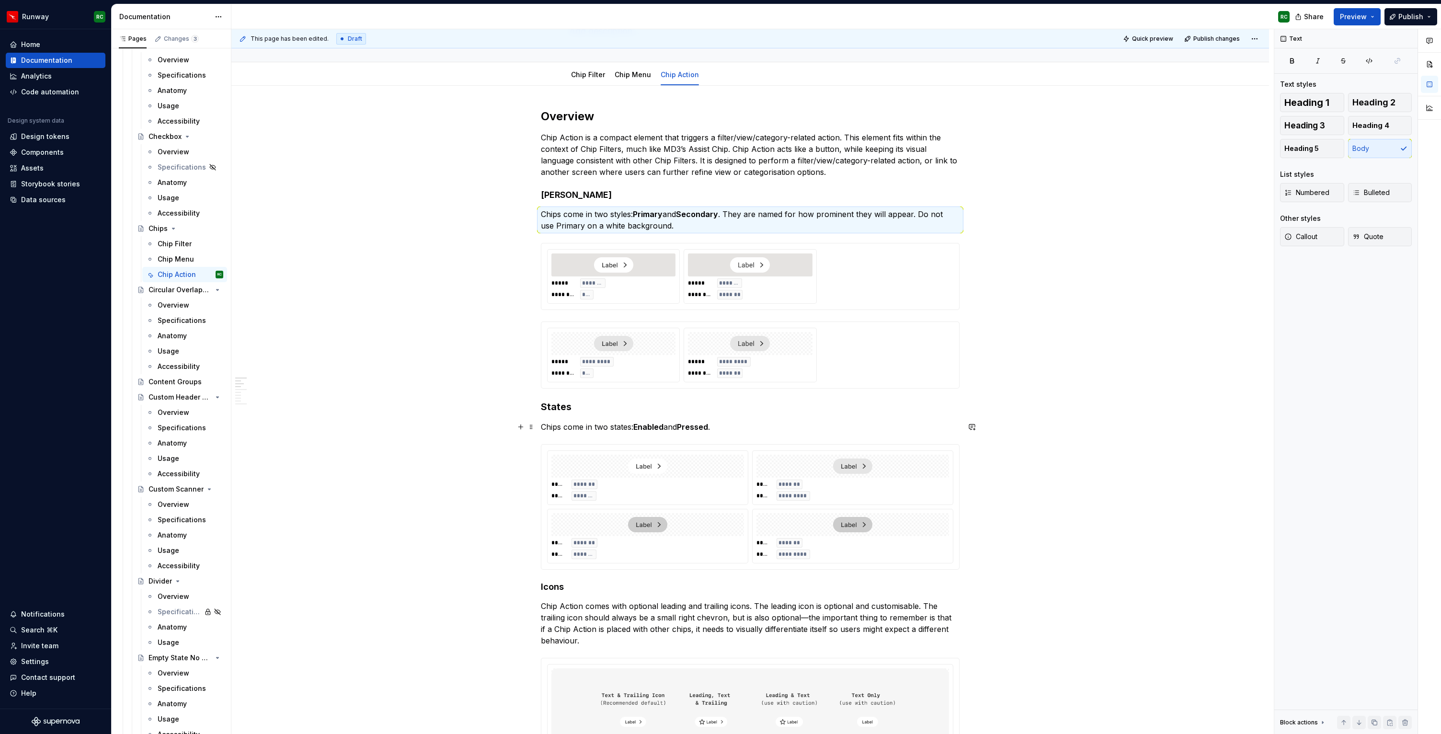
click at [683, 422] on p "Chips come in two states: Enabled and Pressed ." at bounding box center [750, 426] width 419 height 11
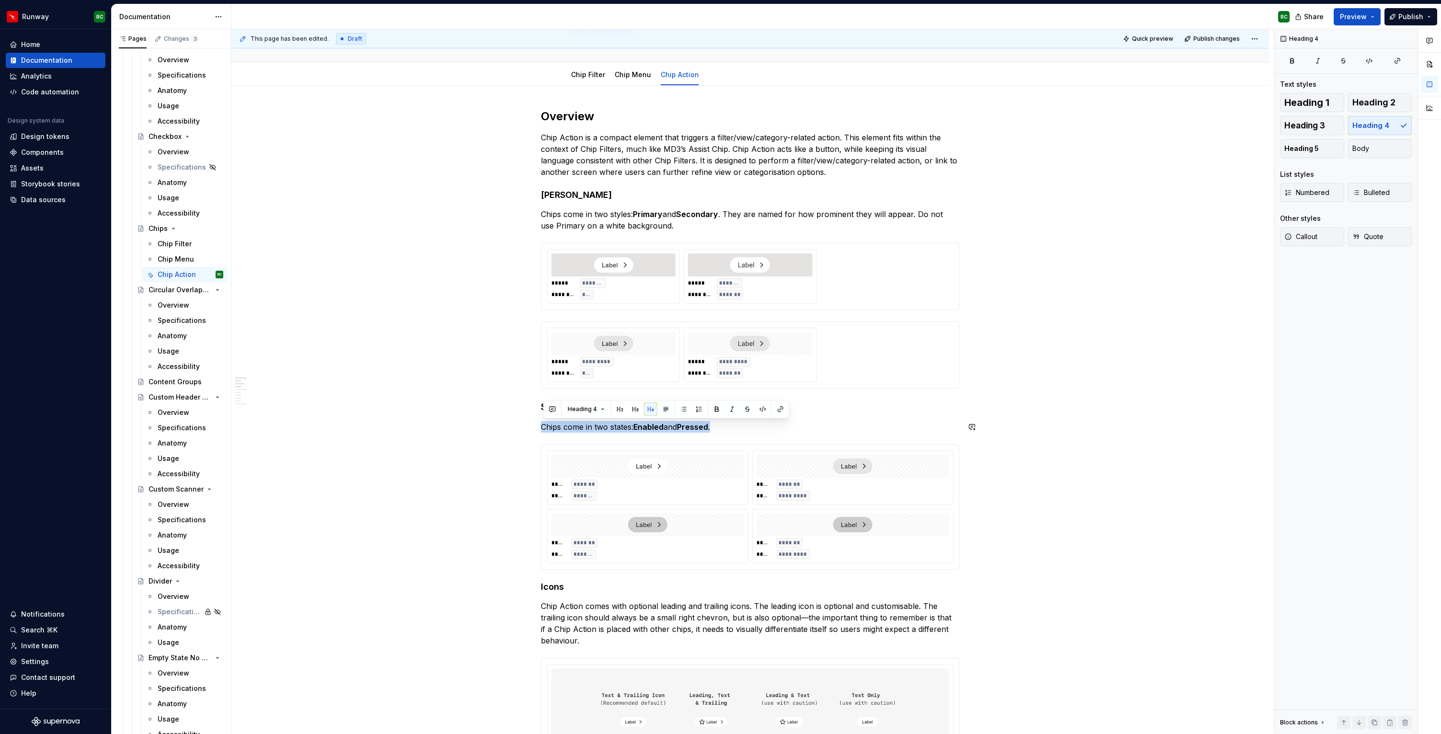
drag, startPoint x: 759, startPoint y: 425, endPoint x: 351, endPoint y: 418, distance: 407.7
click at [1382, 151] on button "Body" at bounding box center [1380, 148] width 64 height 19
click at [829, 356] on div "***** ********* ******** *** ***** ********* ******** *******" at bounding box center [750, 355] width 406 height 55
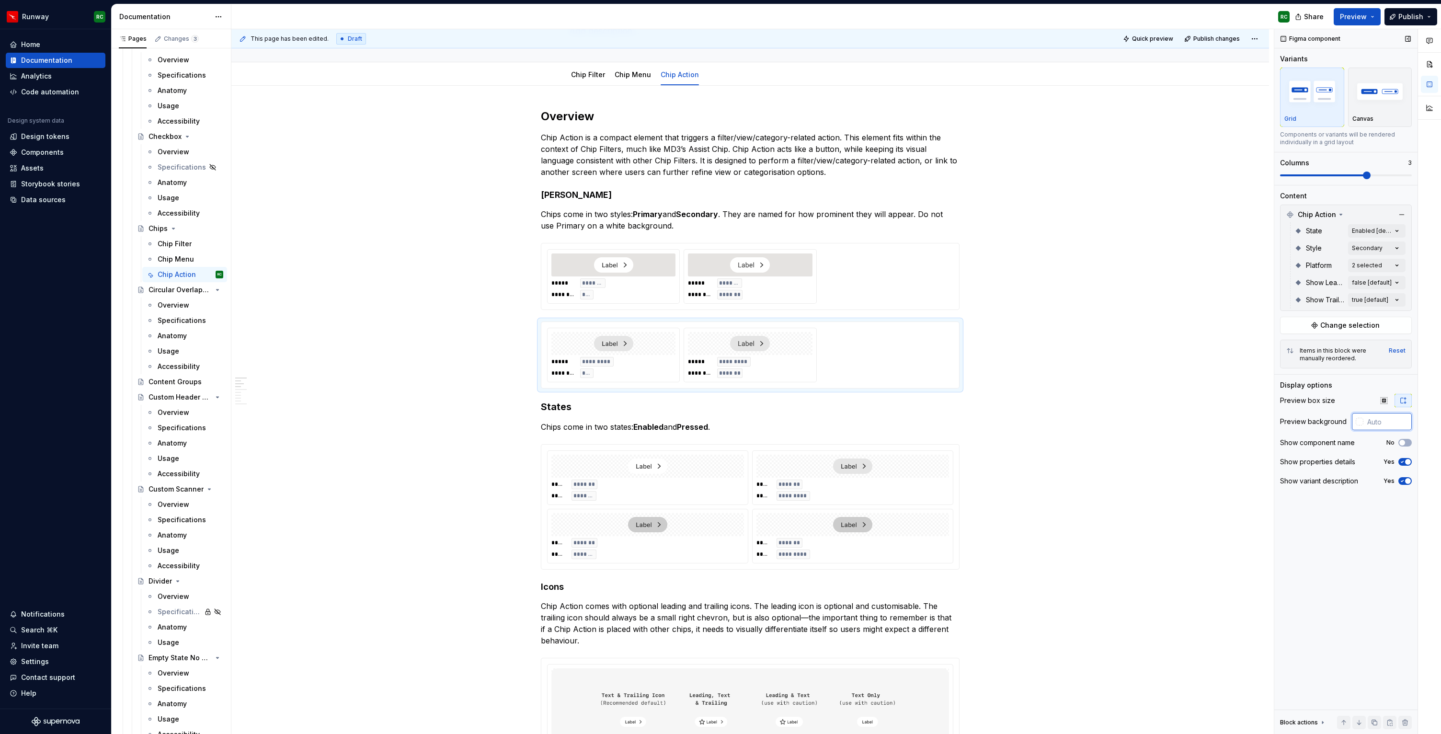
click at [1376, 427] on input "text" at bounding box center [1387, 421] width 48 height 17
type input "#FFFFFF"
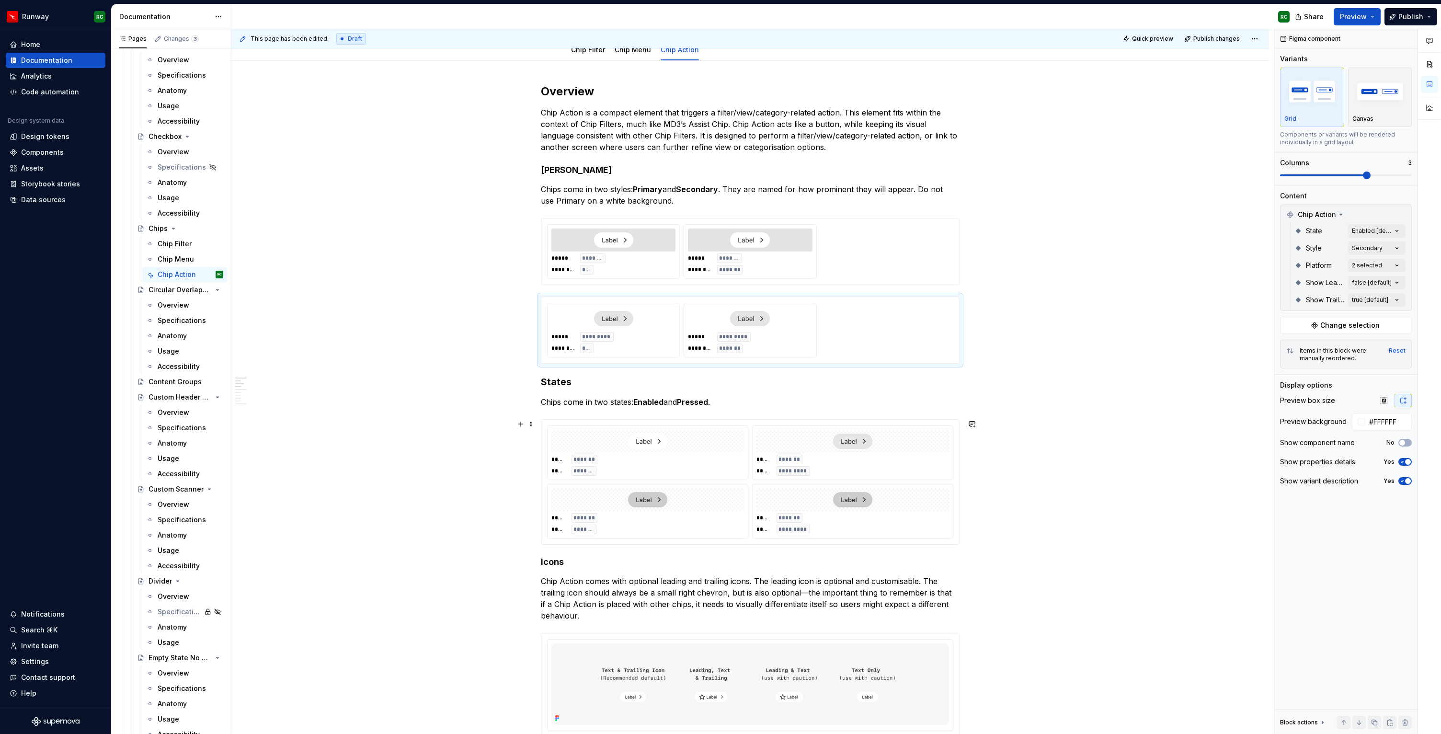
scroll to position [116, 0]
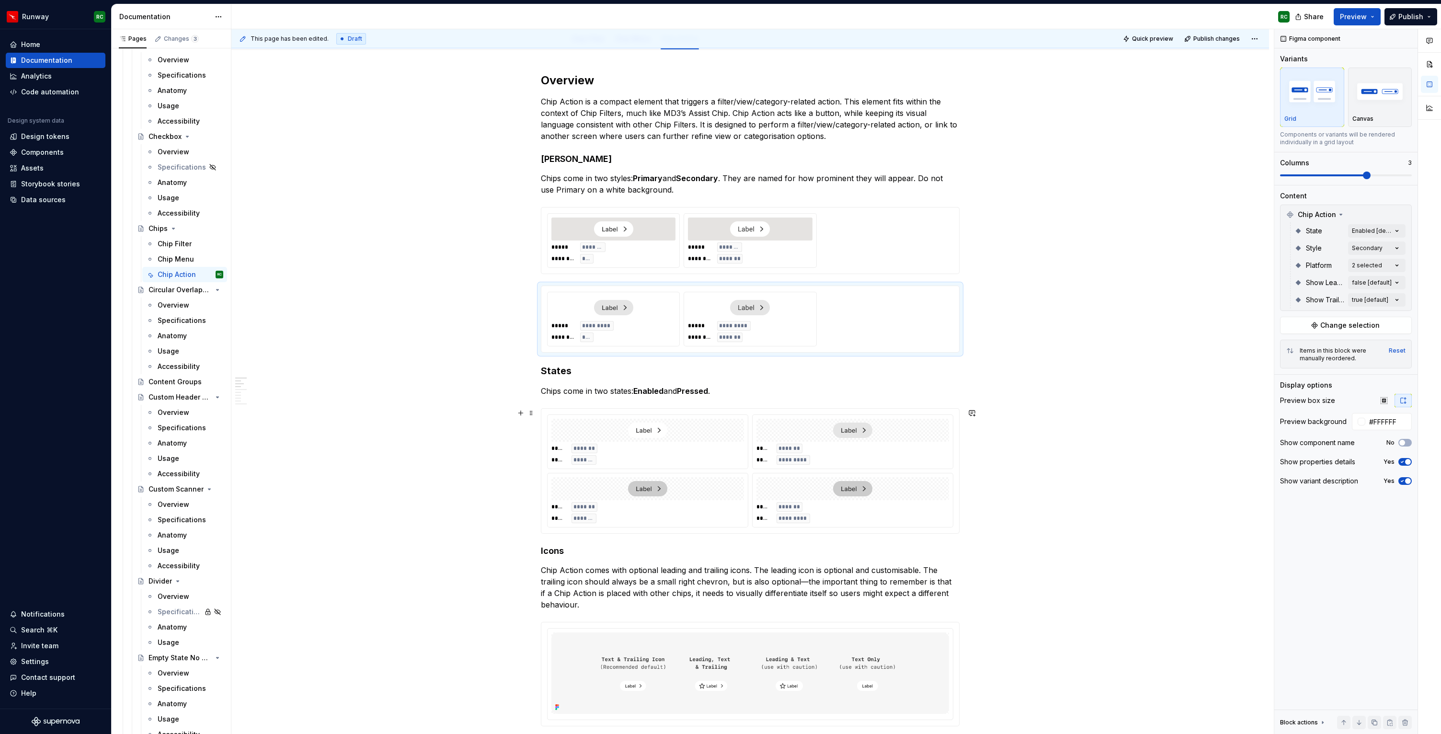
click at [830, 457] on div "***** ******* ***** *********" at bounding box center [852, 454] width 193 height 21
click at [1367, 230] on div "Comments Open comments No comments yet Select ‘Comment’ from the block context …" at bounding box center [1357, 381] width 167 height 705
type textarea "*"
click at [1297, 290] on span "Pressed" at bounding box center [1307, 292] width 27 height 10
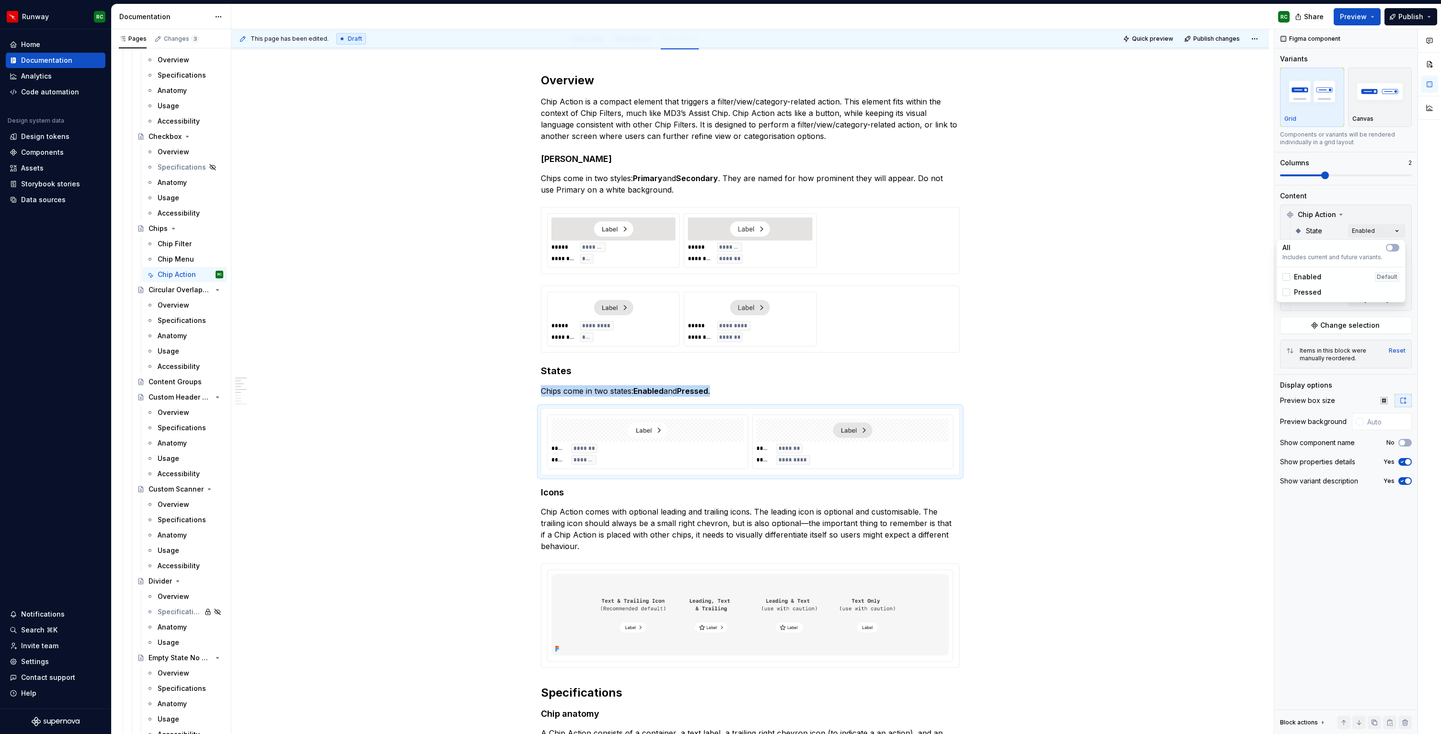
click at [1376, 719] on div "Comments Open comments No comments yet Select ‘Comment’ from the block context …" at bounding box center [1357, 381] width 167 height 705
click at [1373, 725] on button "button" at bounding box center [1374, 722] width 13 height 13
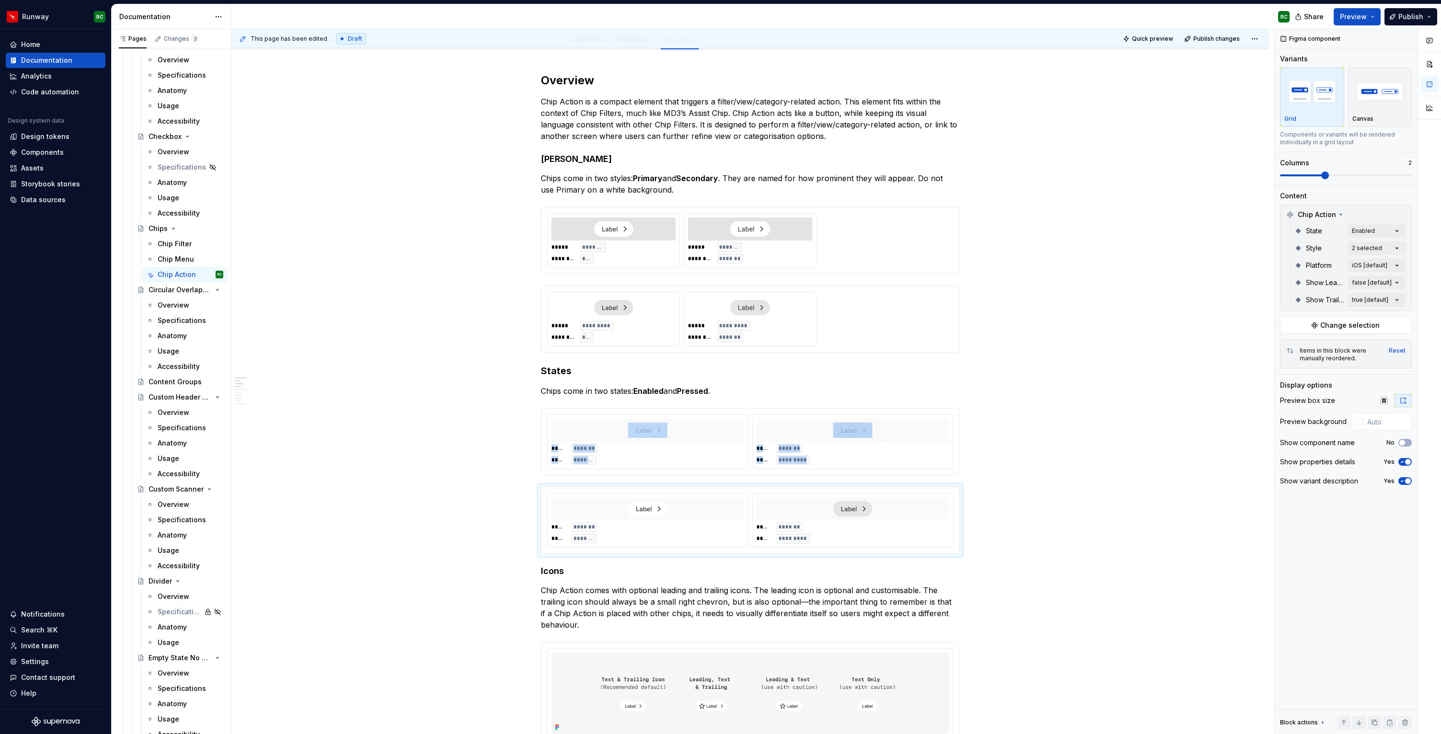
click at [1365, 226] on div "Comments Open comments No comments yet Select ‘Comment’ from the block context …" at bounding box center [1357, 381] width 167 height 705
click at [1332, 274] on div "Enabled Default" at bounding box center [1340, 277] width 117 height 10
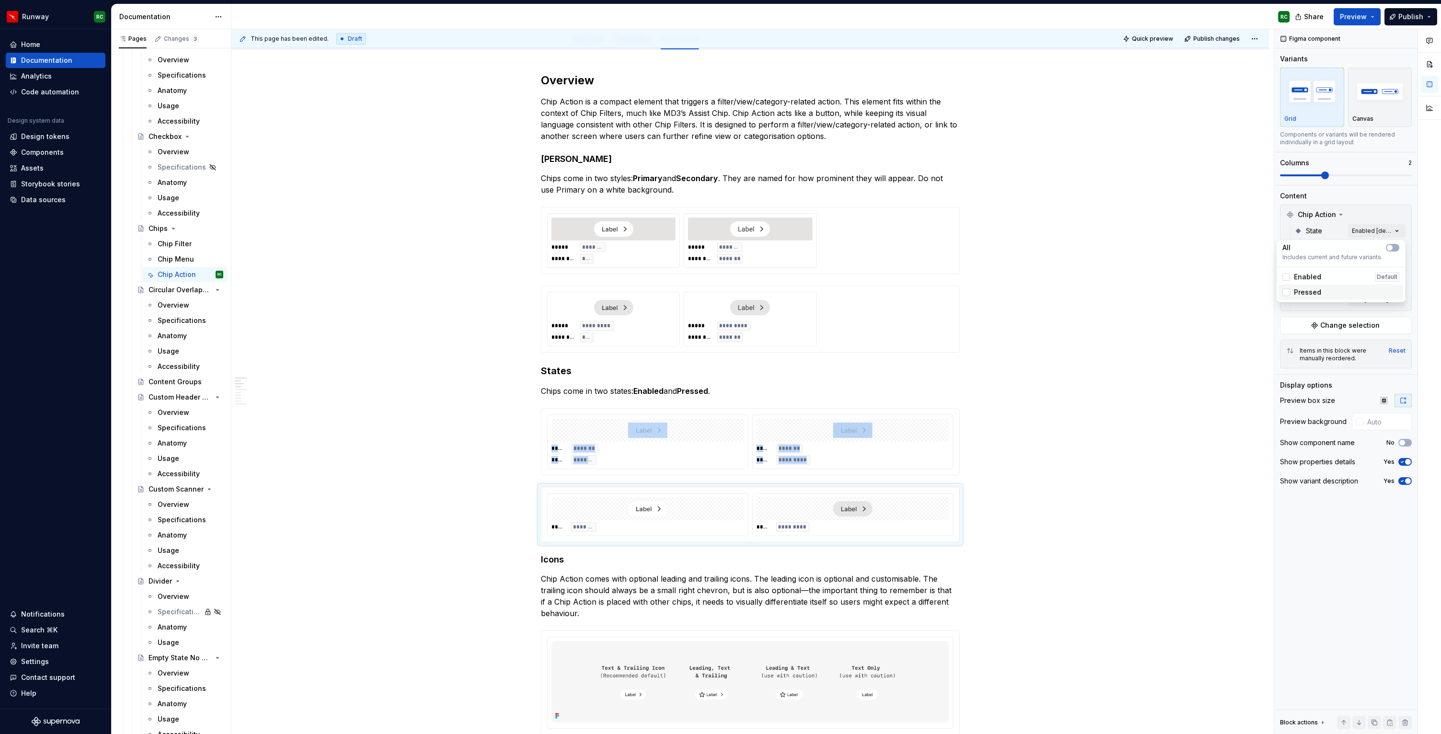
click at [1322, 292] on div "Pressed" at bounding box center [1340, 292] width 117 height 10
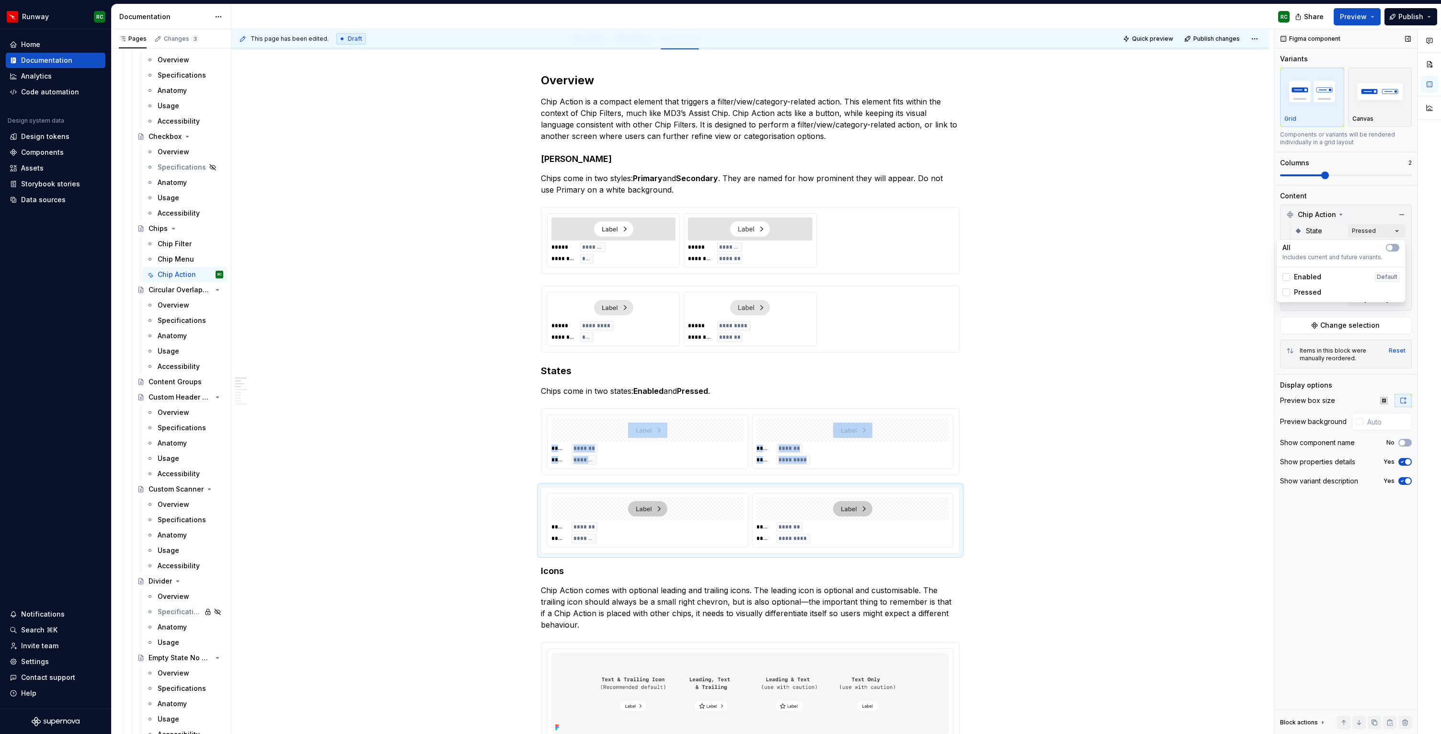
click at [1328, 182] on div "Comments Open comments No comments yet Select ‘Comment’ from the block context …" at bounding box center [1357, 381] width 167 height 705
click at [1365, 174] on span at bounding box center [1346, 175] width 132 height 2
click at [916, 445] on div "***** ******* ***** *********" at bounding box center [852, 454] width 193 height 21
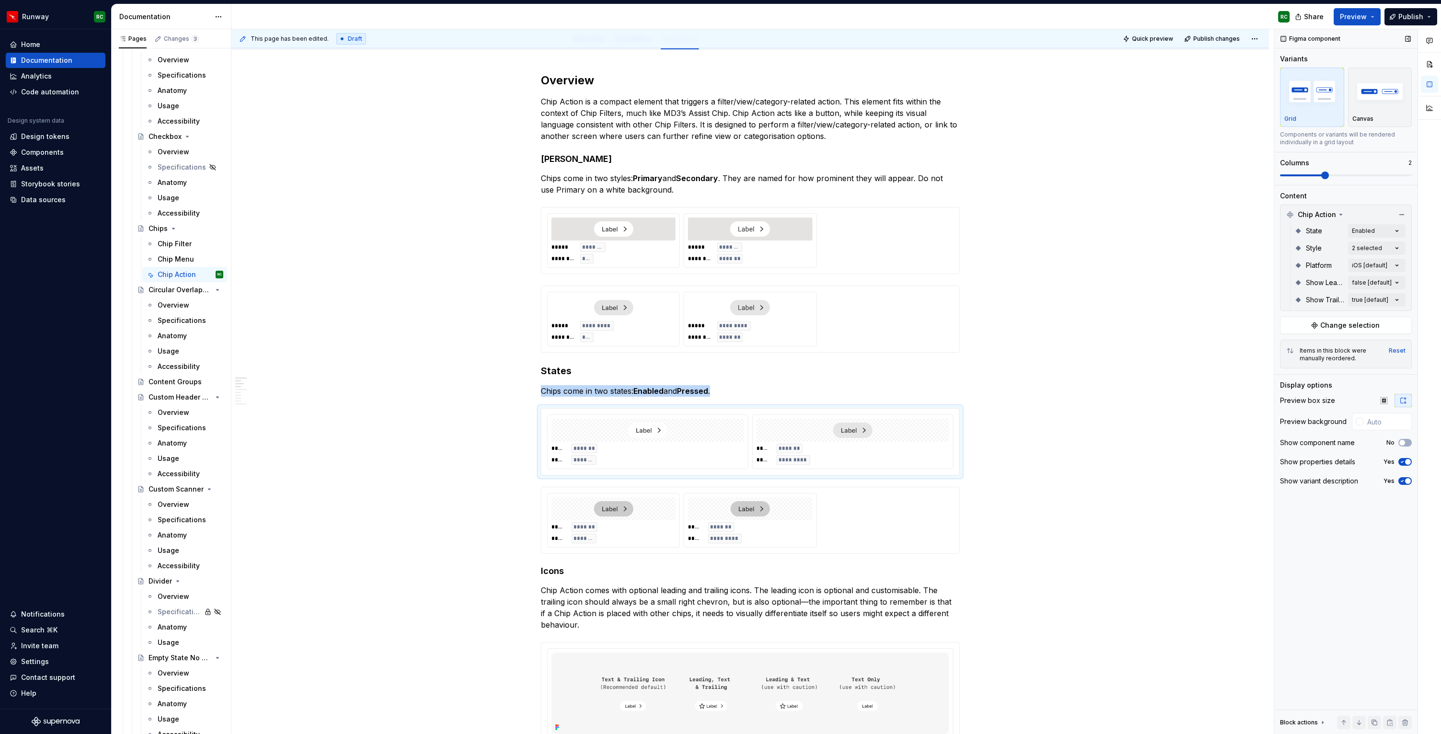
click at [1354, 173] on span at bounding box center [1346, 175] width 132 height 8
type input "#E5E3E1"
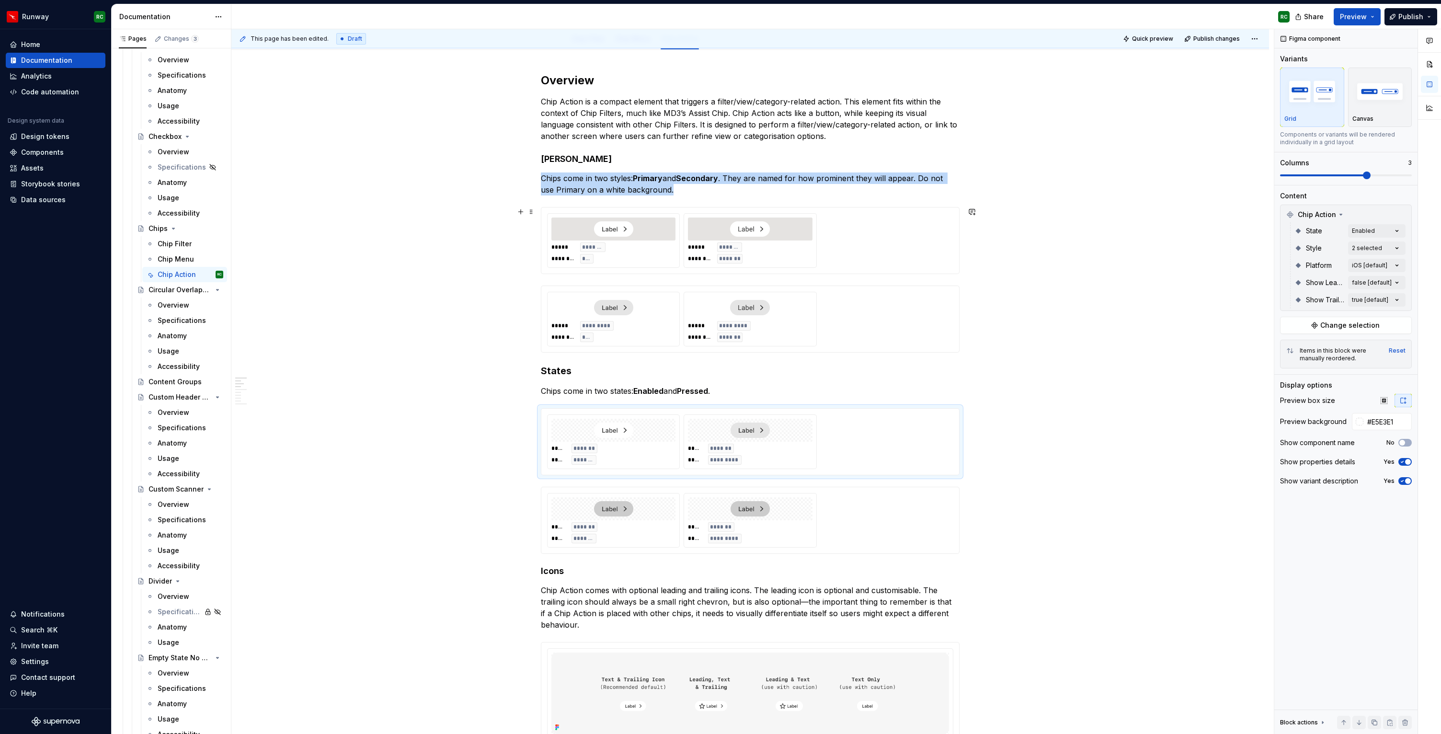
click at [744, 263] on div "***** ******* ******** *******" at bounding box center [750, 241] width 132 height 54
click at [1375, 423] on input "#E5E3E1" at bounding box center [1388, 421] width 46 height 17
click at [877, 457] on div "***** ******* ***** ******* ***** ******* ***** *********" at bounding box center [750, 441] width 406 height 55
click at [1366, 235] on div "Comments Open comments No comments yet Select ‘Comment’ from the block context …" at bounding box center [1357, 381] width 167 height 705
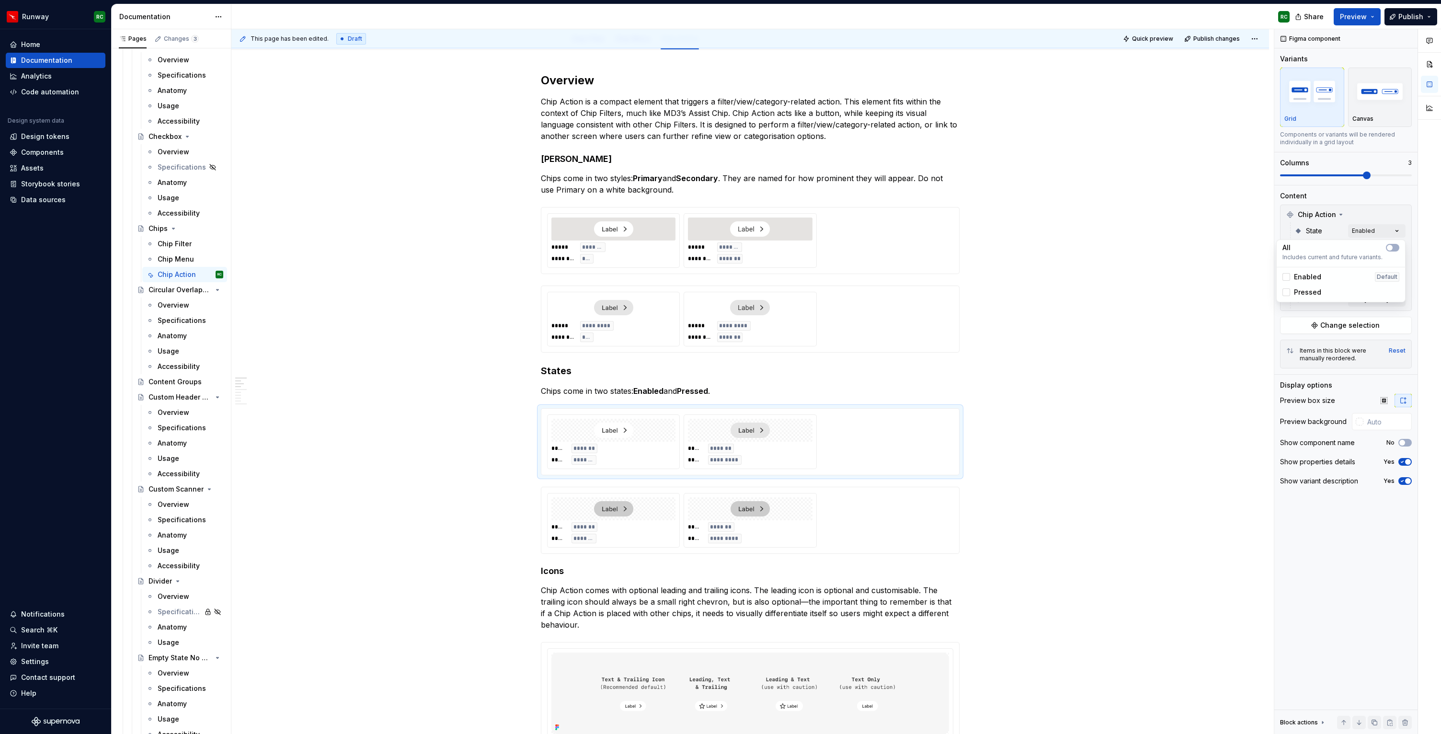
click at [1367, 230] on div "Comments Open comments No comments yet Select ‘Comment’ from the block context …" at bounding box center [1357, 381] width 167 height 705
click at [1369, 247] on div "Comments Open comments No comments yet Select ‘Comment’ from the block context …" at bounding box center [1357, 381] width 167 height 705
click at [1325, 309] on span "Secondary" at bounding box center [1312, 310] width 36 height 10
click at [1364, 233] on div "Comments Open comments No comments yet Select ‘Comment’ from the block context …" at bounding box center [1357, 381] width 167 height 705
click at [1362, 231] on div "Comments Open comments No comments yet Select ‘Comment’ from the block context …" at bounding box center [1357, 381] width 167 height 705
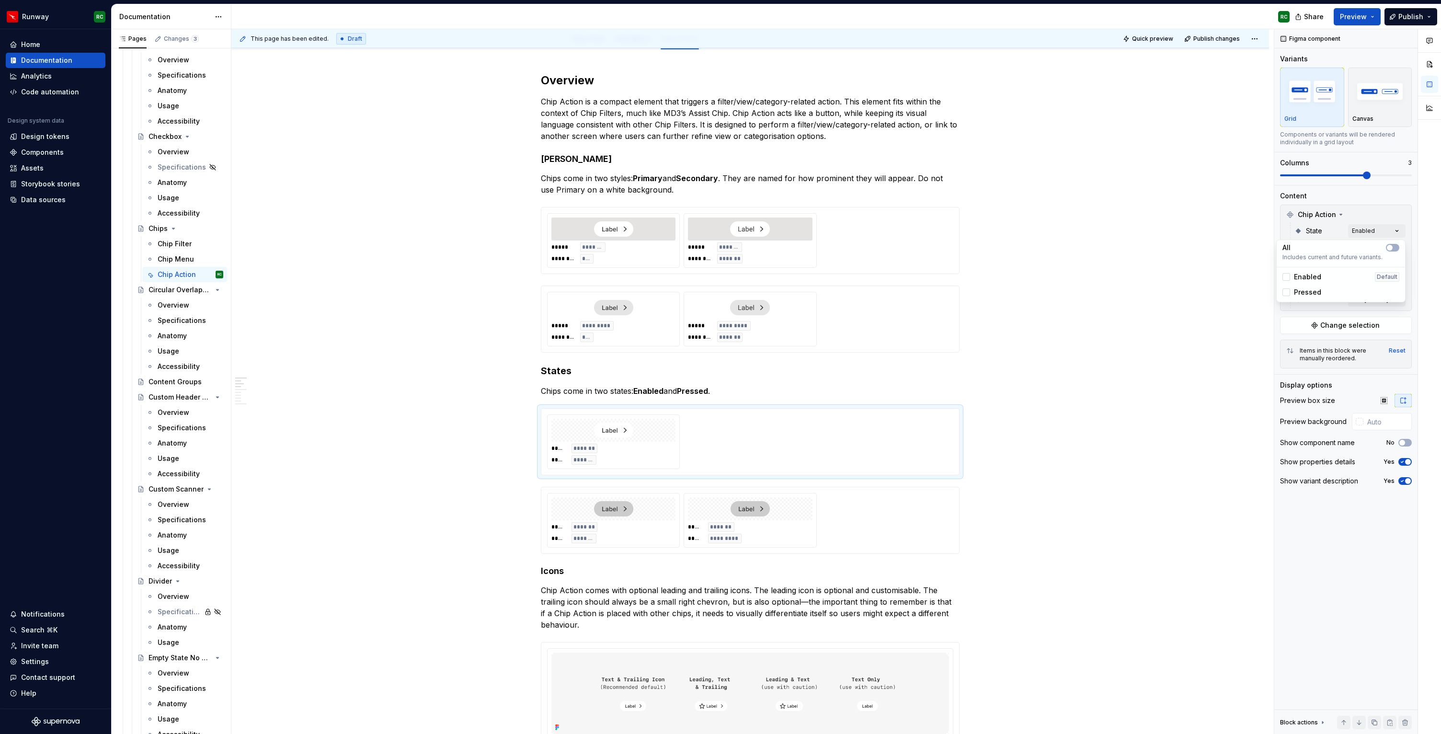
click at [1310, 294] on span "Pressed" at bounding box center [1307, 292] width 27 height 10
click at [665, 524] on html "Runway RC Home Documentation Analytics Code automation Design system data Desig…" at bounding box center [720, 367] width 1441 height 734
click at [713, 519] on div at bounding box center [750, 508] width 124 height 23
click at [903, 449] on div "***** ******* ***** ******* ***** ******* ***** *******" at bounding box center [750, 441] width 406 height 55
click at [1369, 244] on div "Comments Open comments No comments yet Select ‘Comment’ from the block context …" at bounding box center [1357, 381] width 167 height 705
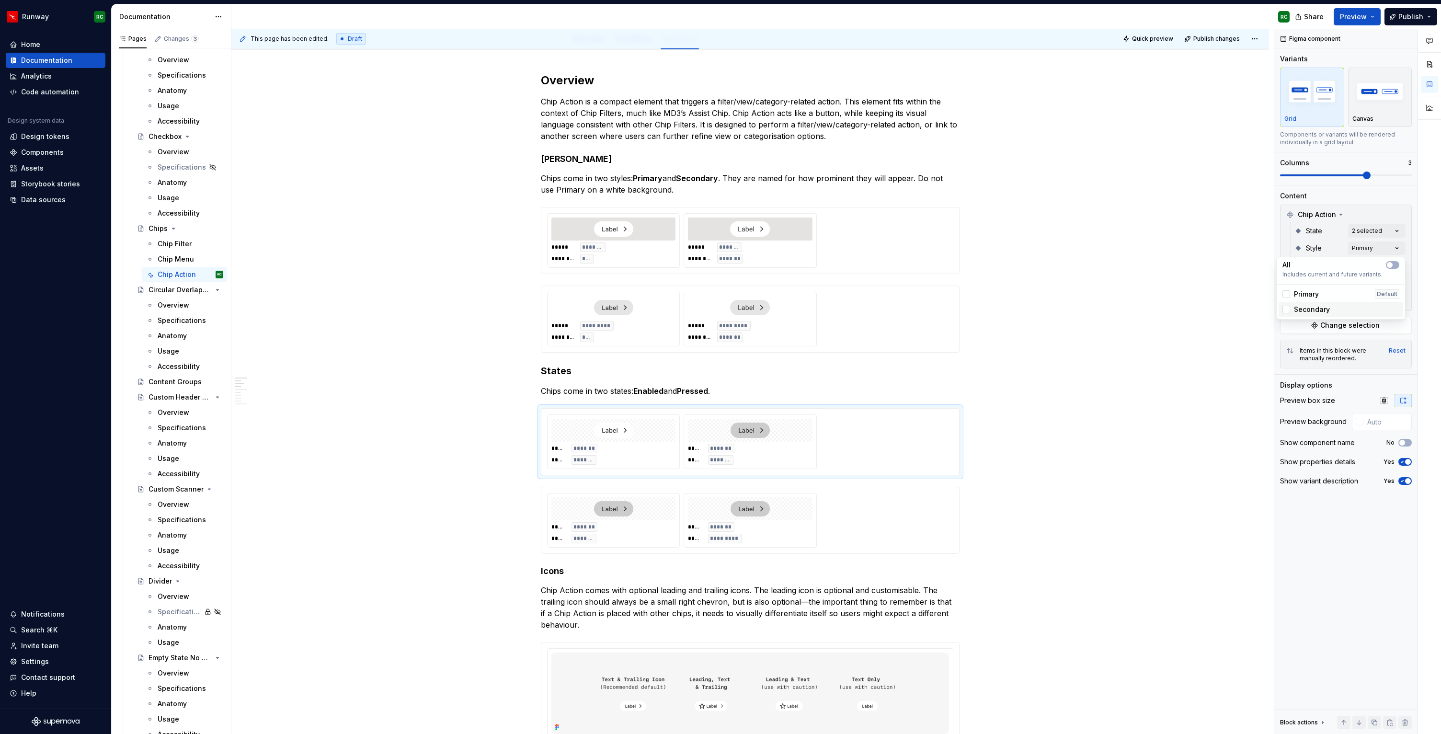
click at [1333, 305] on div "Secondary" at bounding box center [1340, 310] width 117 height 10
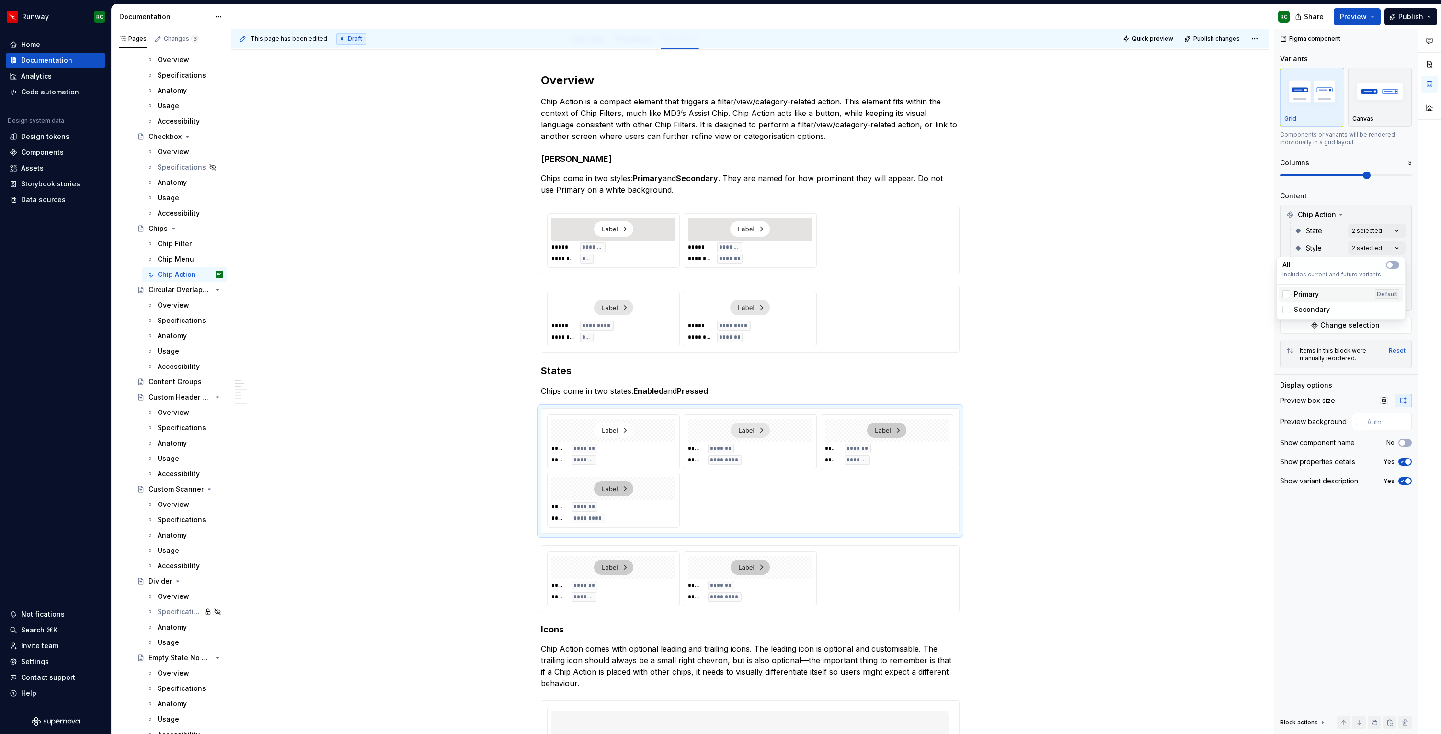
click at [1323, 295] on div "Primary Default" at bounding box center [1340, 294] width 117 height 10
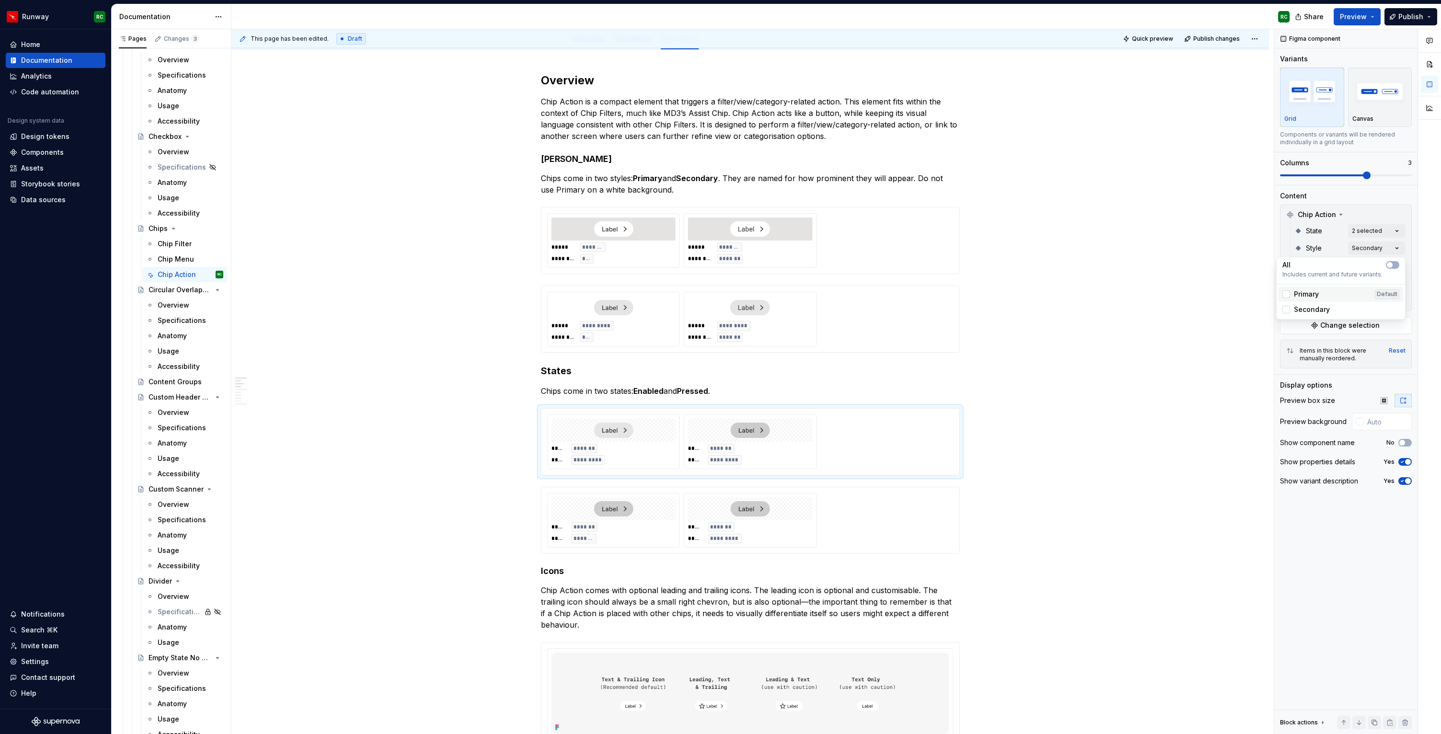
click at [1323, 295] on div "Primary Default" at bounding box center [1340, 294] width 117 height 10
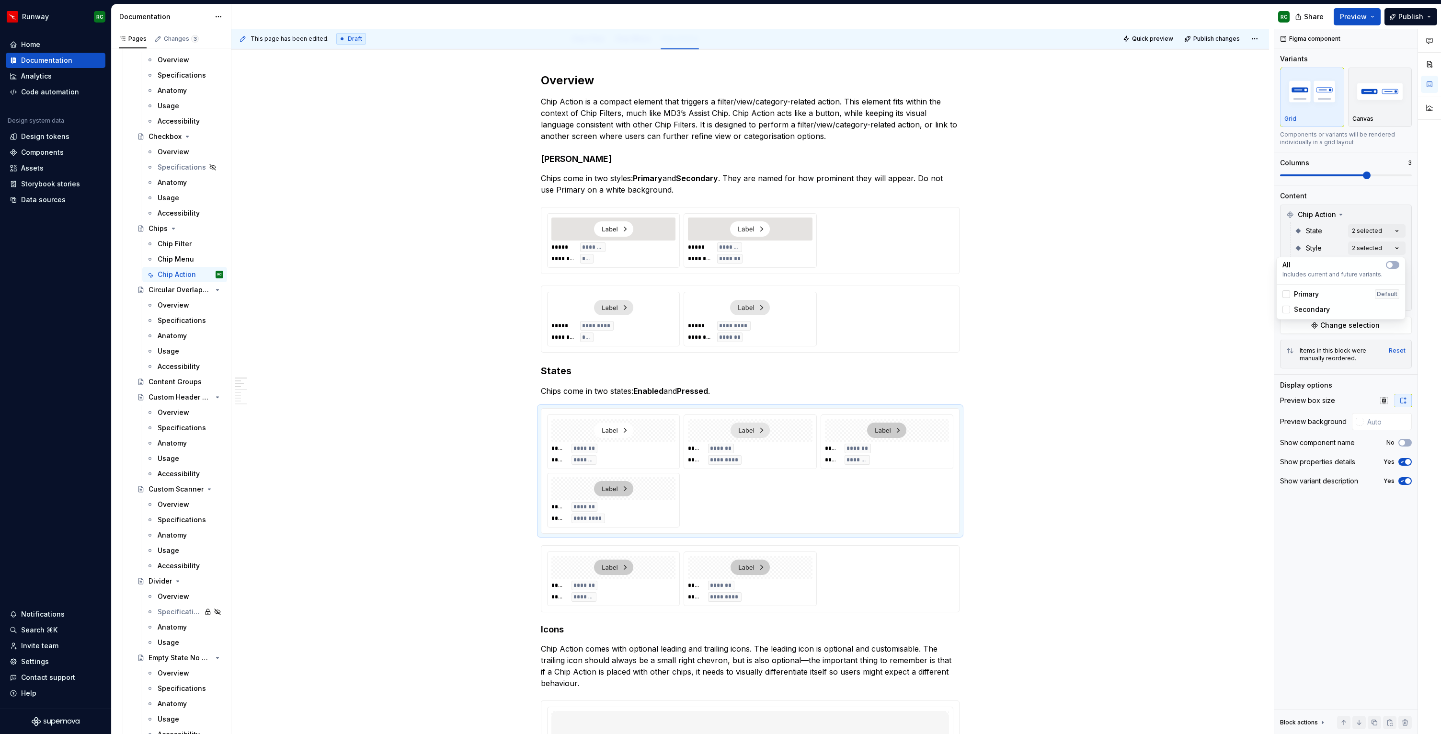
click at [1320, 247] on div "Comments Open comments No comments yet Select ‘Comment’ from the block context …" at bounding box center [1357, 381] width 167 height 705
click at [1348, 229] on div "Comments Open comments No comments yet Select ‘Comment’ from the block context …" at bounding box center [1357, 381] width 167 height 705
click at [1328, 286] on div "Pressed" at bounding box center [1340, 292] width 125 height 15
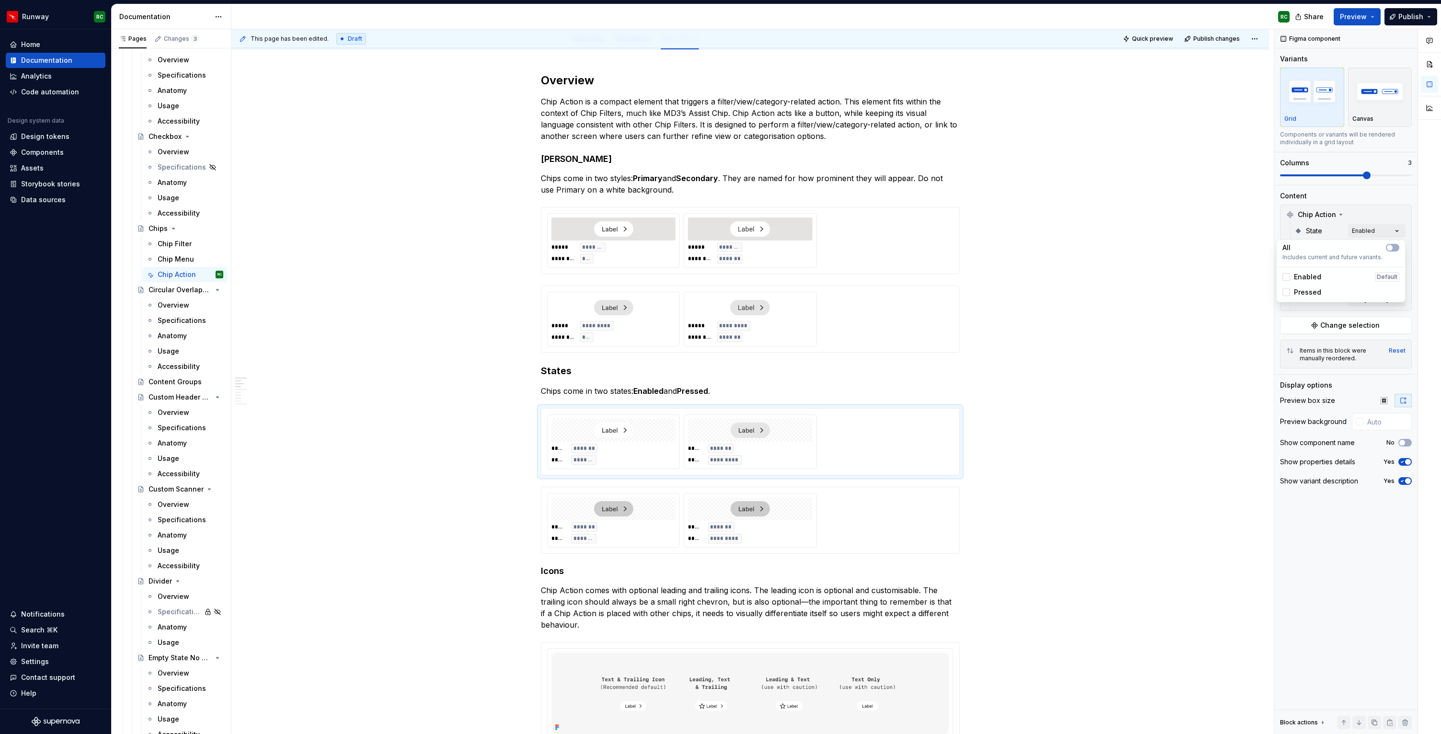
click at [1407, 420] on div "Comments Open comments No comments yet Select ‘Comment’ from the block context …" at bounding box center [1357, 381] width 167 height 705
click at [1402, 420] on input "text" at bounding box center [1387, 421] width 48 height 17
paste input "#E5E3E1"
type input "#E5E3E1"
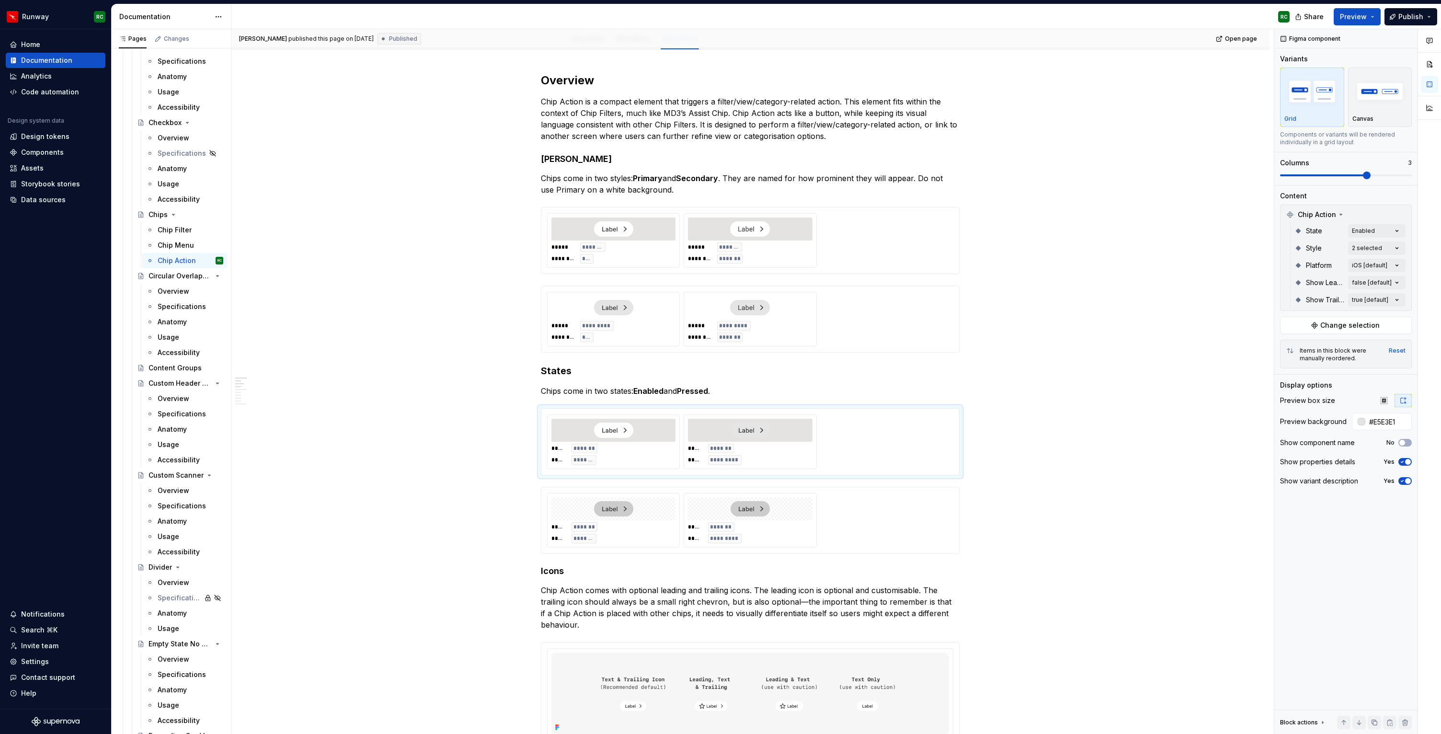
scroll to position [2842, 0]
click at [854, 447] on div "***** ******* ***** ******* ***** ******* ***** *********" at bounding box center [750, 441] width 406 height 55
click at [1233, 40] on span "Open page" at bounding box center [1241, 39] width 32 height 8
type textarea "*"
click at [1397, 413] on input "#E5E3E1" at bounding box center [1388, 421] width 46 height 17
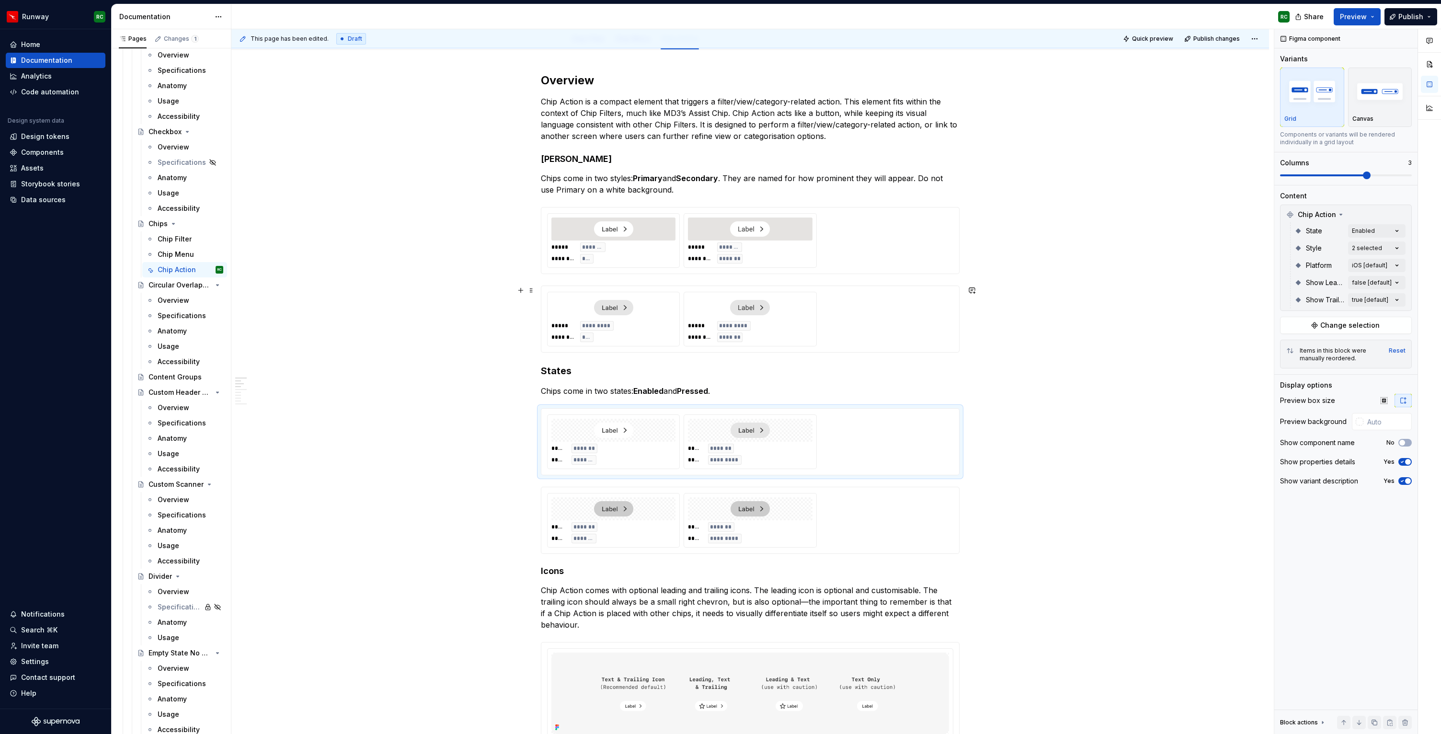
type textarea "*"
click at [862, 251] on div "***** ******* ******** *** ***** ******* ******** *******" at bounding box center [750, 240] width 406 height 55
type input "#E5E3E1"
click at [1388, 422] on input "#E5E3E1" at bounding box center [1388, 421] width 46 height 17
type input "#FFFFFF"
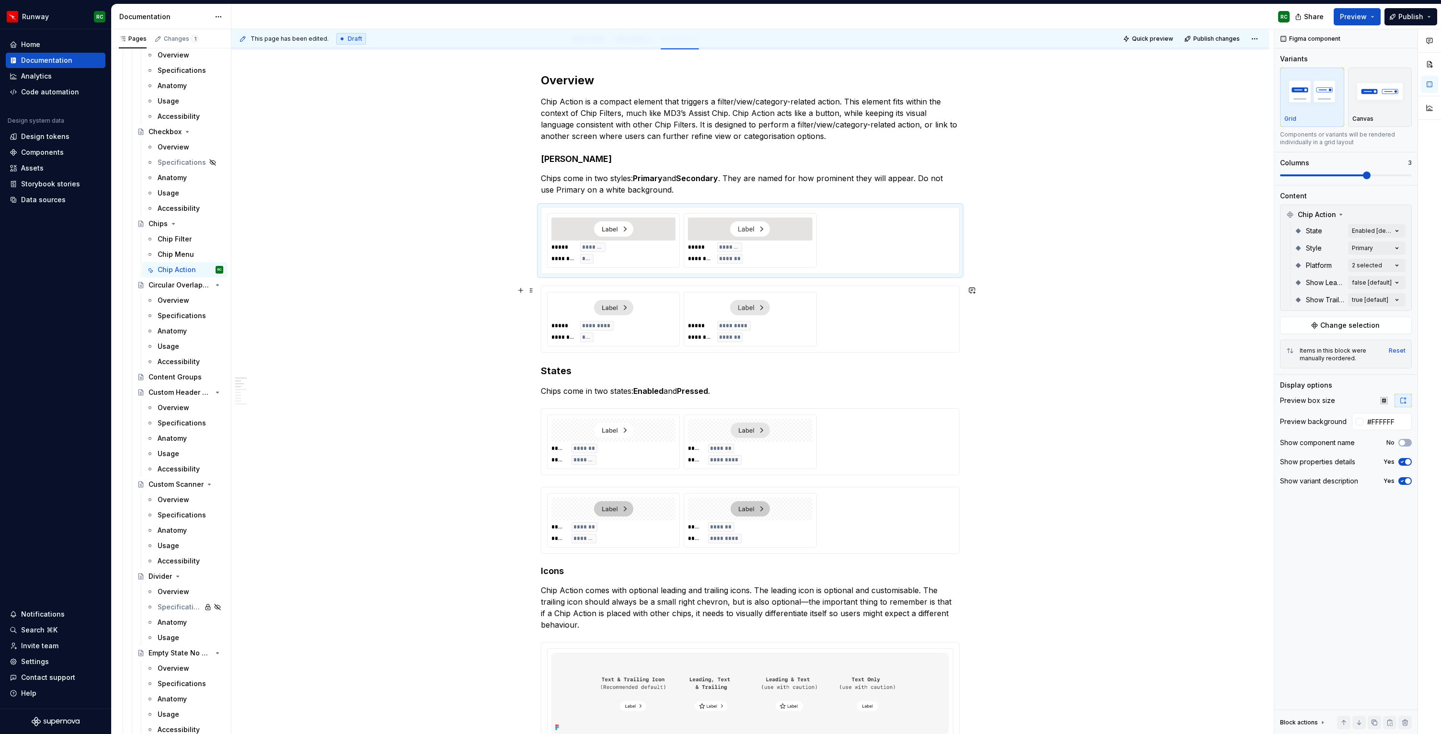
click at [905, 339] on div "***** ********* ******** *** ***** ********* ******** *******" at bounding box center [750, 319] width 406 height 55
click at [1387, 428] on input "#FFFFFF" at bounding box center [1388, 421] width 46 height 17
click at [1232, 37] on span "Publish changes" at bounding box center [1216, 39] width 46 height 8
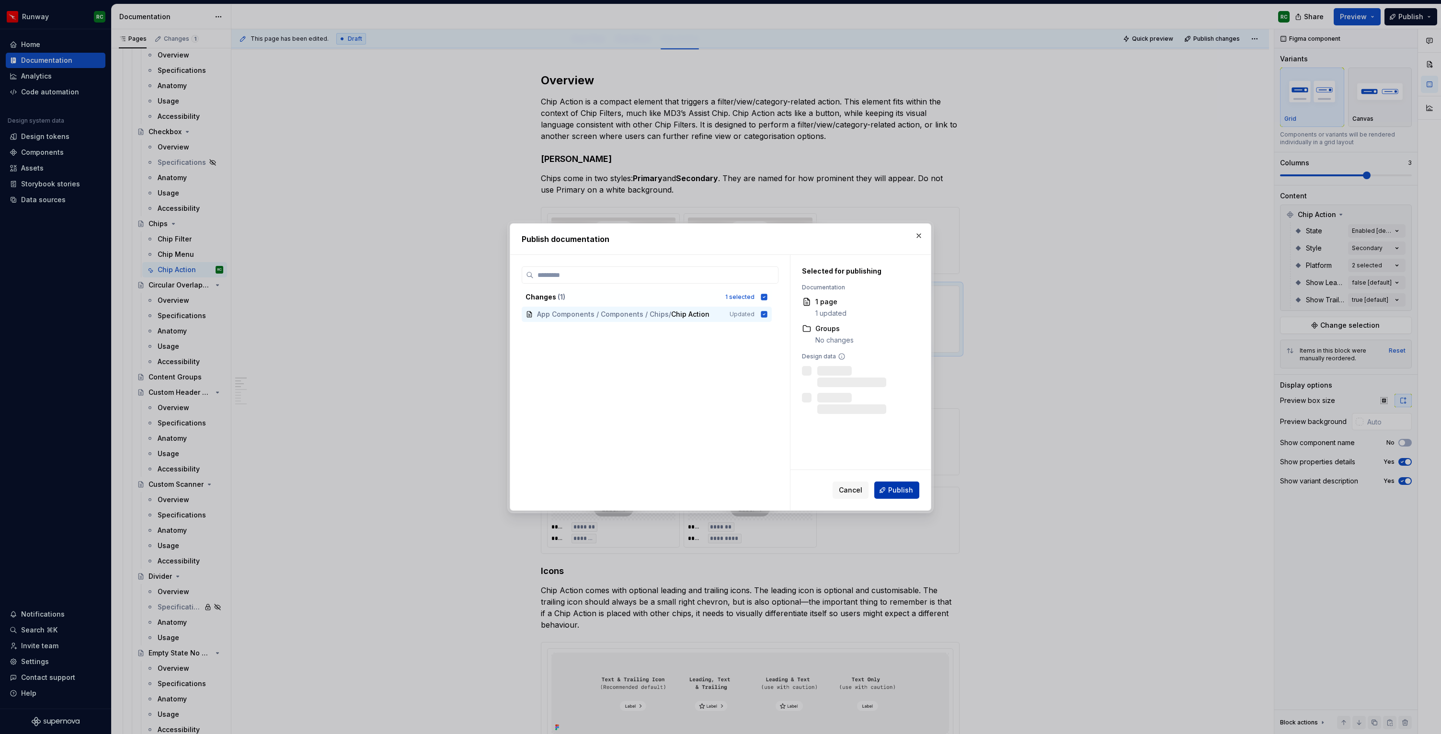
click at [908, 491] on span "Publish" at bounding box center [900, 490] width 25 height 10
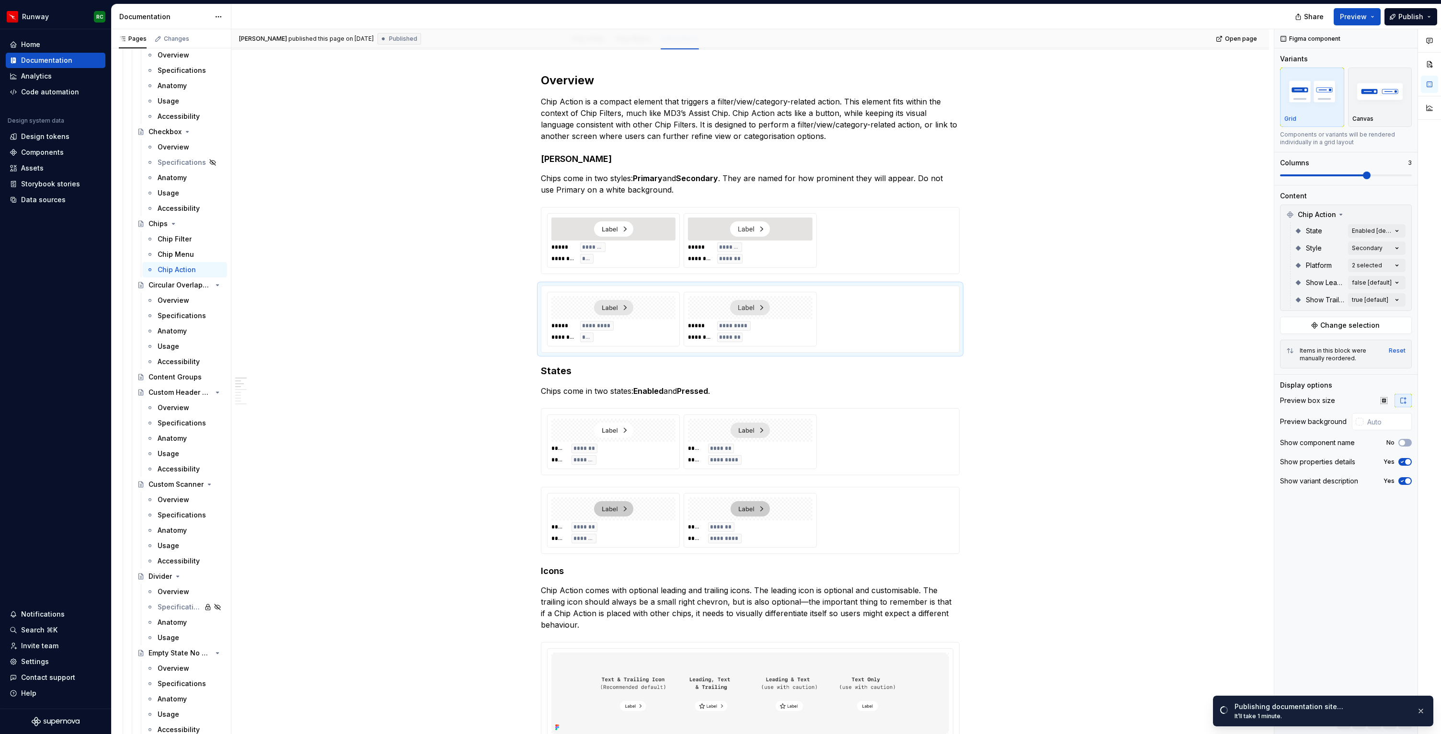
type textarea "*"
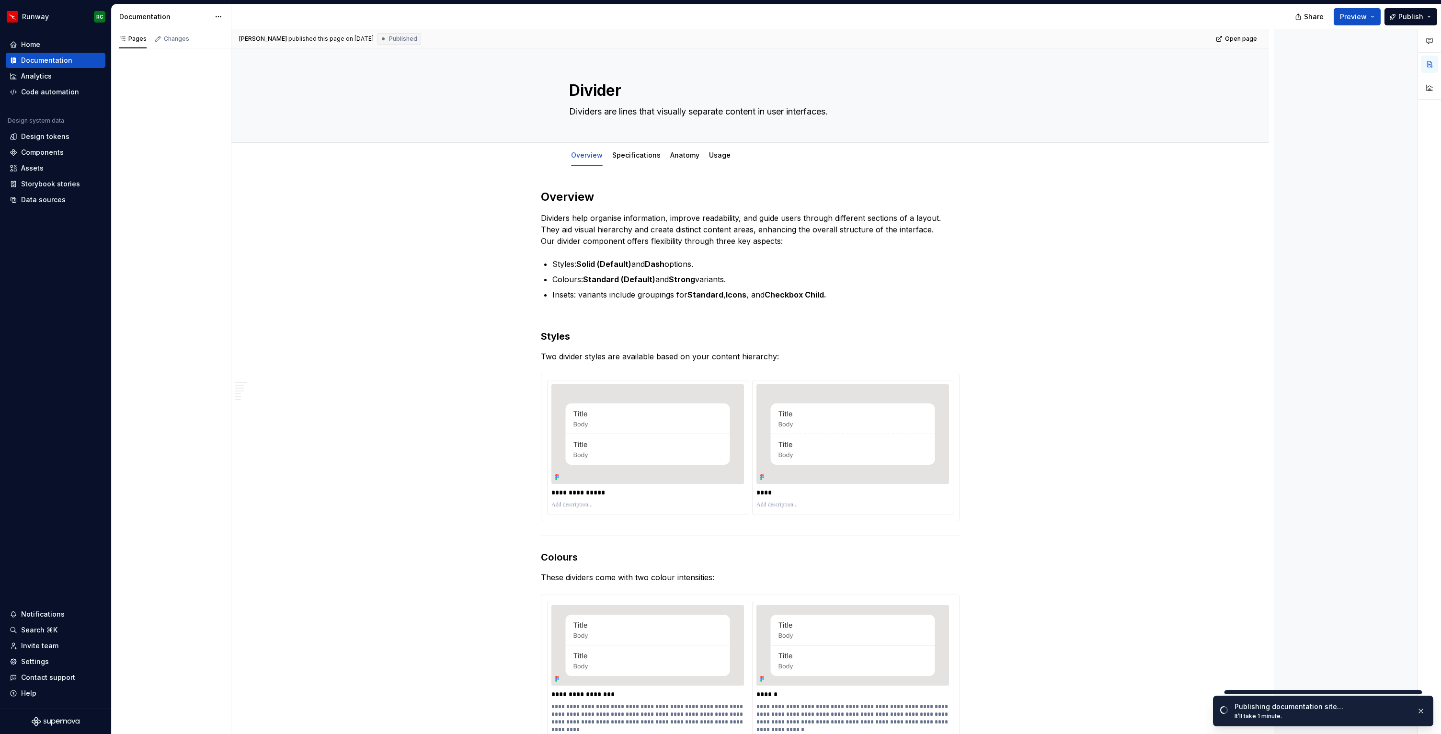
type textarea "*"
